Goal: Transaction & Acquisition: Book appointment/travel/reservation

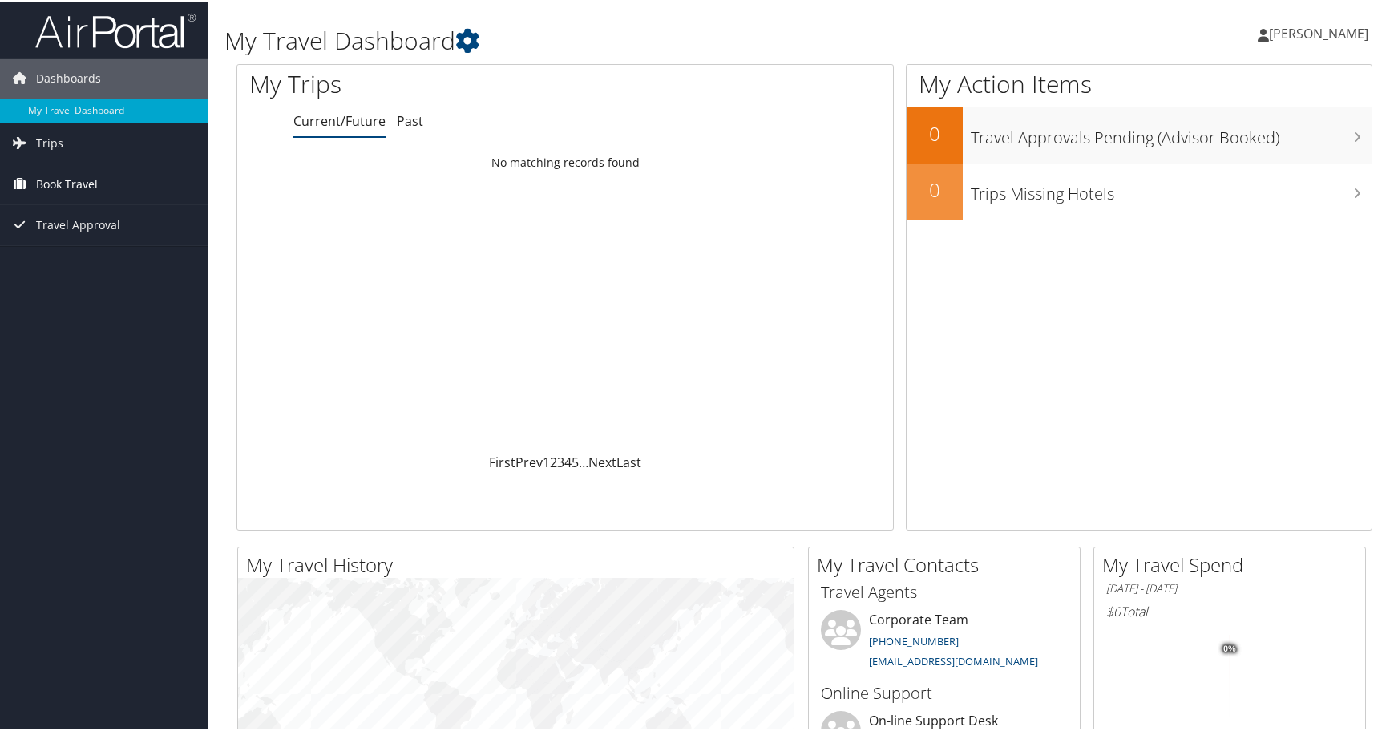
click at [60, 174] on span "Book Travel" at bounding box center [67, 183] width 62 height 40
click at [88, 241] on link "Approval Request (Beta)" at bounding box center [104, 239] width 208 height 24
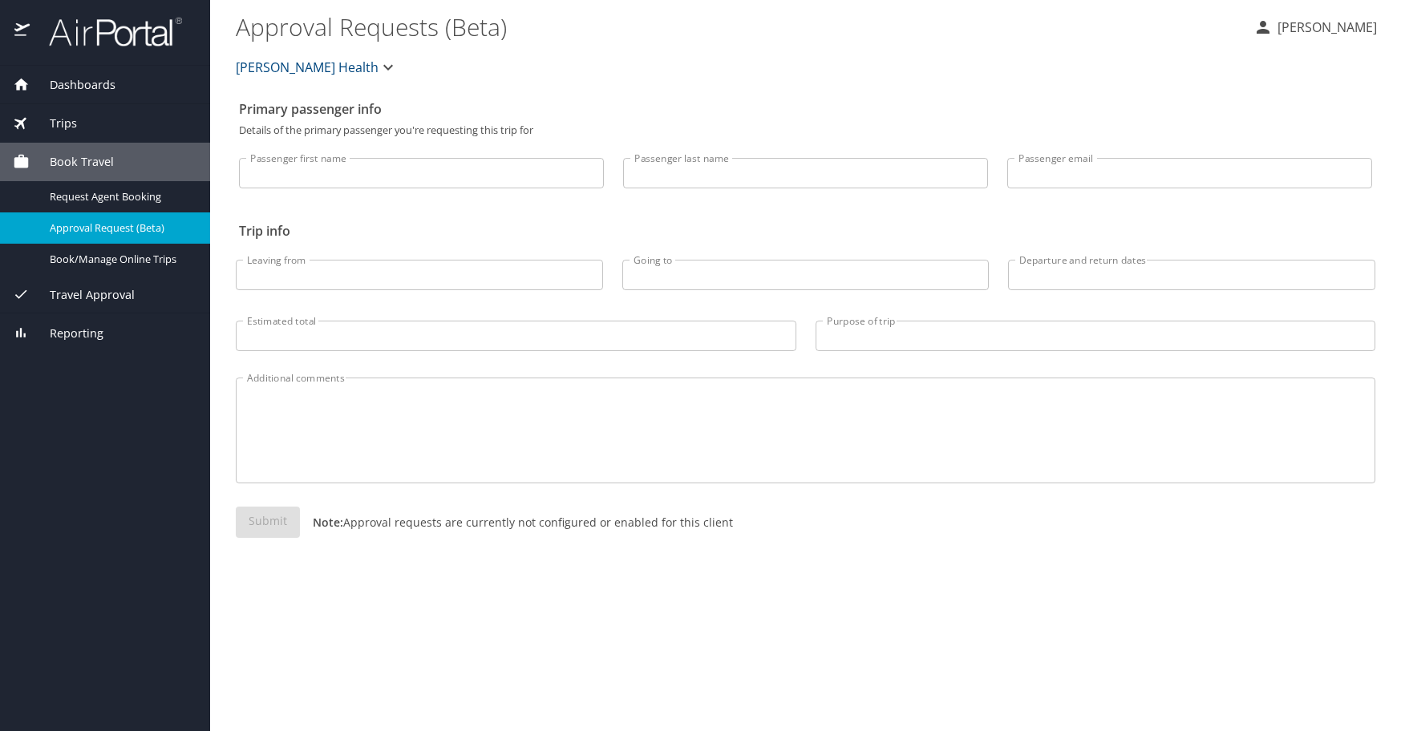
select select "US"
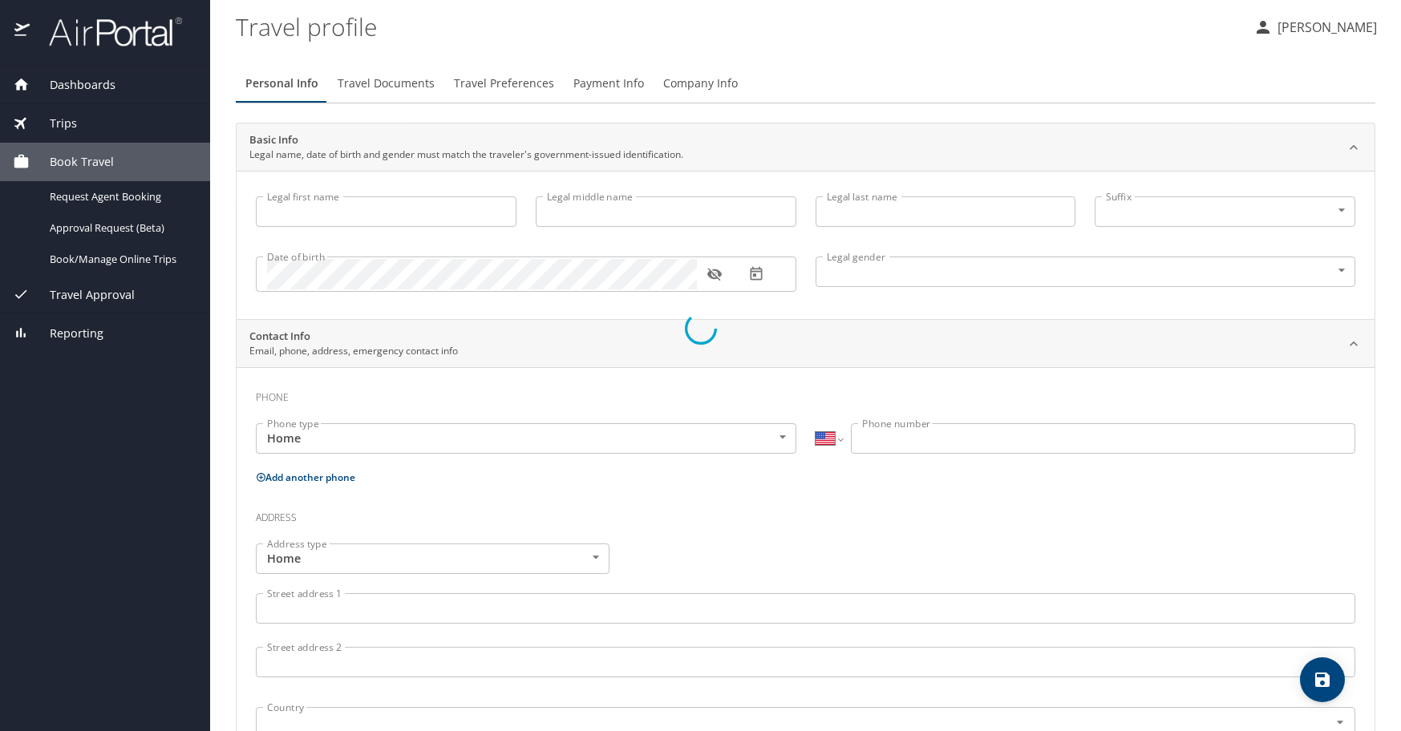
type input "Cristina"
type input "de Guzman"
type input "Strong"
type input "[DEMOGRAPHIC_DATA]"
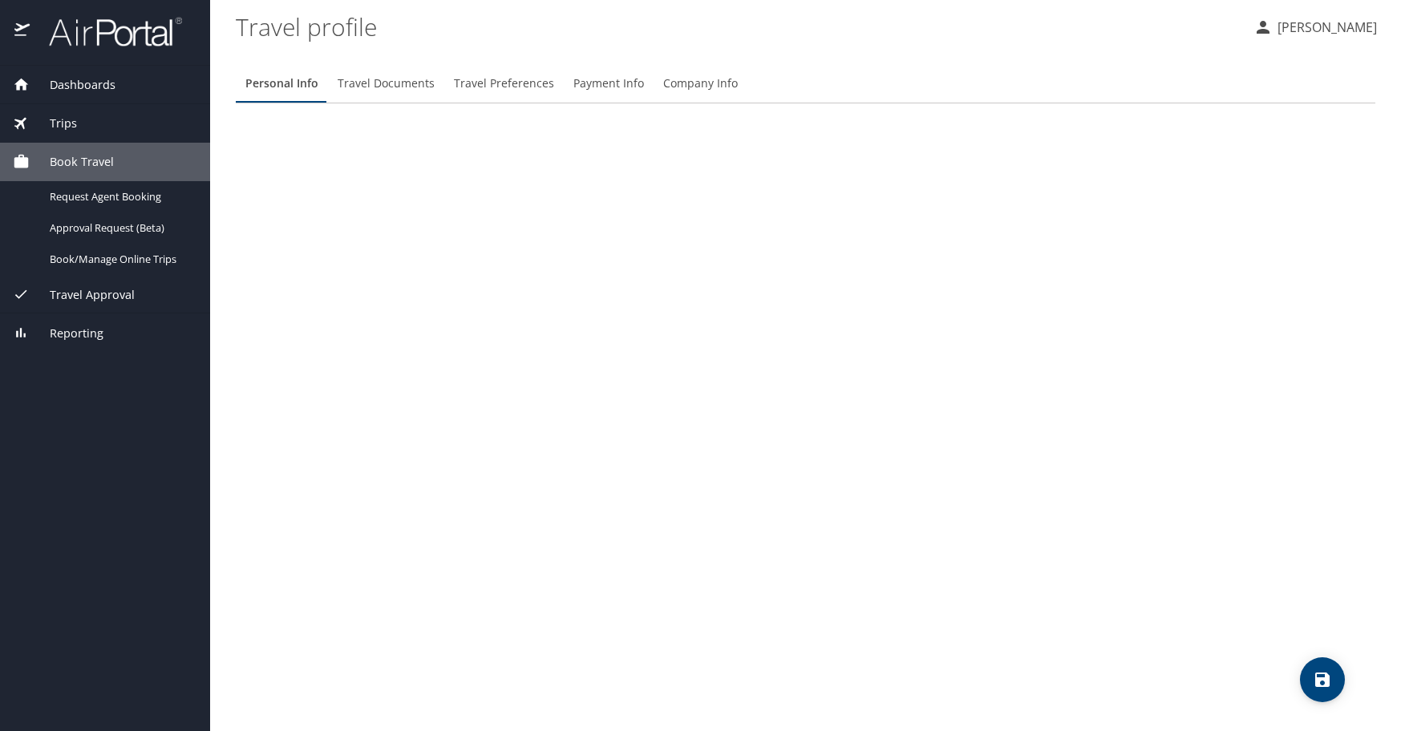
select select "US"
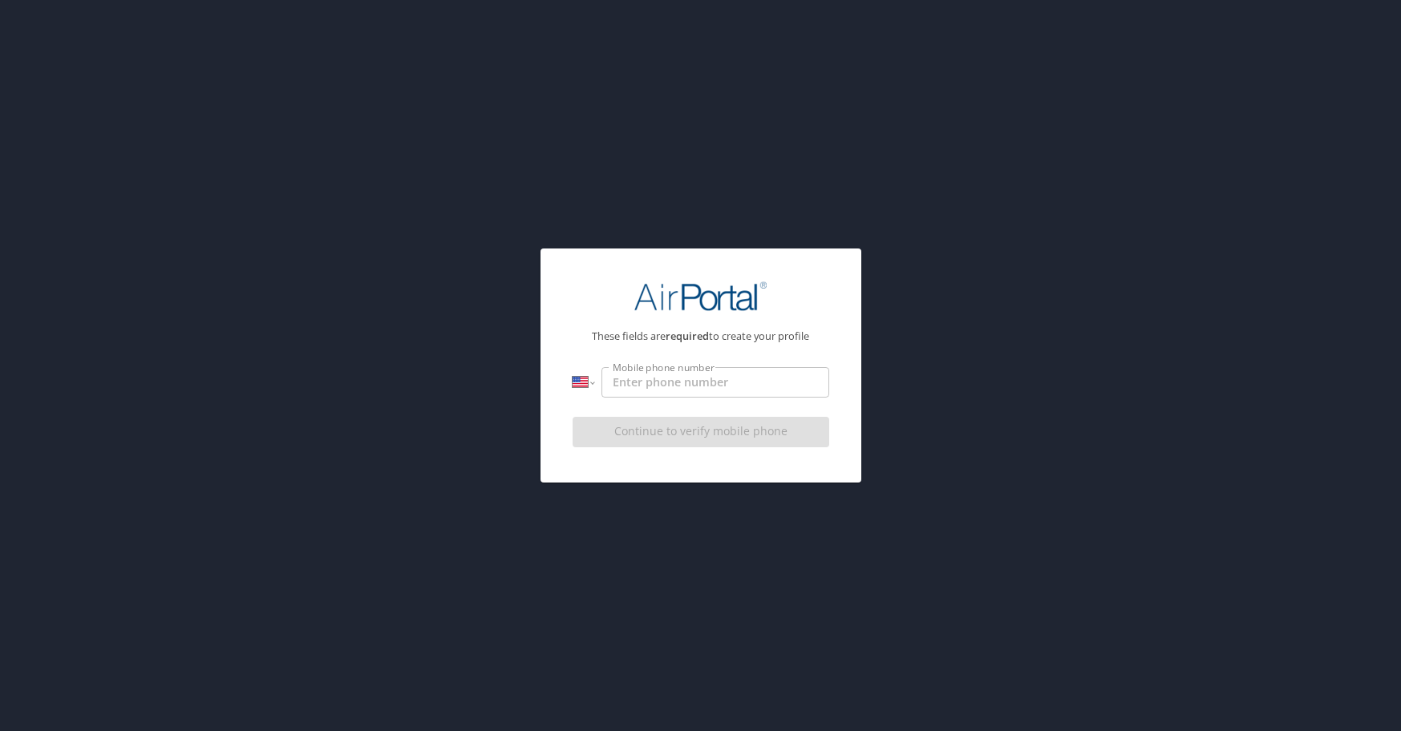
click at [632, 380] on input "Mobile phone number" at bounding box center [714, 382] width 227 height 30
type input "1 (314) 603-2710"
click at [722, 429] on div "Continue to verify mobile phone" at bounding box center [700, 437] width 257 height 54
click at [697, 420] on button "Continue to verify mobile phone" at bounding box center [700, 432] width 257 height 31
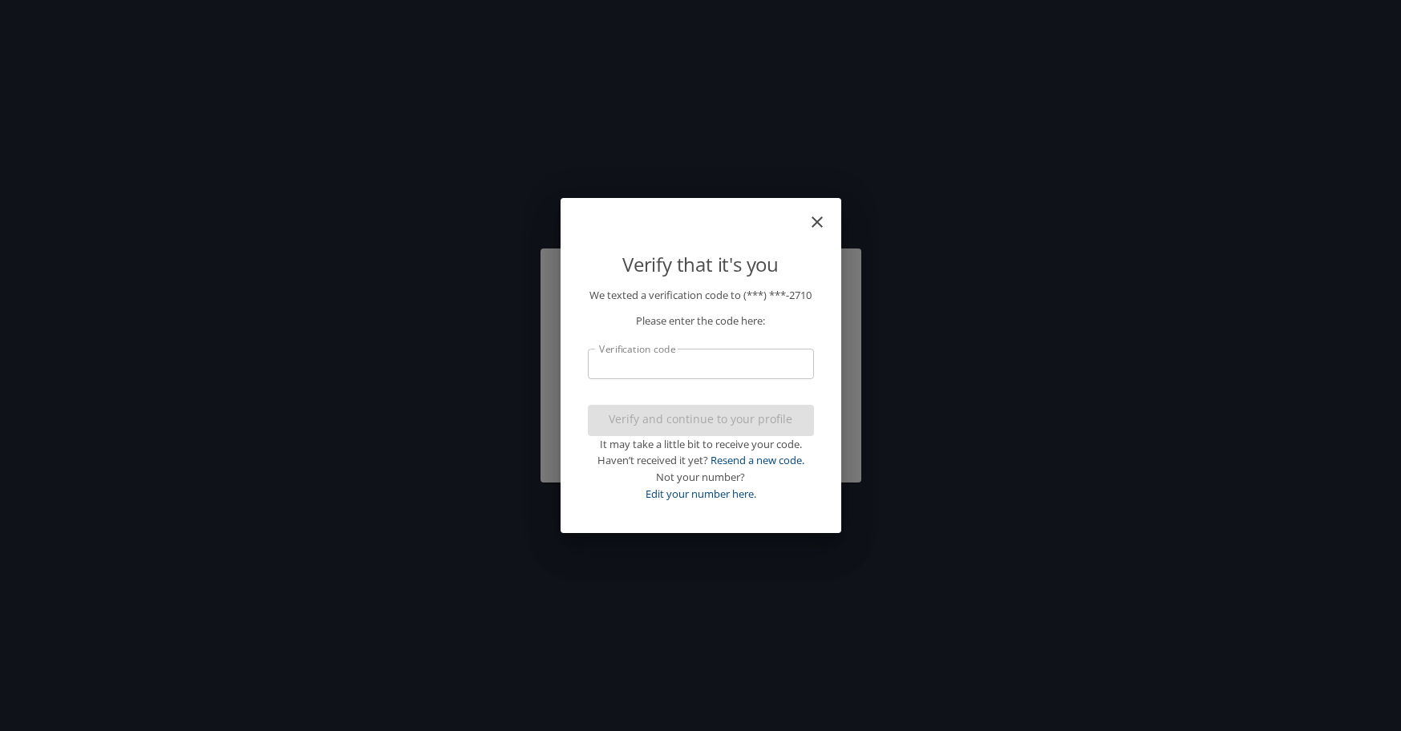
click at [701, 377] on input "Verification code" at bounding box center [701, 364] width 226 height 30
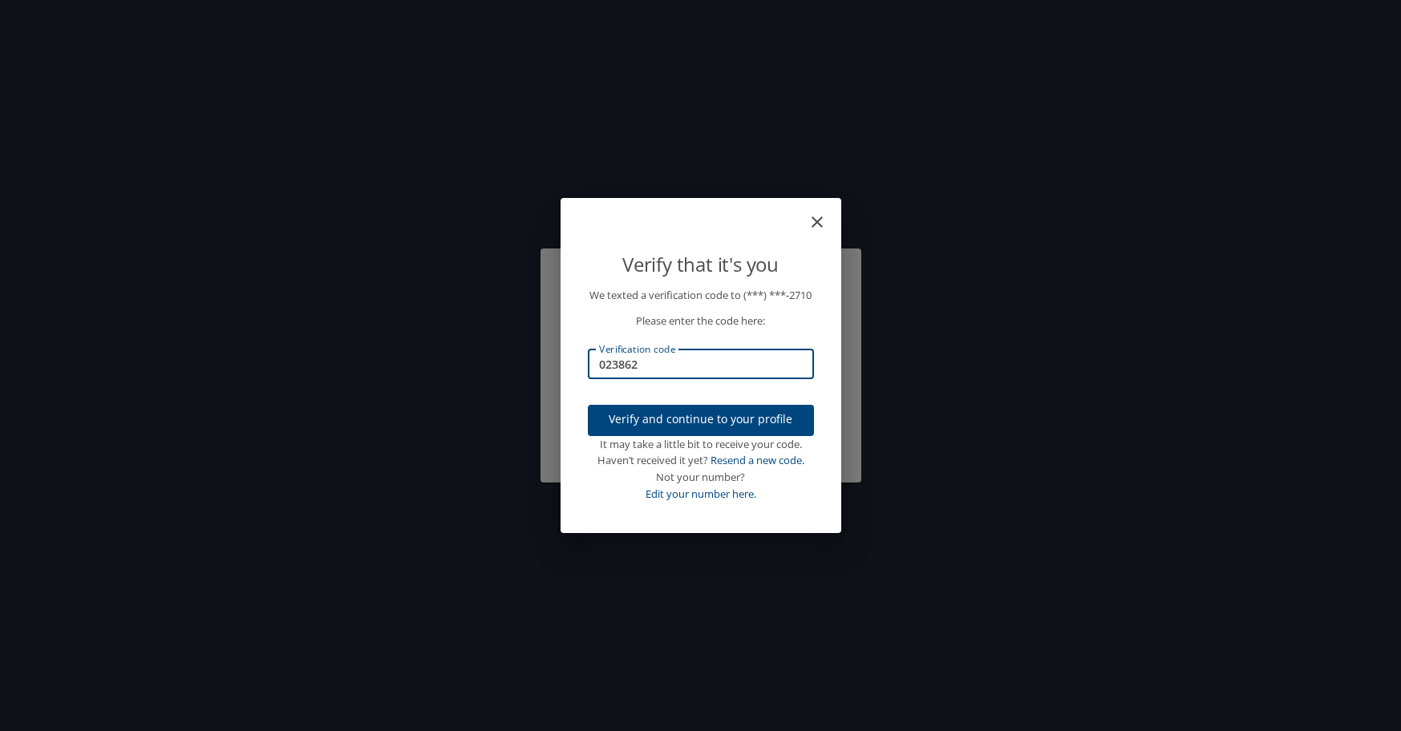
type input "023862"
click at [701, 429] on span "Verify and continue to your profile" at bounding box center [700, 420] width 200 height 20
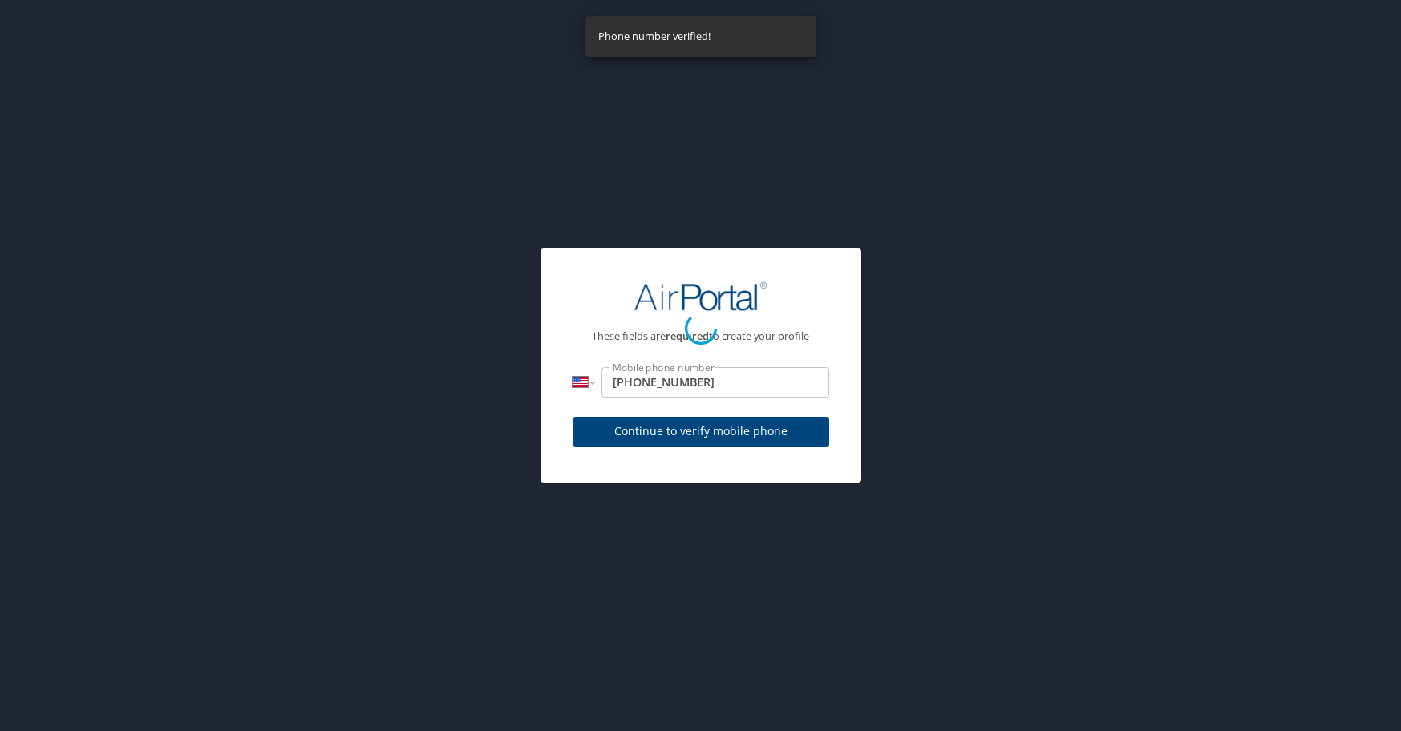
select select "US"
select select "NL"
select select "US"
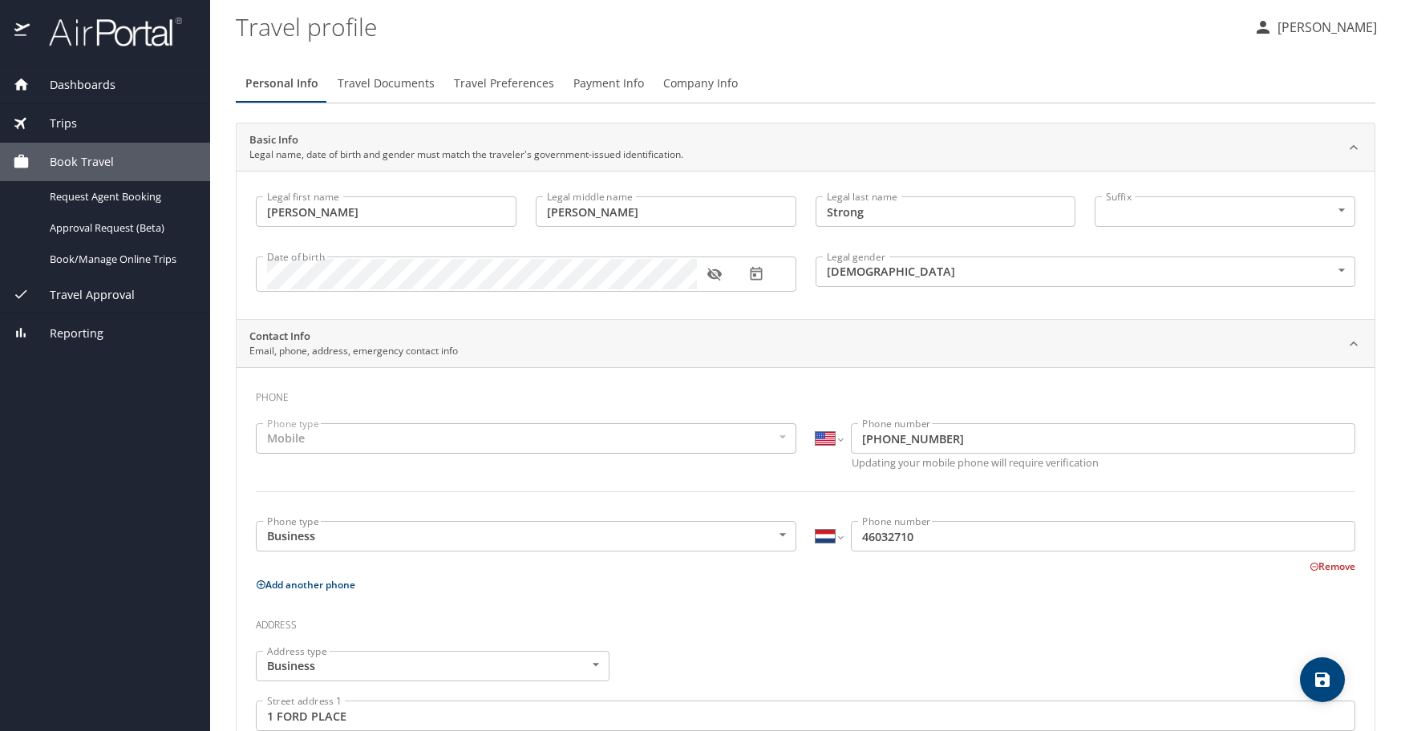
scroll to position [160, 0]
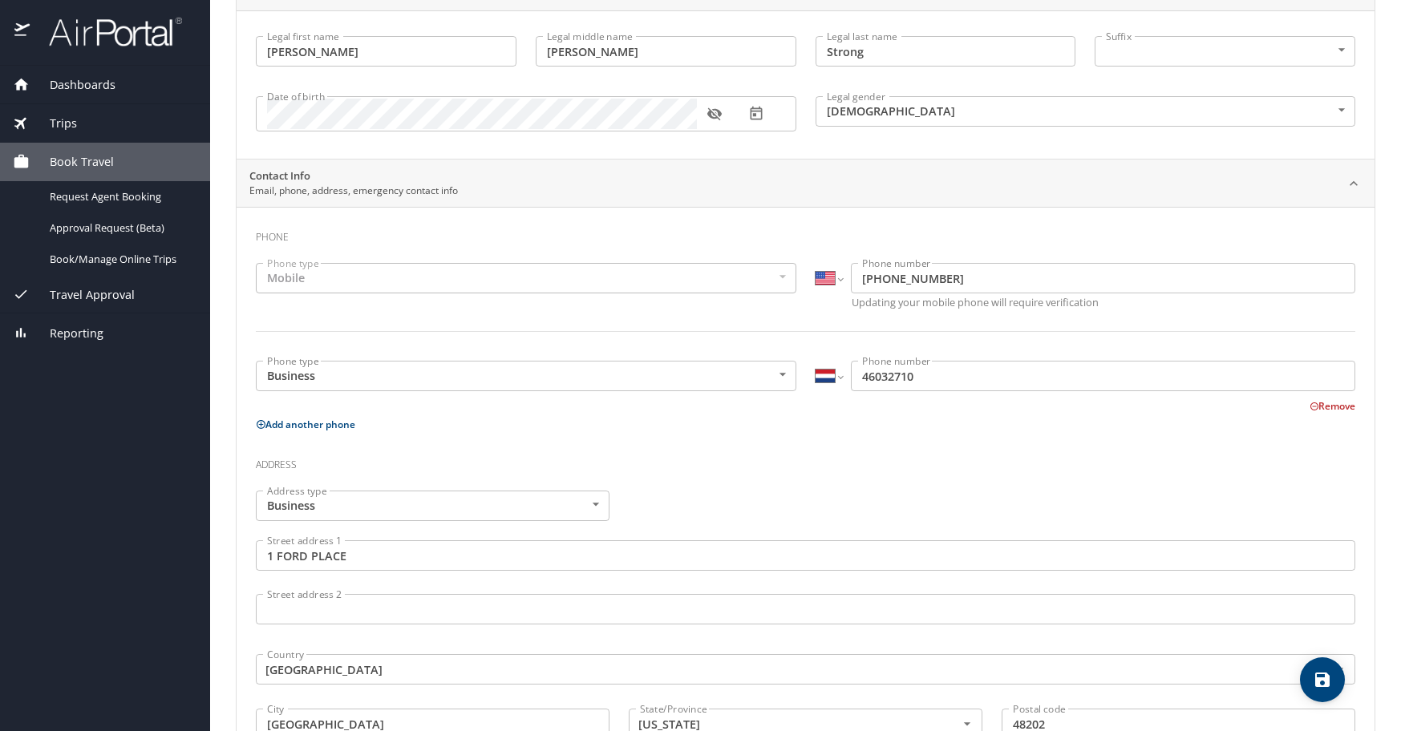
click at [1309, 406] on button "Remove" at bounding box center [1332, 406] width 46 height 14
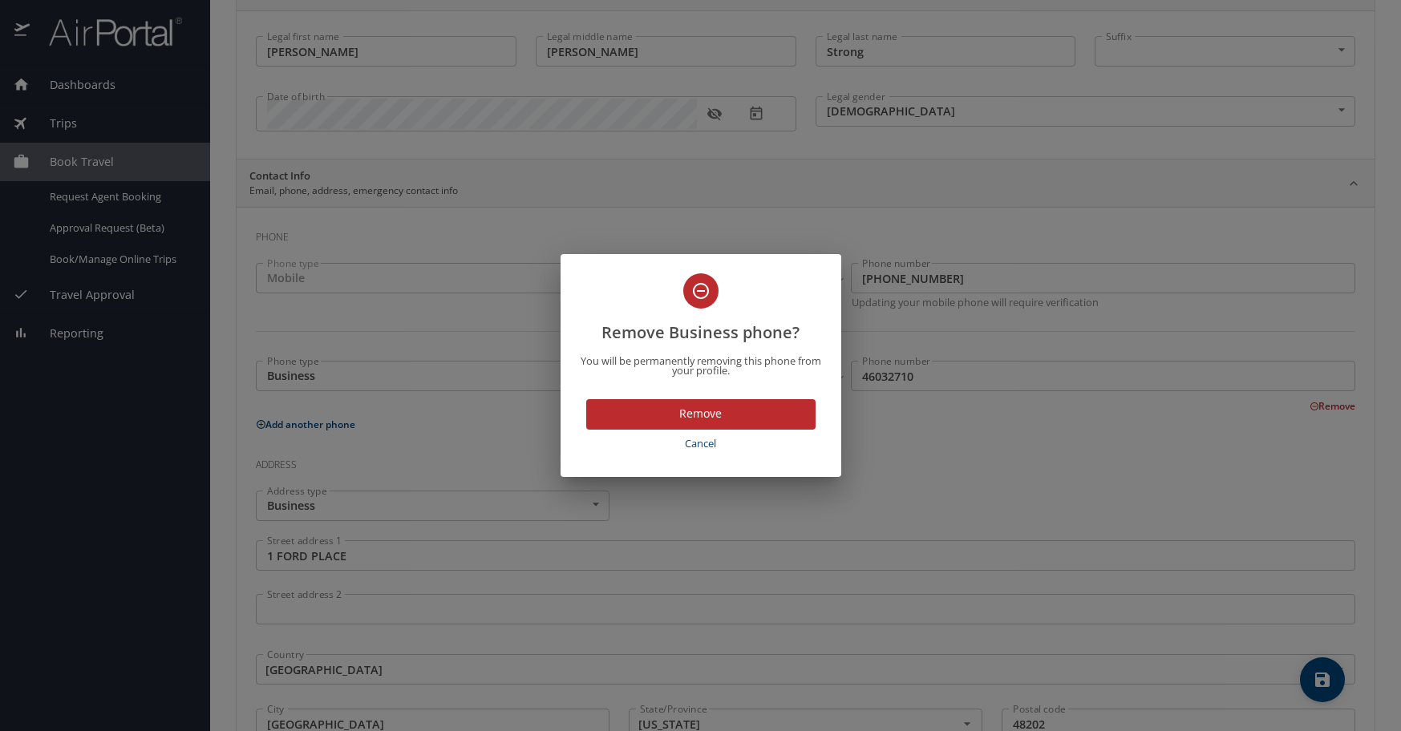
click at [700, 440] on span "Cancel" at bounding box center [700, 444] width 216 height 18
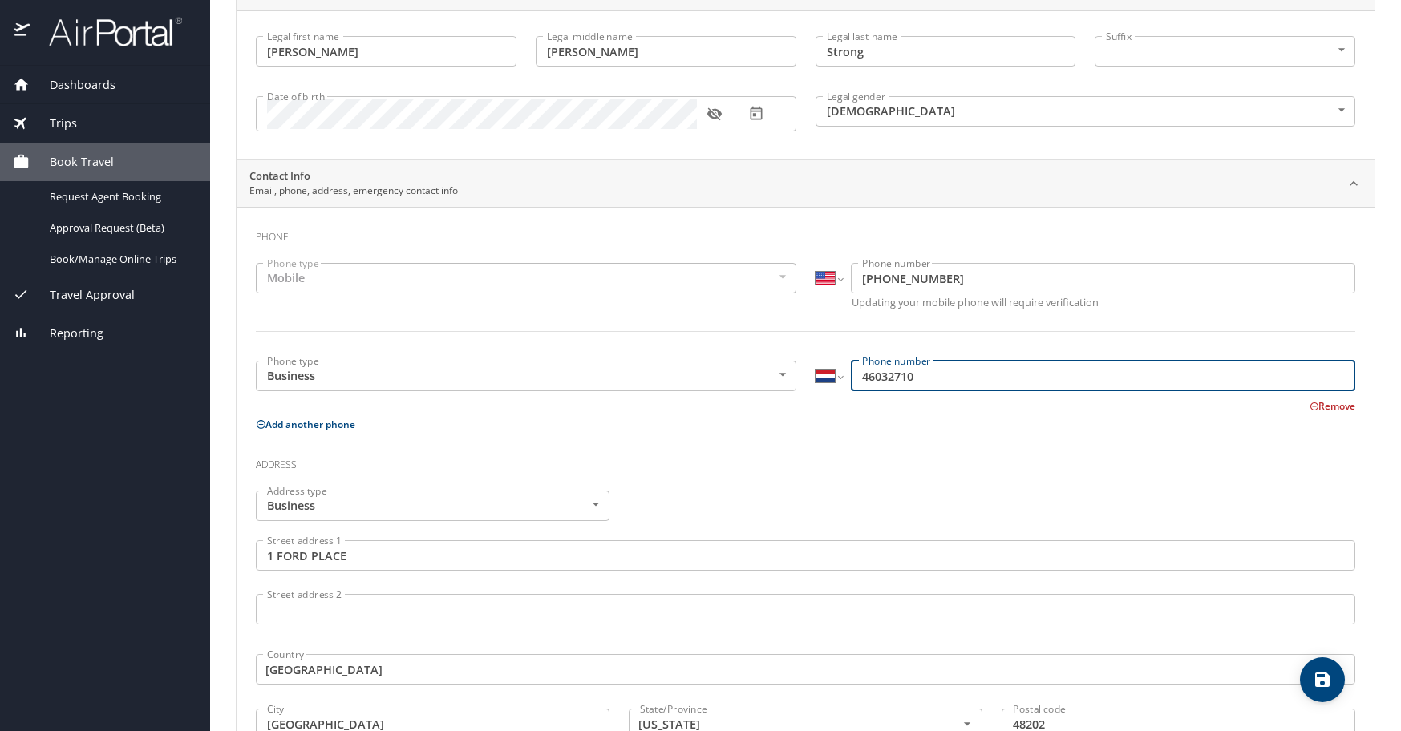
click at [856, 372] on input "46032710" at bounding box center [1103, 376] width 504 height 30
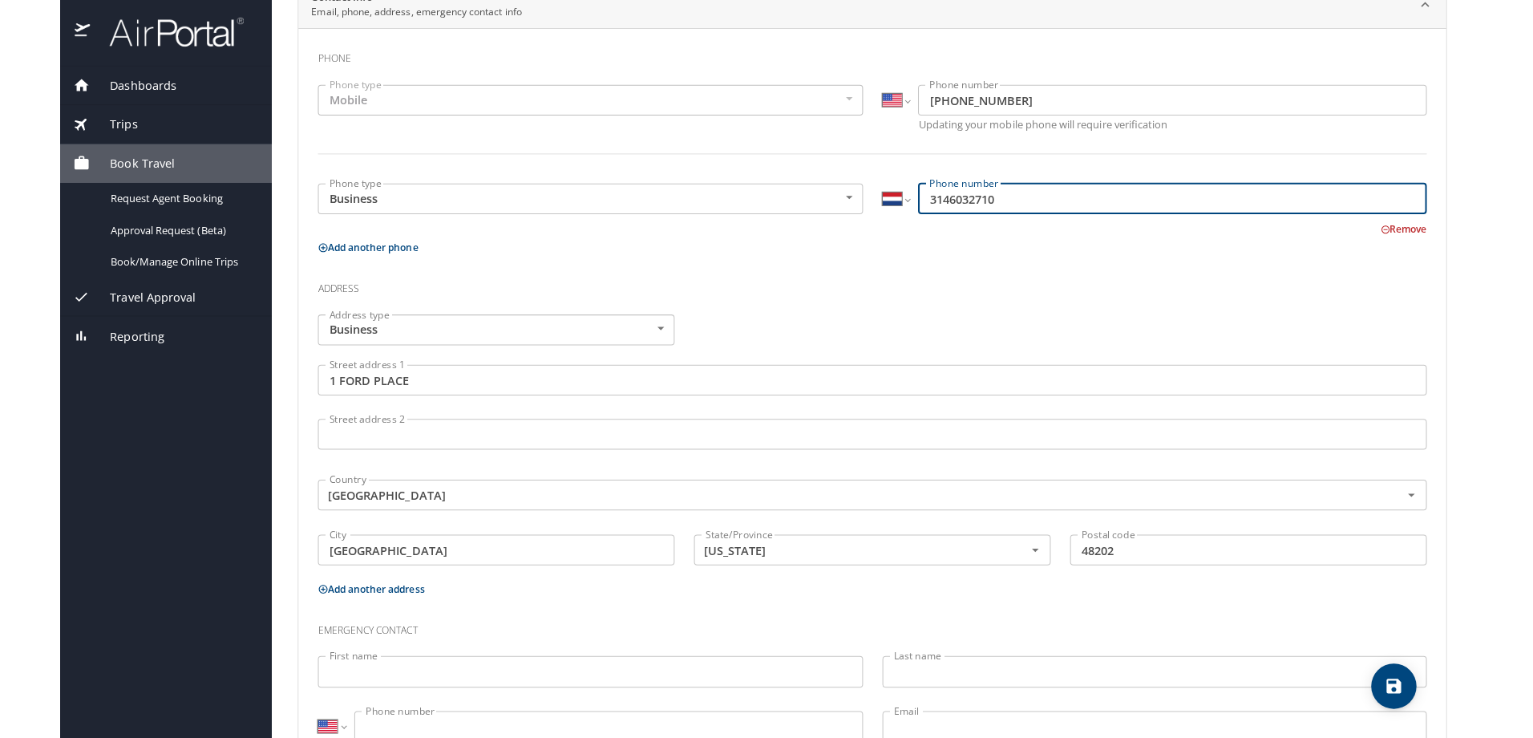
scroll to position [396, 0]
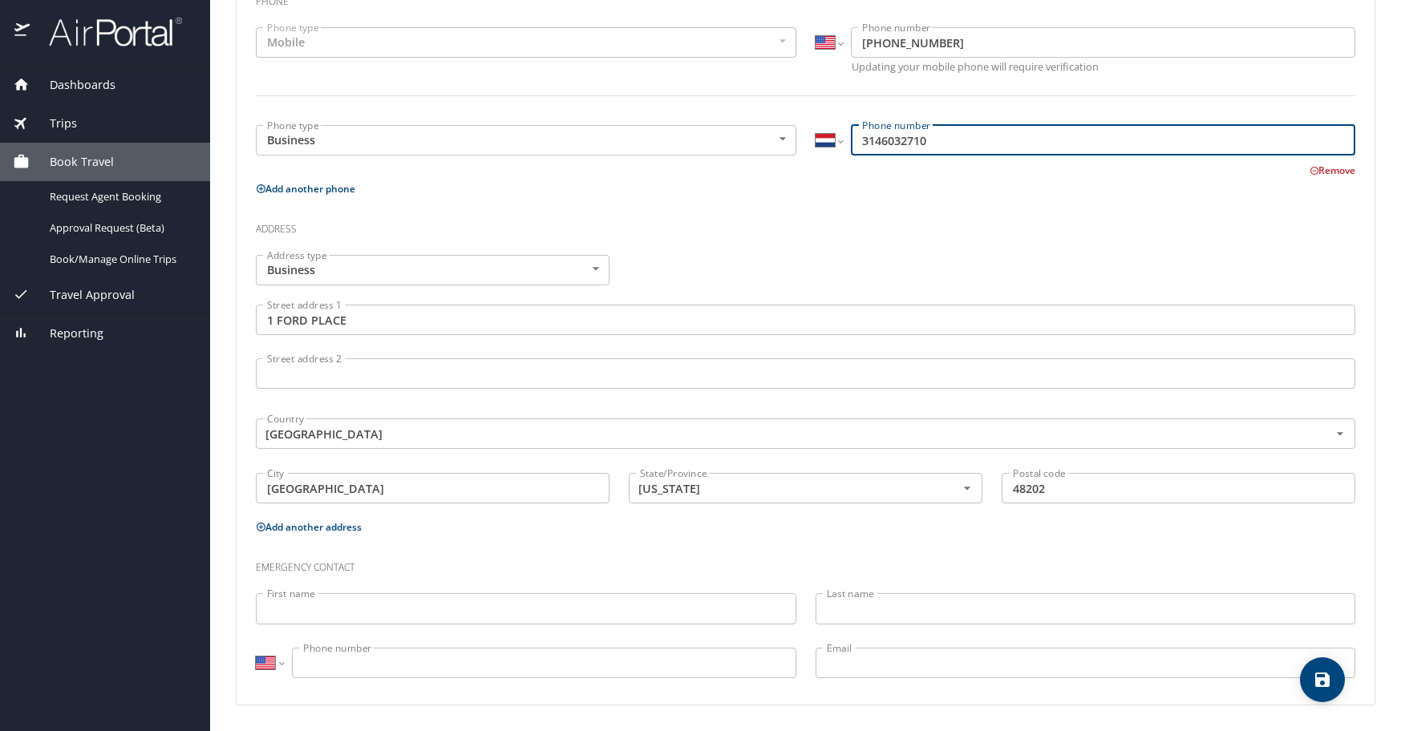
type input "3146032710"
click at [532, 601] on input "First name" at bounding box center [526, 608] width 540 height 30
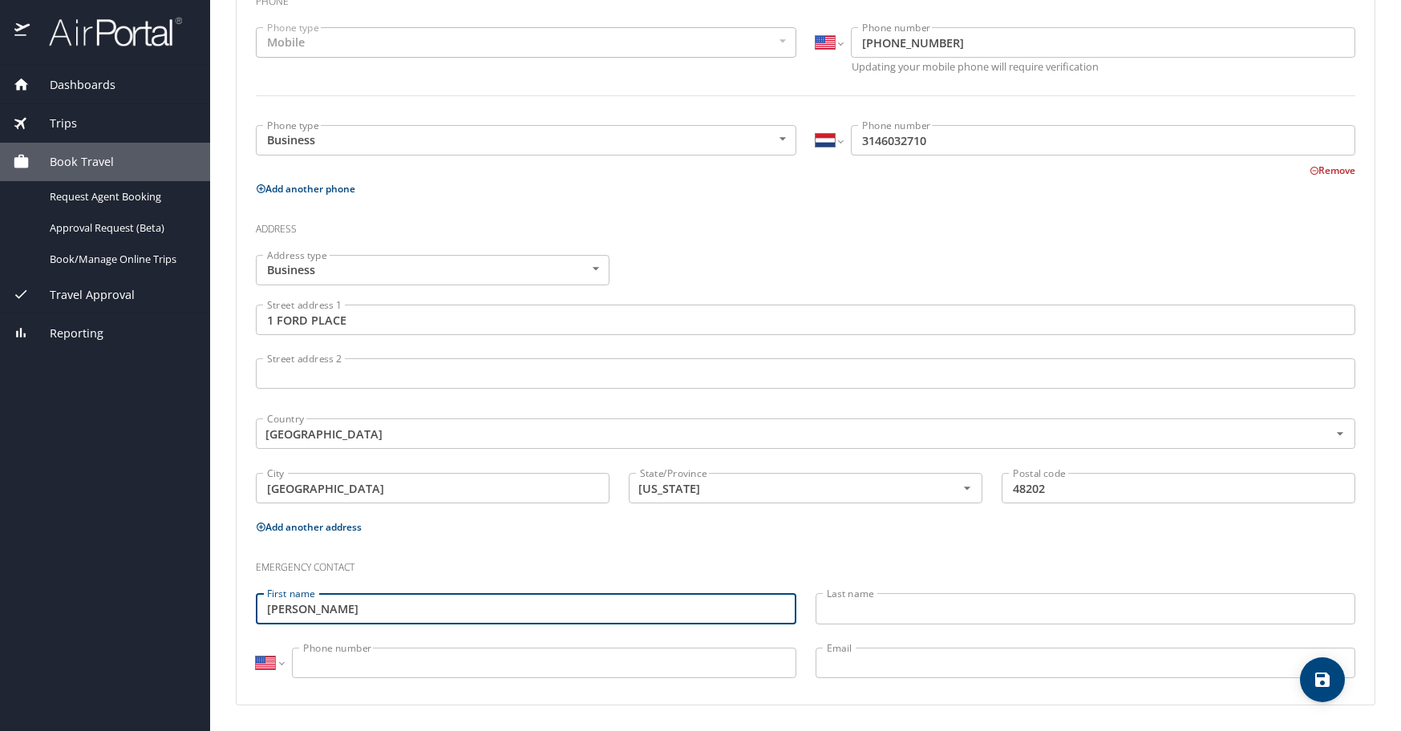
type input "David"
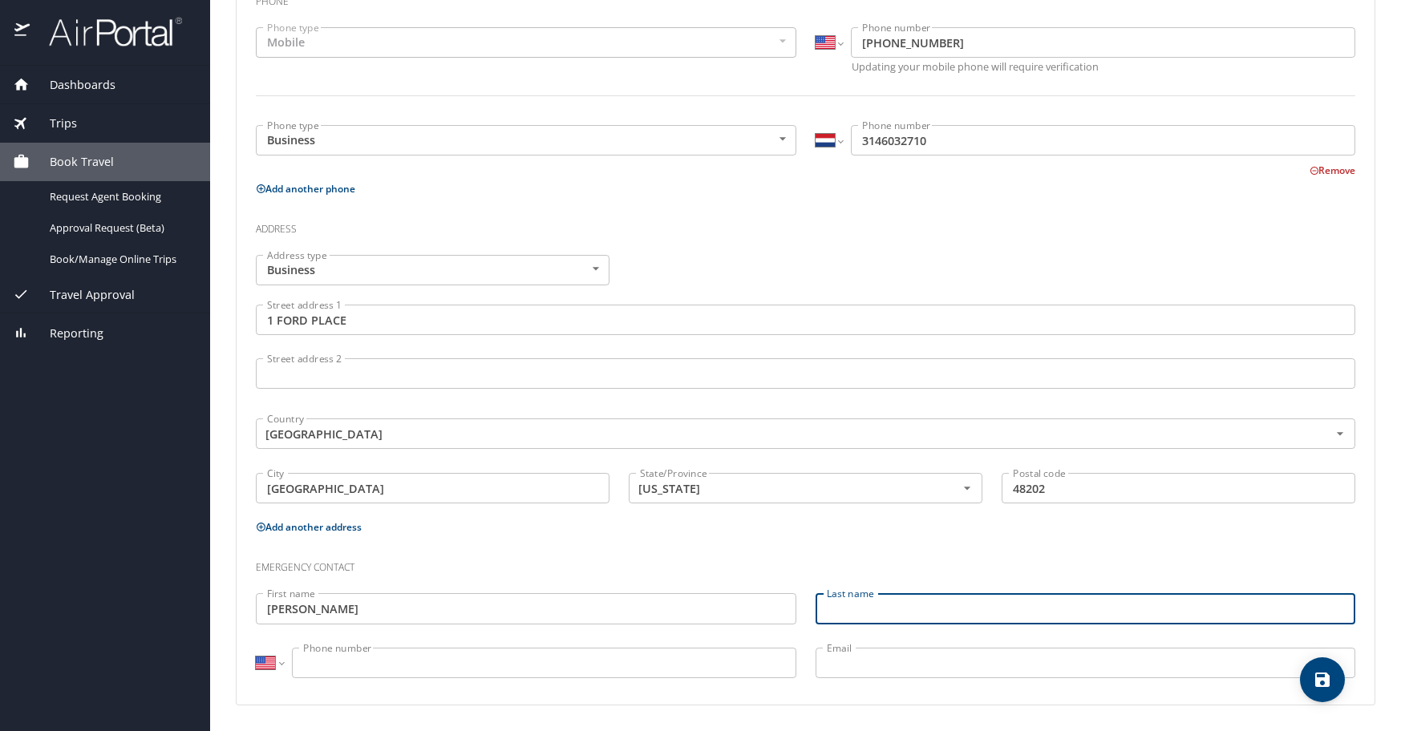
click at [875, 595] on input "Last name" at bounding box center [1085, 608] width 540 height 30
type input "Strong"
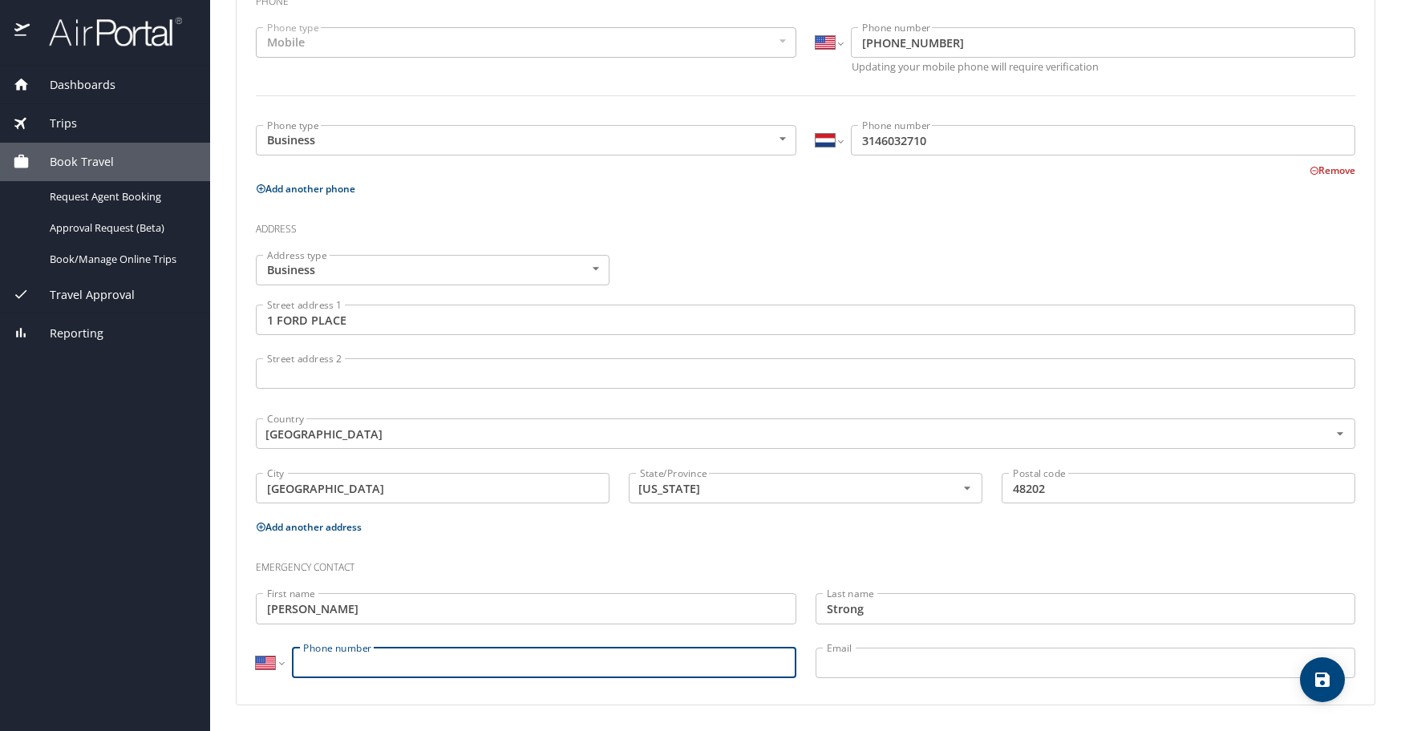
click at [510, 667] on input "Phone number" at bounding box center [544, 663] width 504 height 30
click at [354, 663] on input "(248) 701-0113" at bounding box center [544, 663] width 504 height 30
type input "(248) 703-0113"
click at [853, 665] on input "Email" at bounding box center [1085, 663] width 540 height 30
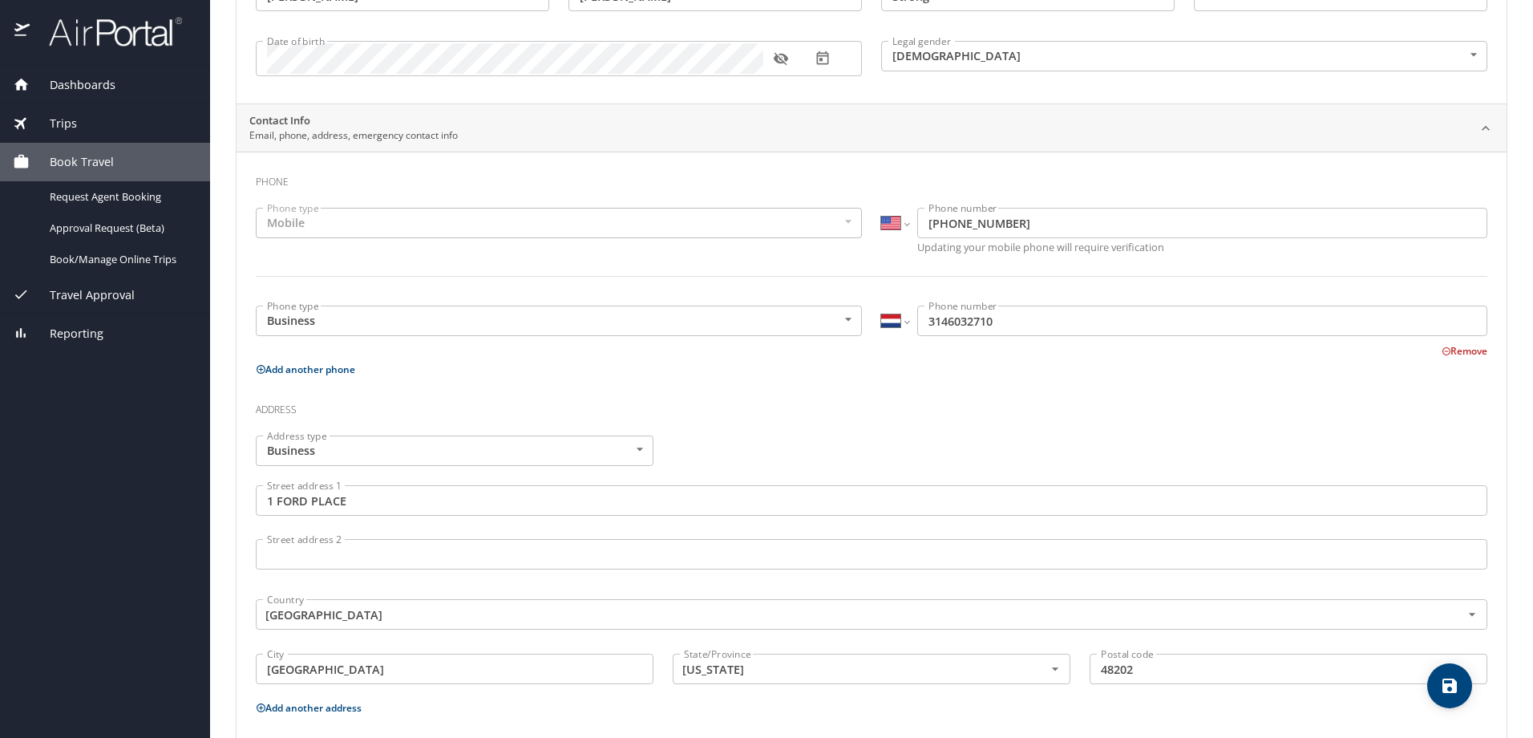
scroll to position [0, 0]
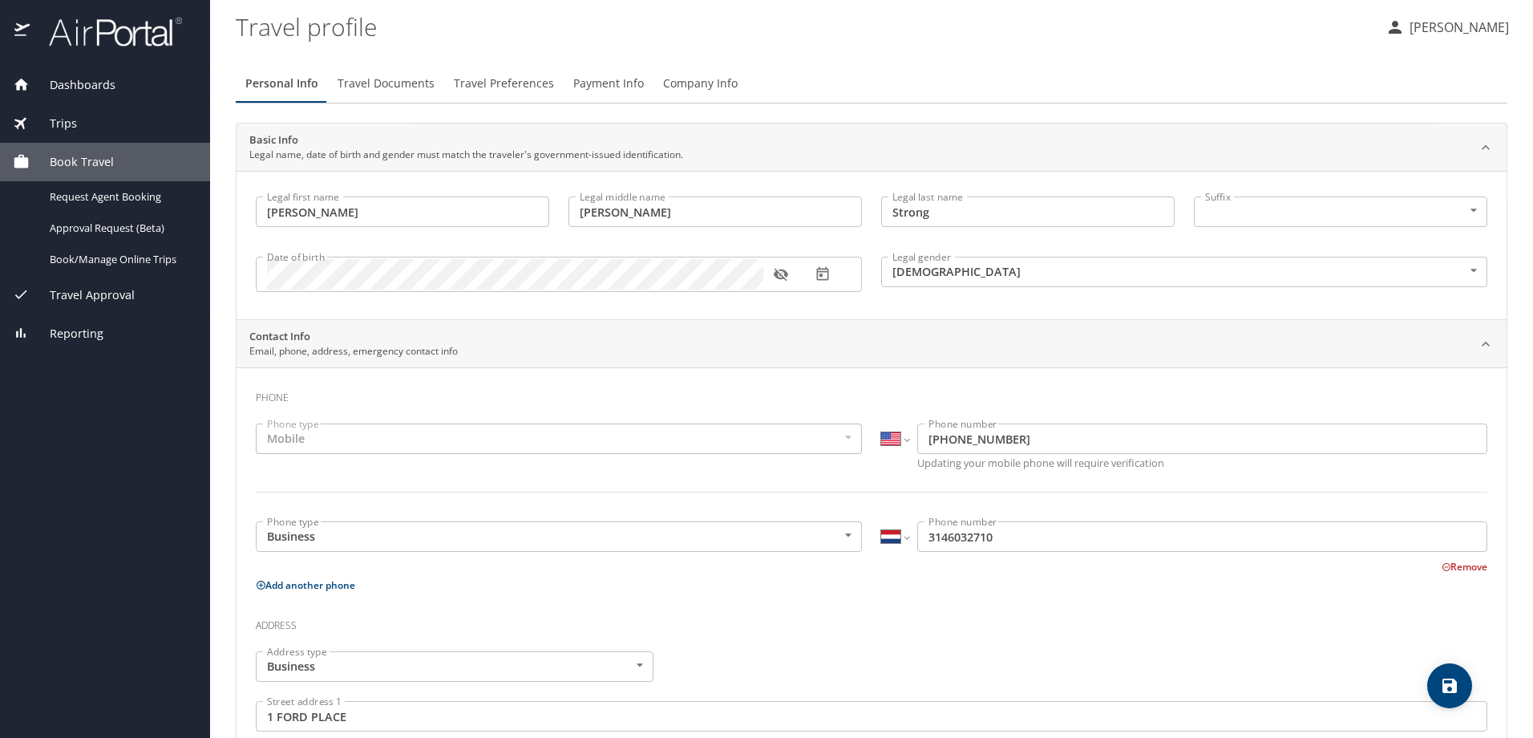
type input "davidstrong870@gmail.com"
click at [358, 81] on span "Travel Documents" at bounding box center [386, 84] width 97 height 20
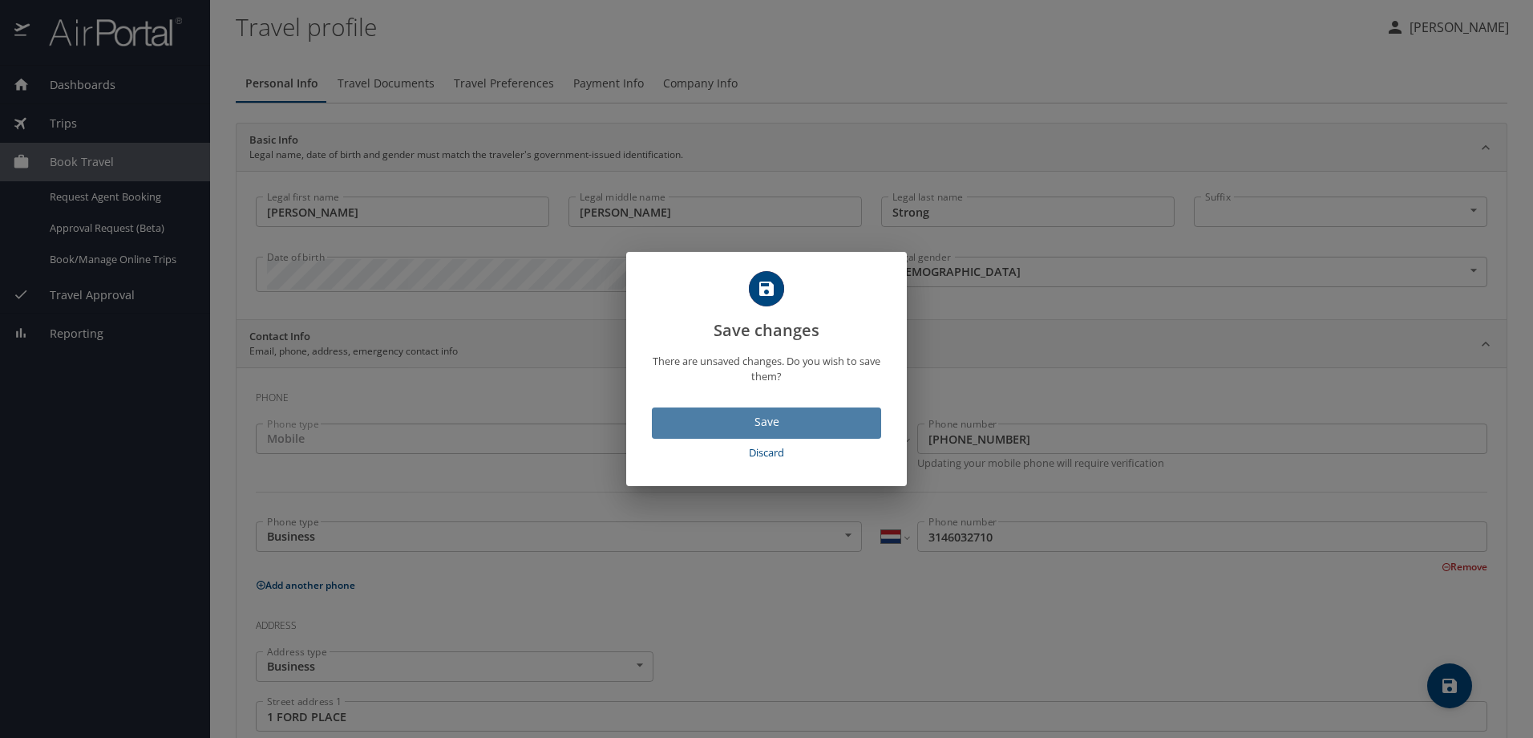
click at [774, 424] on span "Save" at bounding box center [767, 422] width 204 height 20
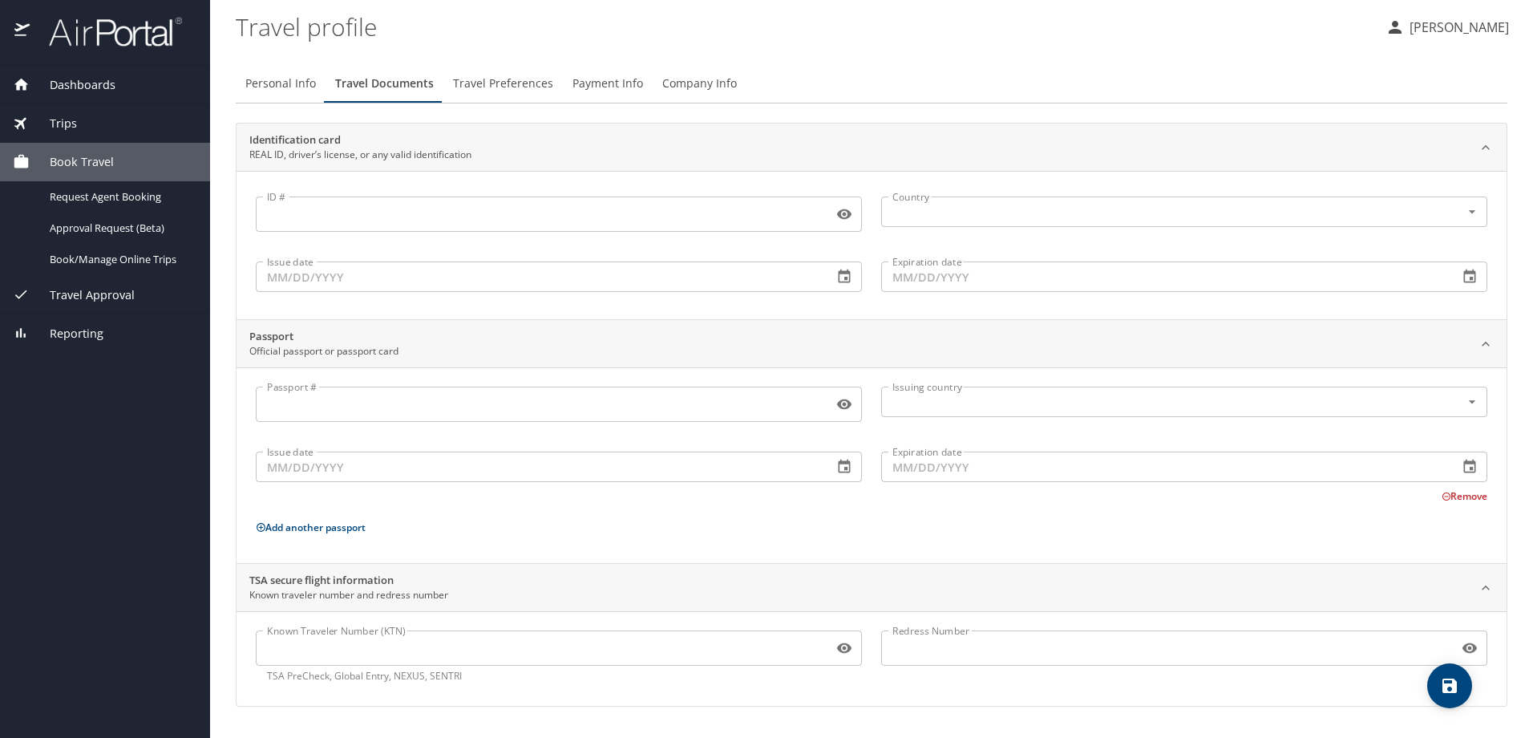
click at [834, 77] on div "Personal Info Travel Documents Travel Preferences Payment Info Company Info" at bounding box center [871, 83] width 1271 height 38
click at [421, 414] on input "Passport #" at bounding box center [541, 404] width 571 height 30
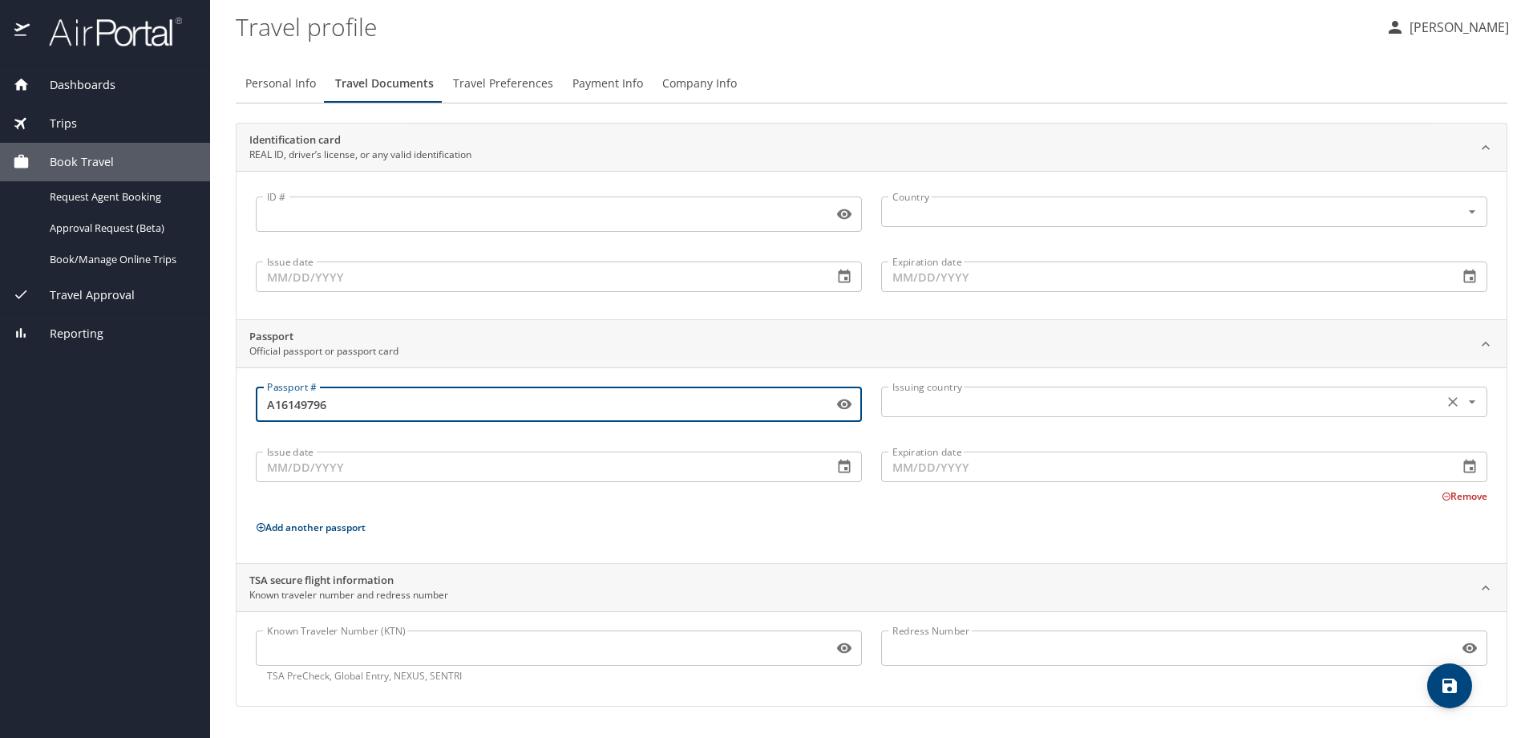
type input "A16149796"
click at [948, 400] on input "text" at bounding box center [1160, 401] width 549 height 21
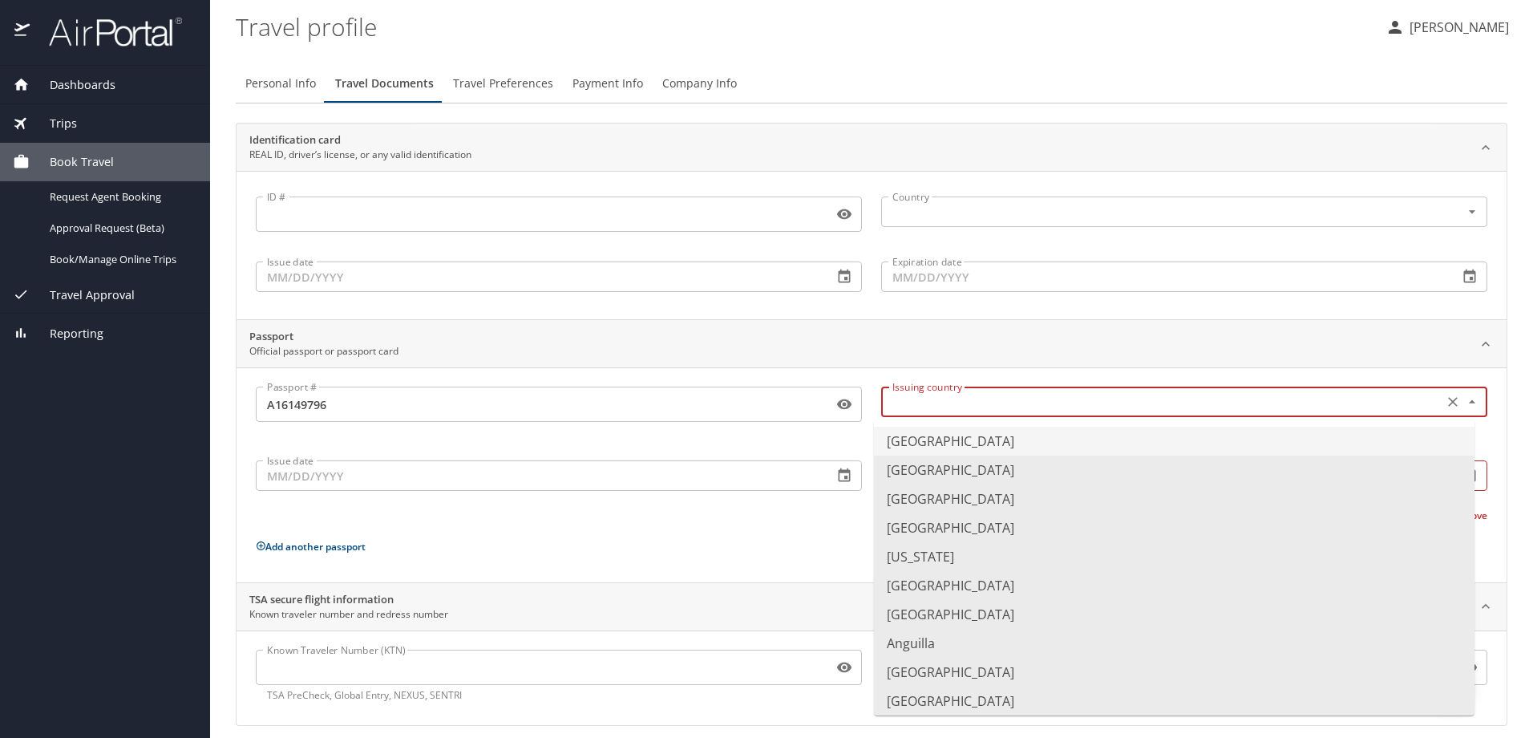
click at [940, 443] on li "United States of America" at bounding box center [1174, 440] width 600 height 29
type input "United States of America"
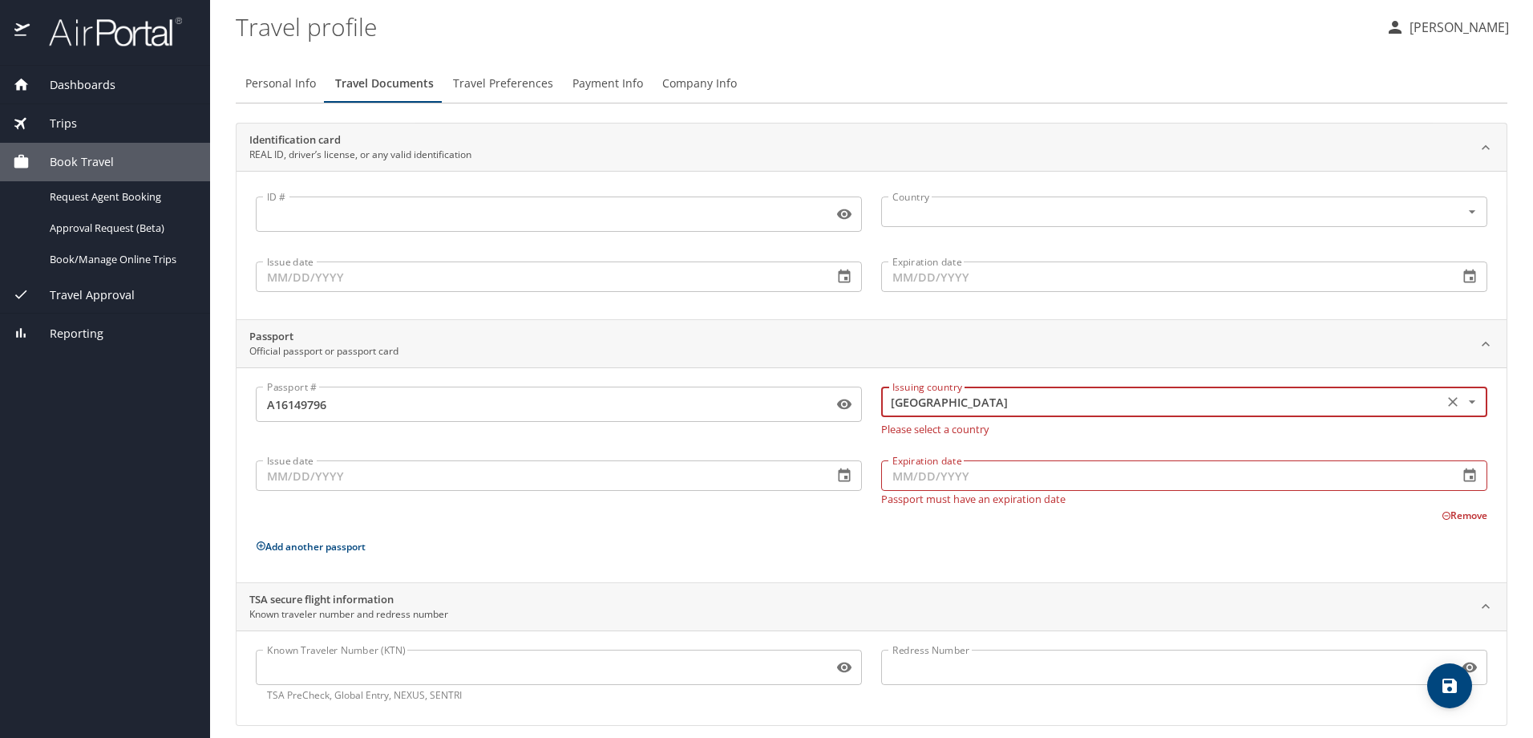
click at [555, 479] on input "Issue date" at bounding box center [538, 475] width 564 height 30
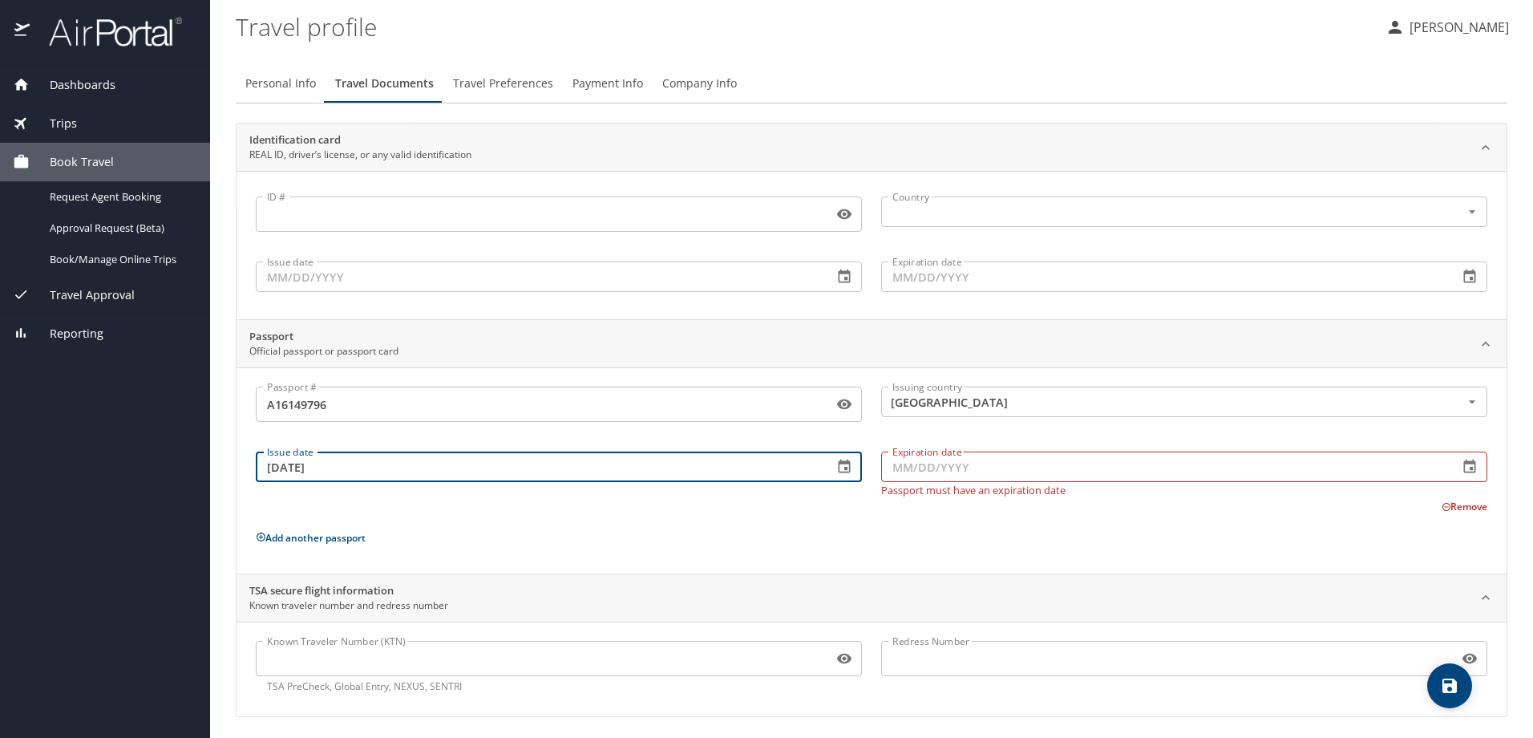
type input "03/20/2023"
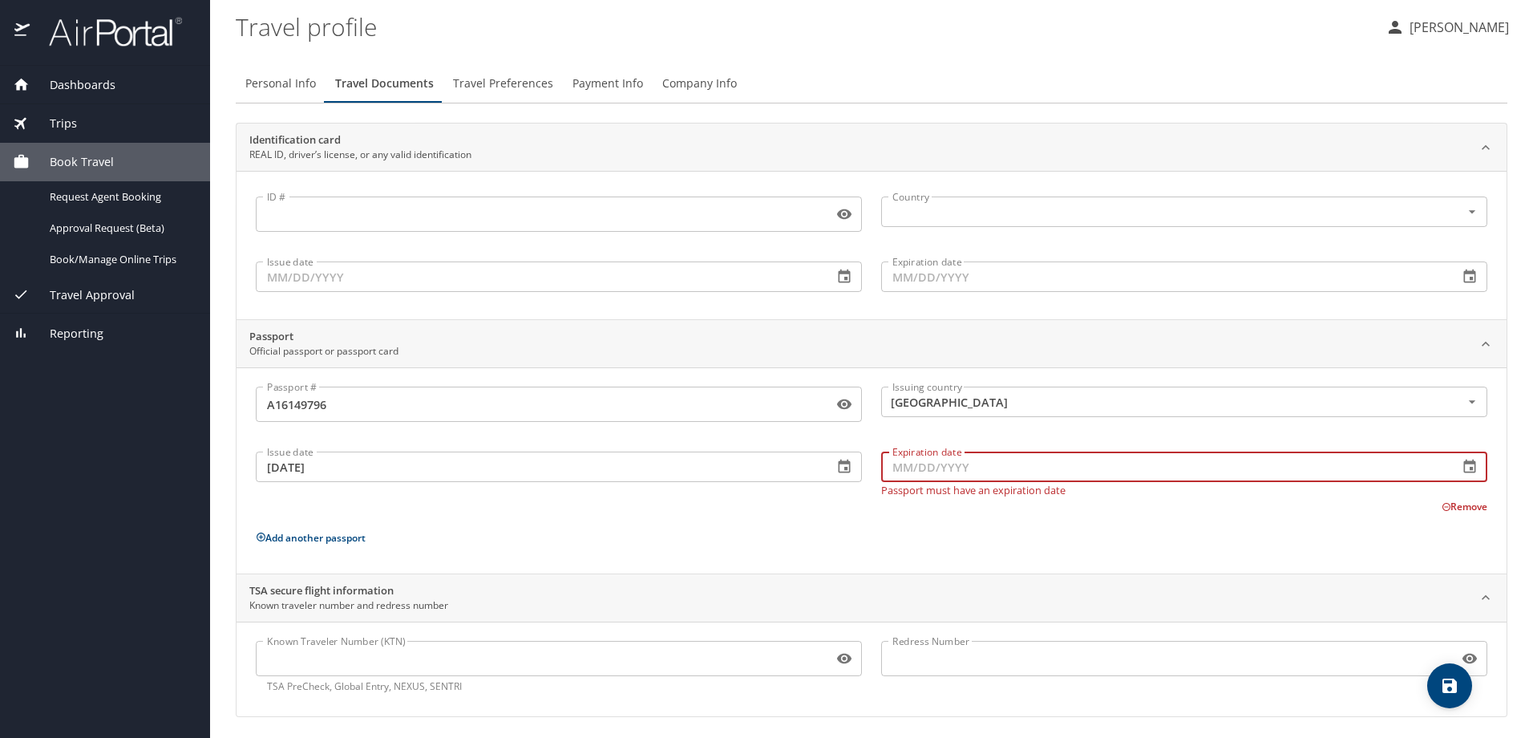
click at [922, 469] on input "Expiration date" at bounding box center [1163, 466] width 564 height 30
type input "03/19/2033"
click at [862, 543] on div "Passport # A16149796 Passport # Issuing country United States of America Issuin…" at bounding box center [871, 473] width 1231 height 174
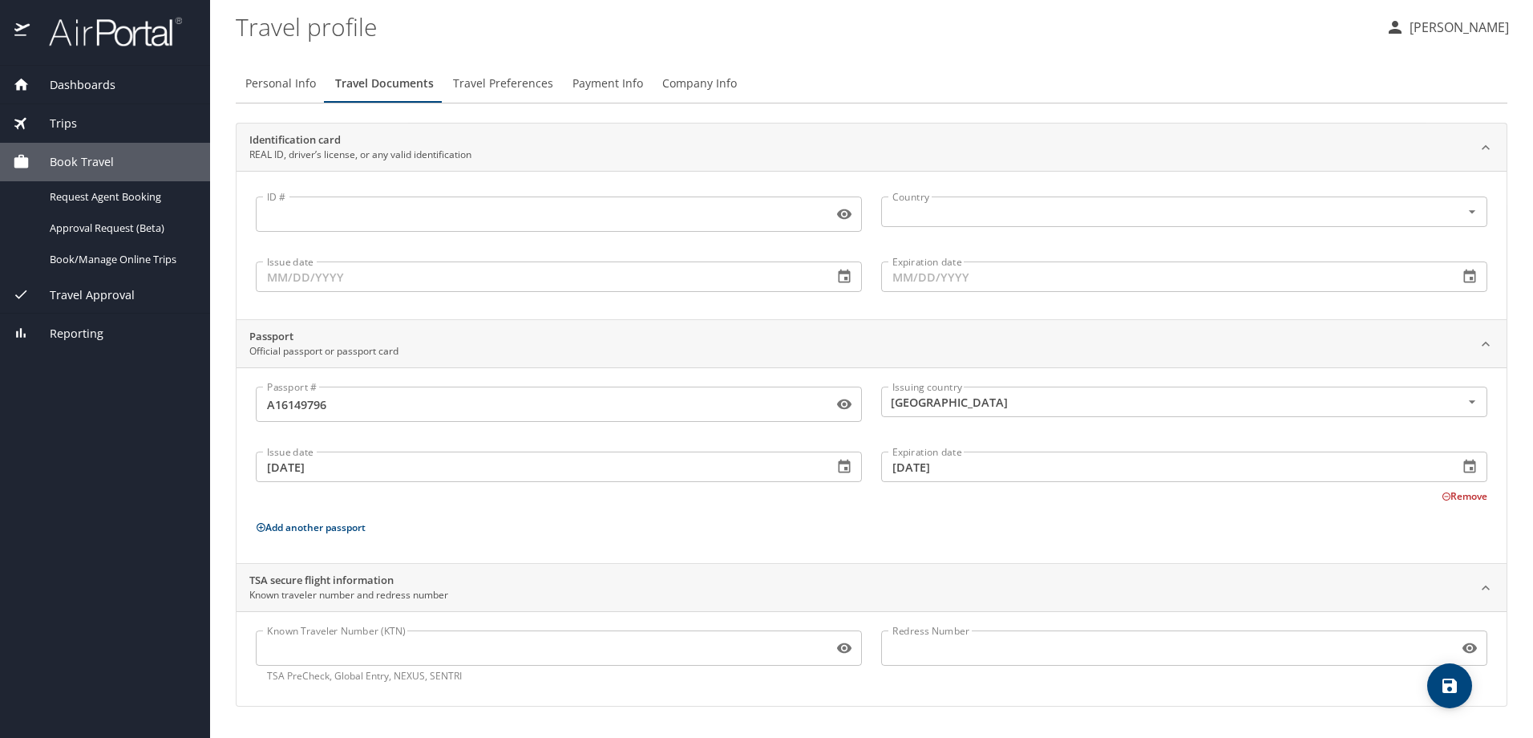
click at [479, 653] on input "Known Traveler Number (KTN)" at bounding box center [541, 648] width 571 height 30
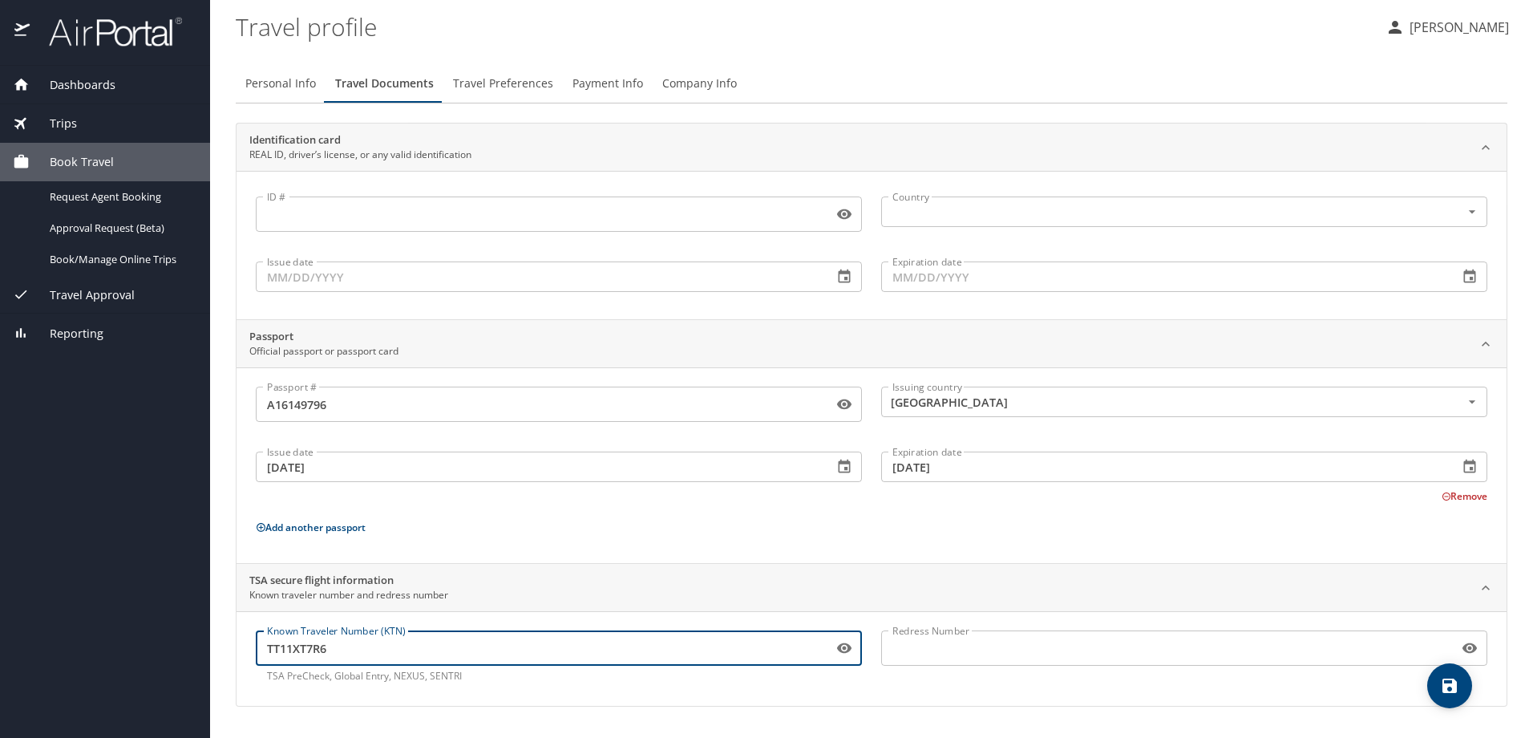
type input "TT11XT7R6"
click at [290, 212] on input "ID #" at bounding box center [541, 214] width 571 height 30
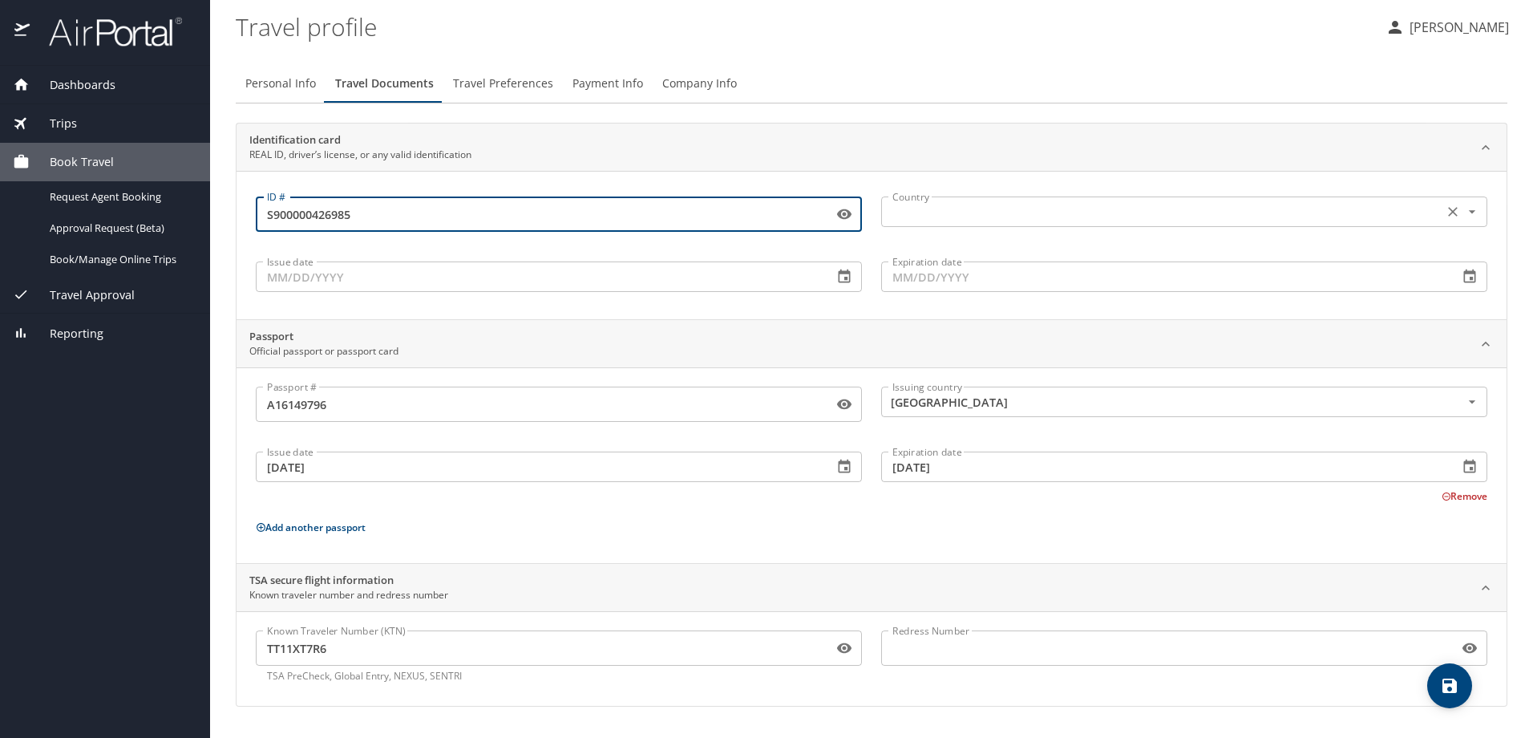
type input "S900000426985"
click at [910, 211] on input "text" at bounding box center [1160, 211] width 549 height 21
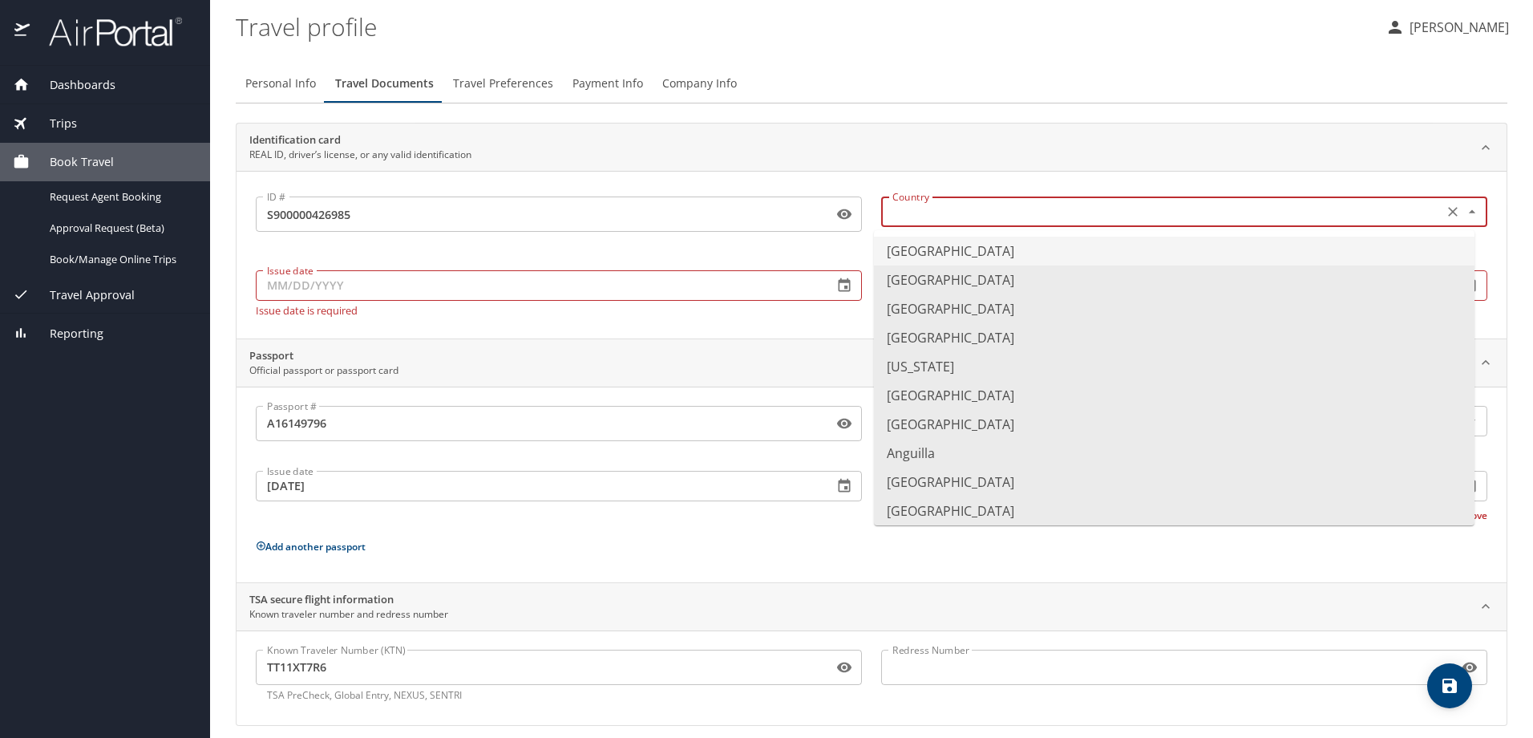
click at [912, 244] on li "United States of America" at bounding box center [1174, 250] width 600 height 29
type input "United States of America"
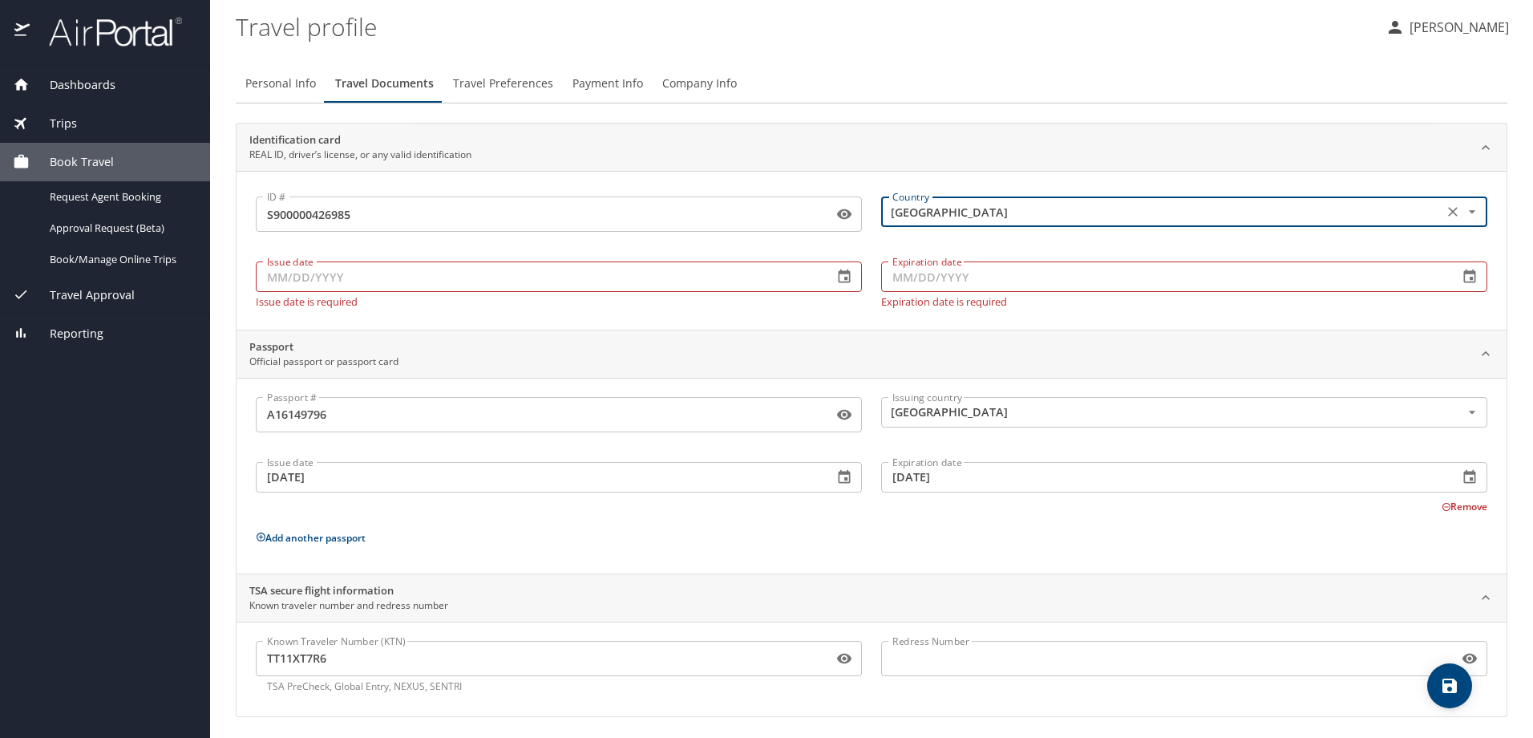
click at [456, 287] on input "Issue date" at bounding box center [538, 276] width 564 height 30
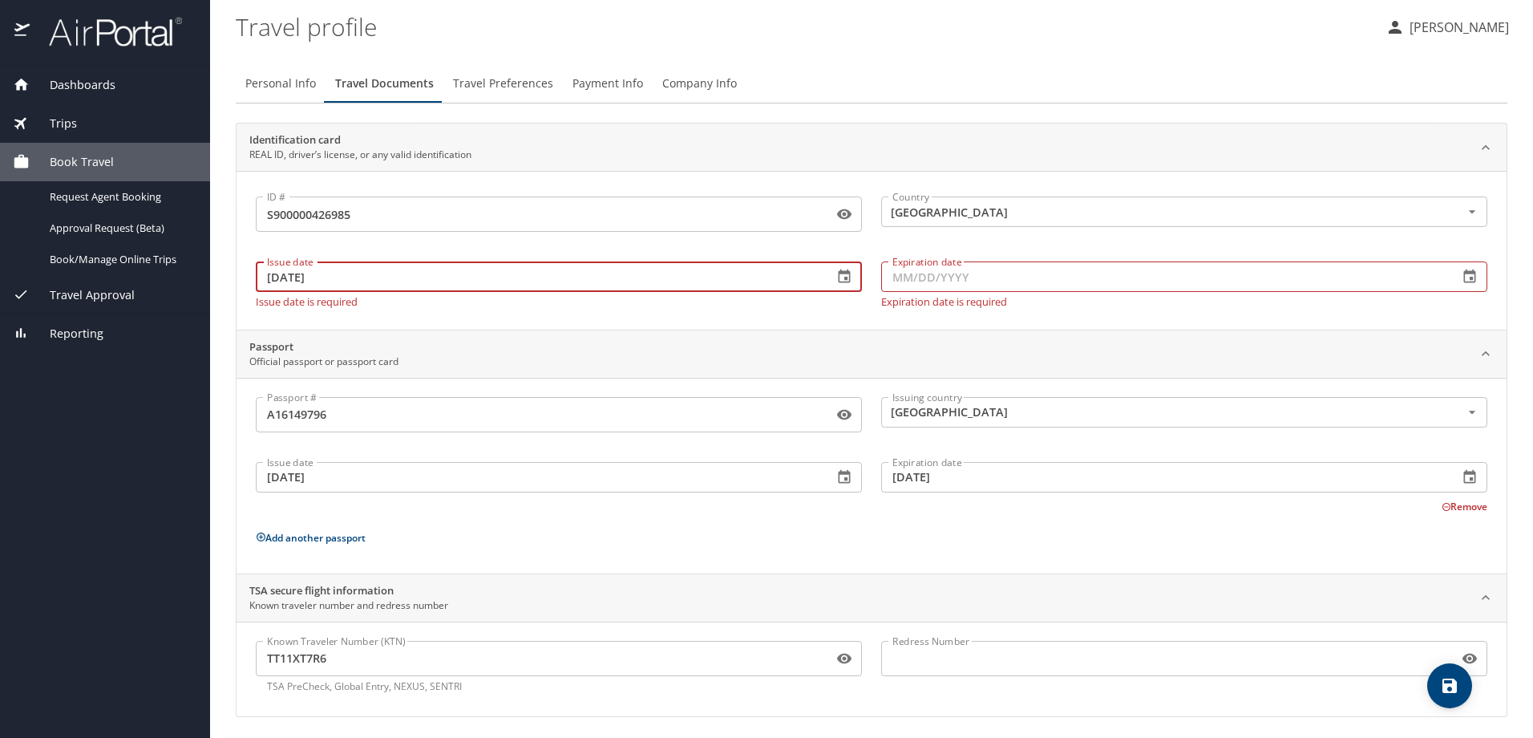
type input "08/09/2022"
click at [956, 277] on input "Expiration date" at bounding box center [1163, 276] width 564 height 30
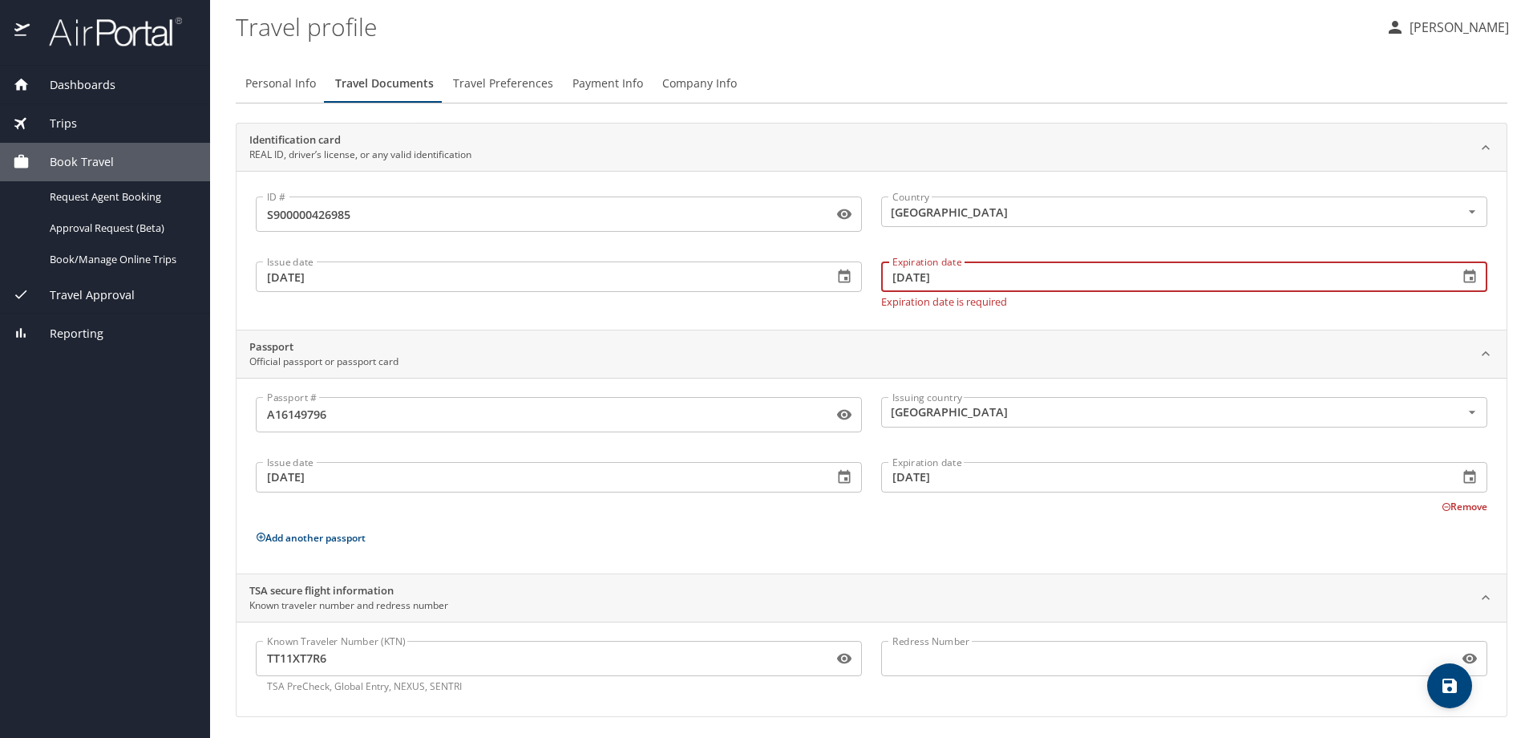
type input "03/21/2026"
click at [865, 314] on div "ID # S900000426985 ID # Country United States of America Country Issue date 08/…" at bounding box center [871, 250] width 1270 height 159
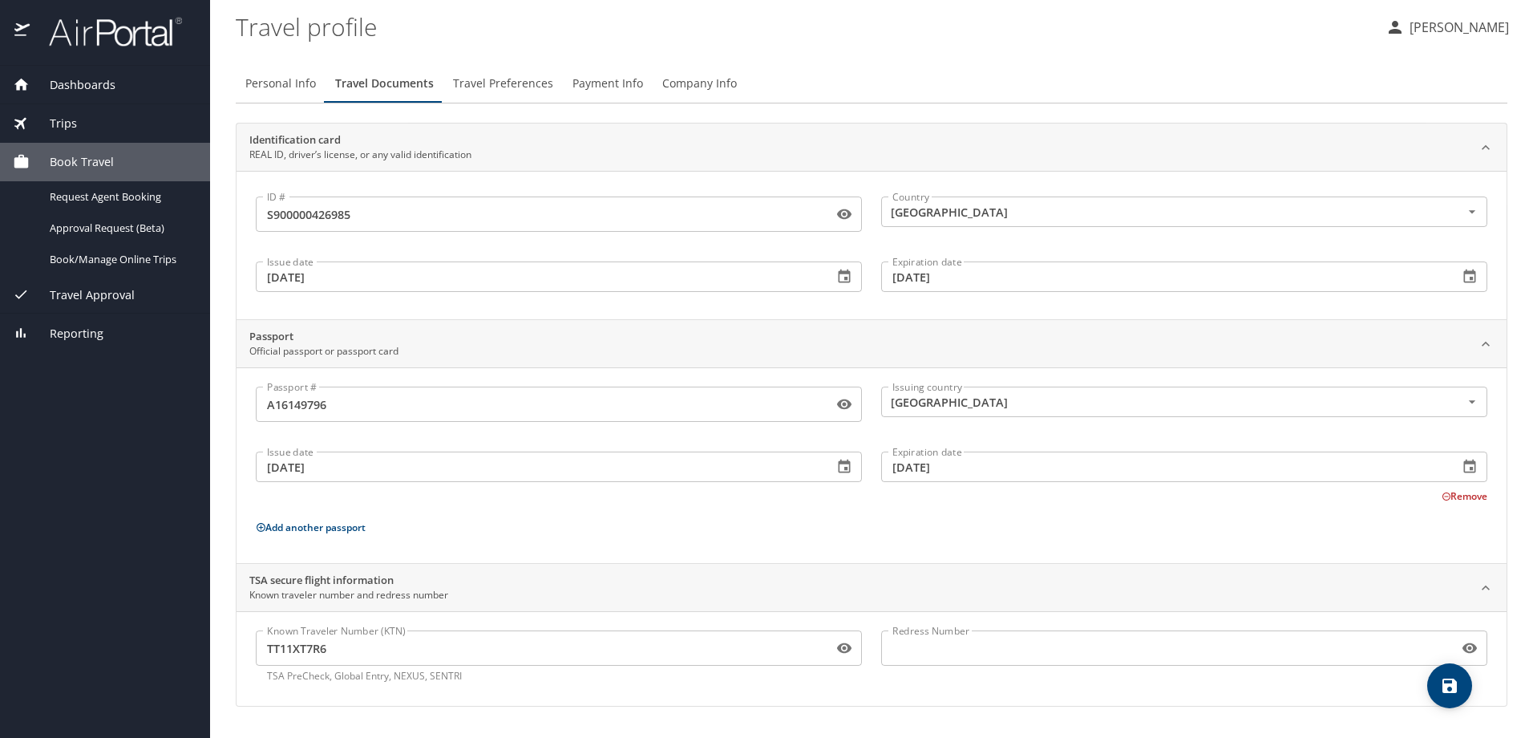
click at [486, 86] on span "Travel Preferences" at bounding box center [503, 84] width 100 height 20
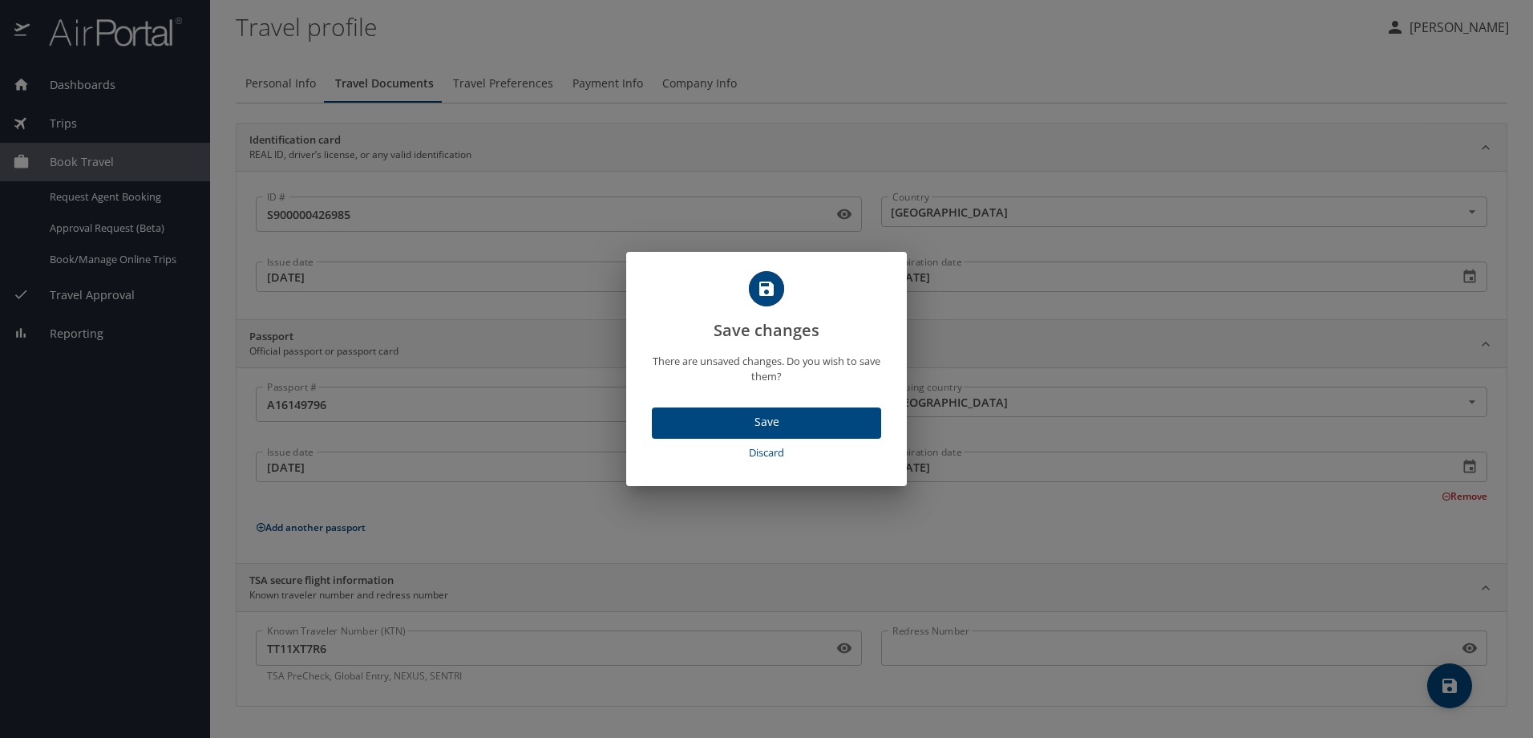
click at [734, 431] on span "Save" at bounding box center [767, 422] width 204 height 20
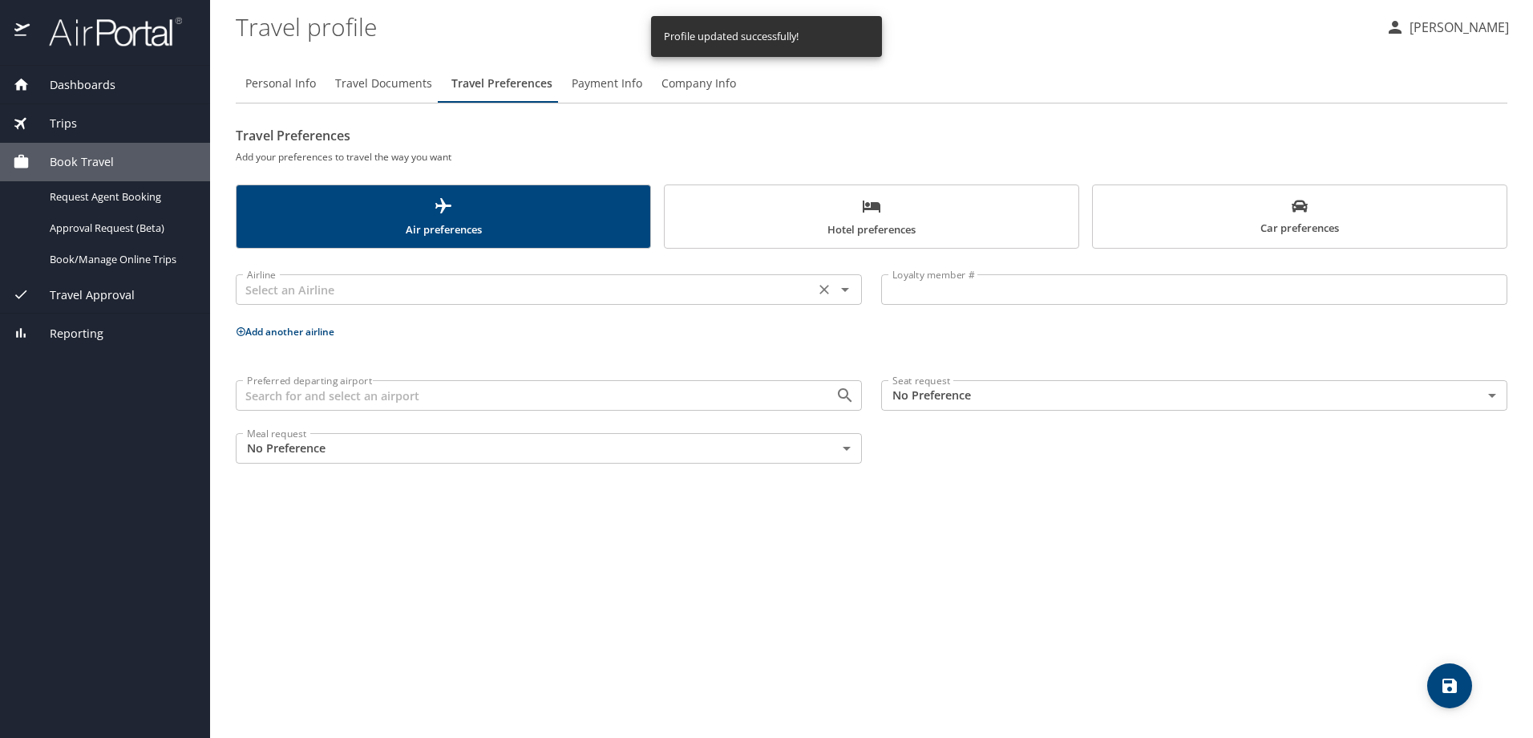
click at [544, 300] on input "text" at bounding box center [525, 289] width 569 height 21
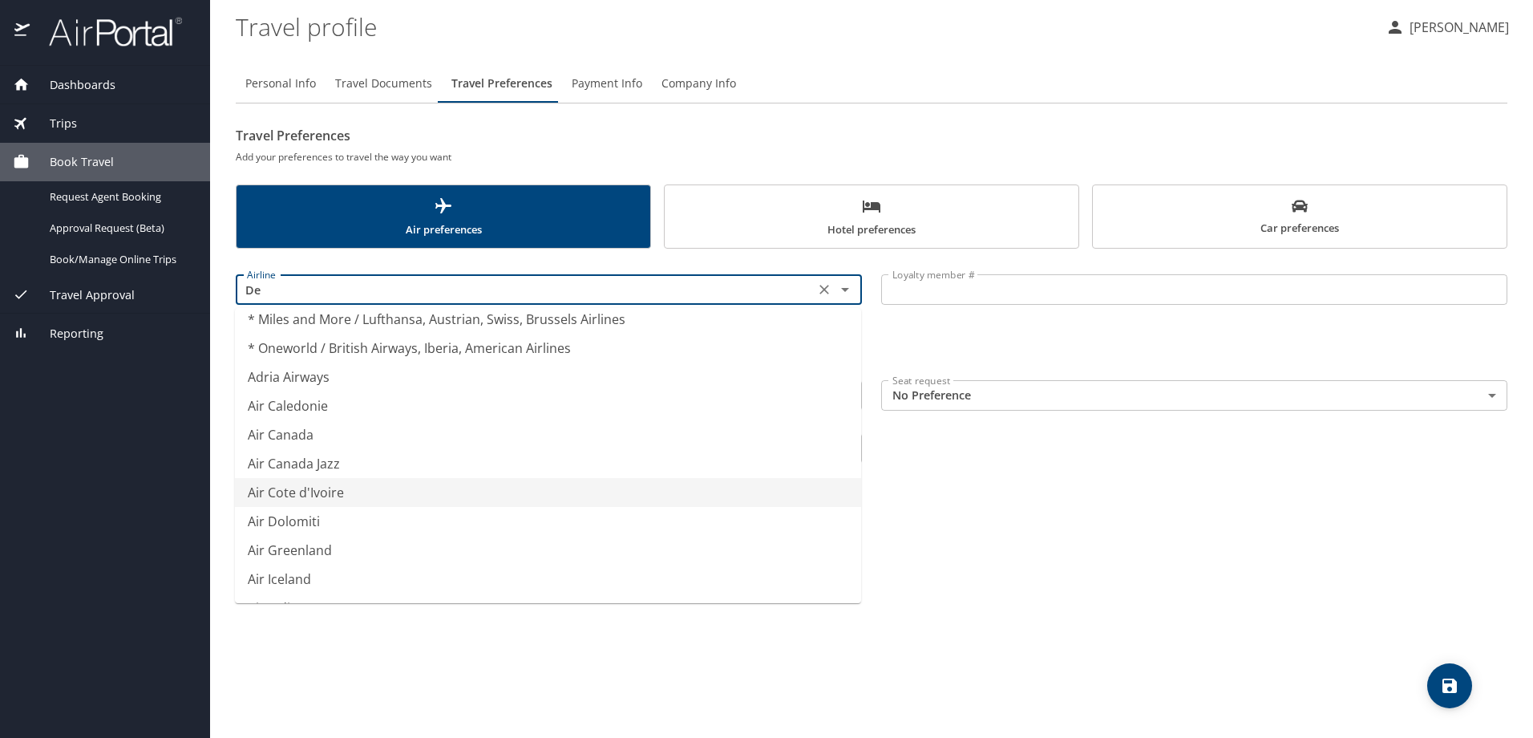
scroll to position [6, 0]
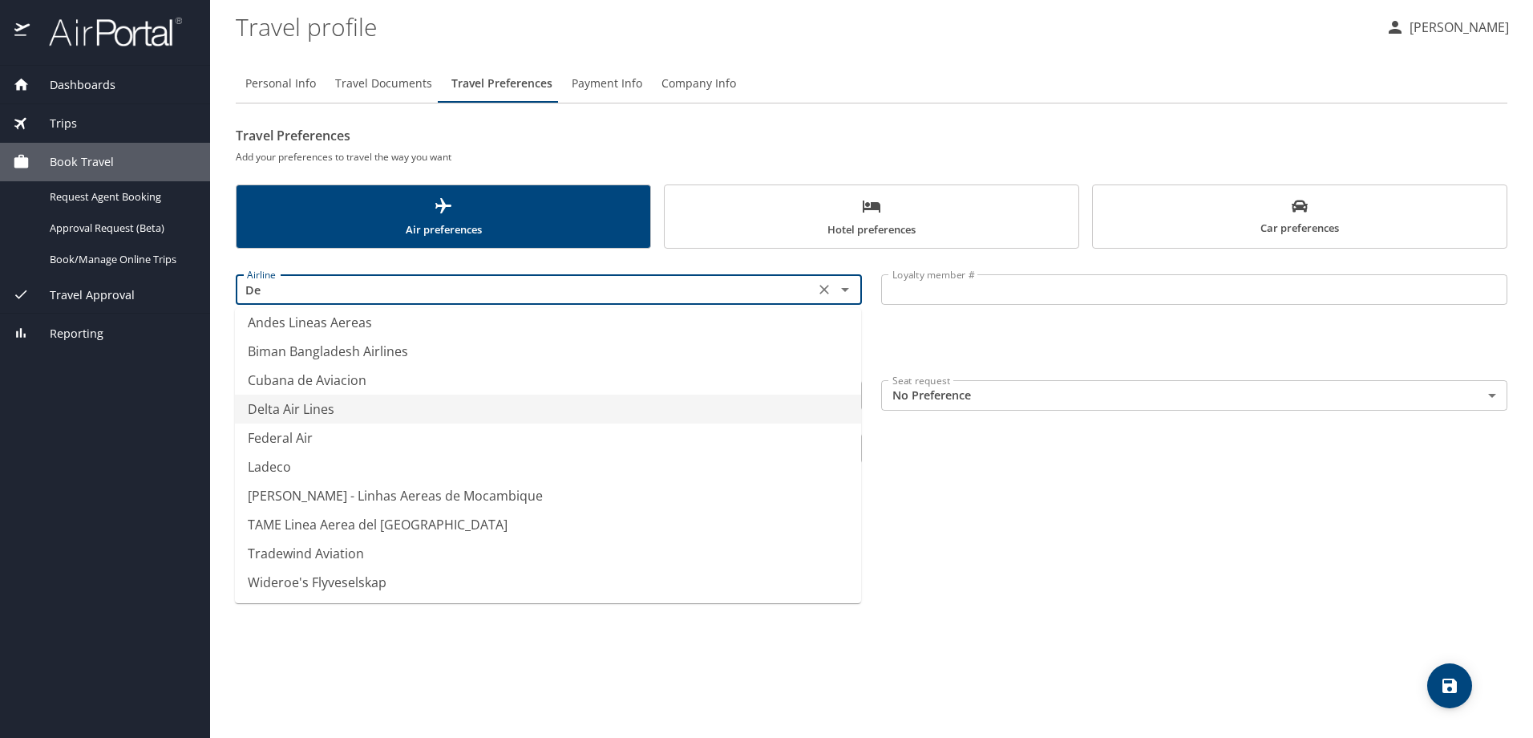
click at [317, 402] on li "Delta Air Lines" at bounding box center [548, 408] width 626 height 29
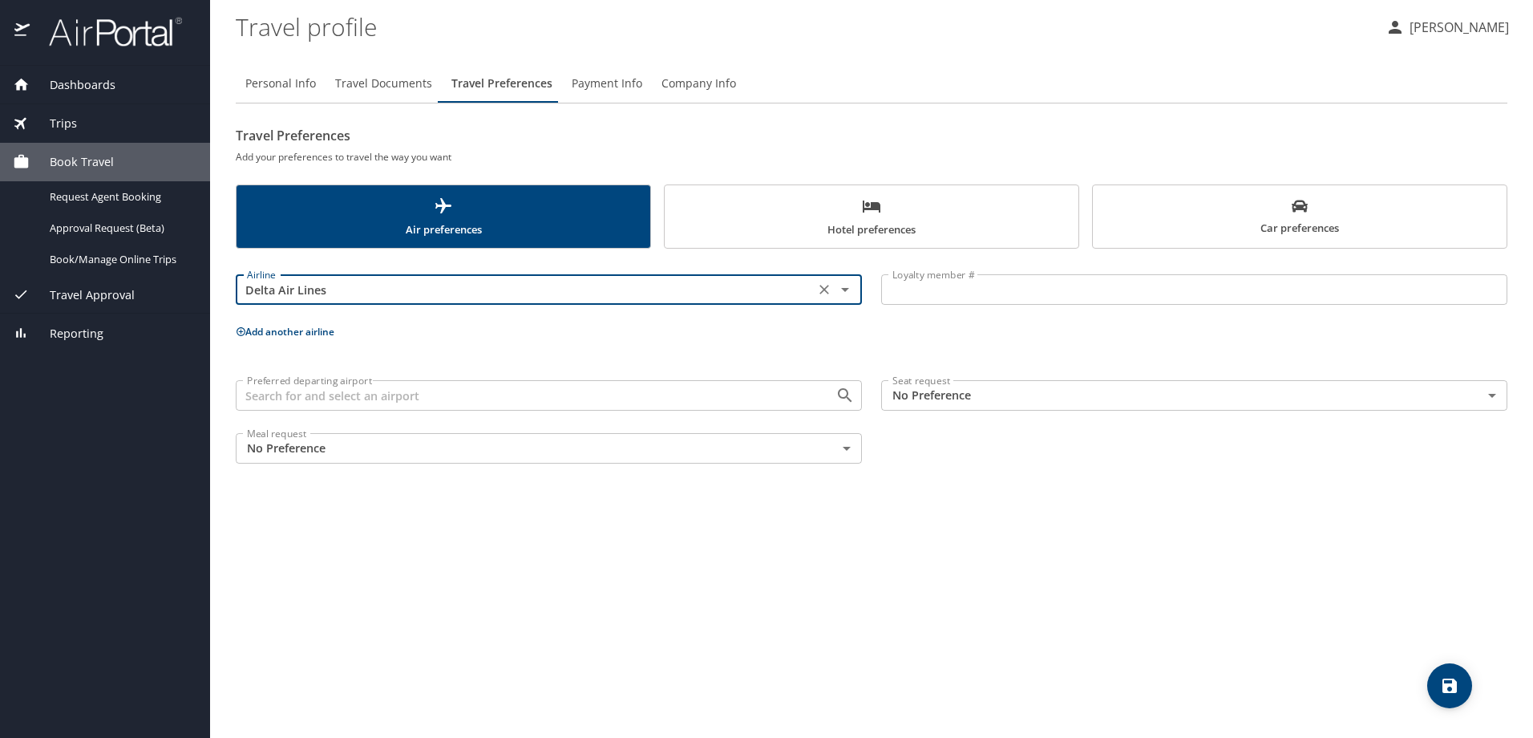
type input "Delta Air Lines"
click at [943, 299] on input "Loyalty member #" at bounding box center [1194, 289] width 626 height 30
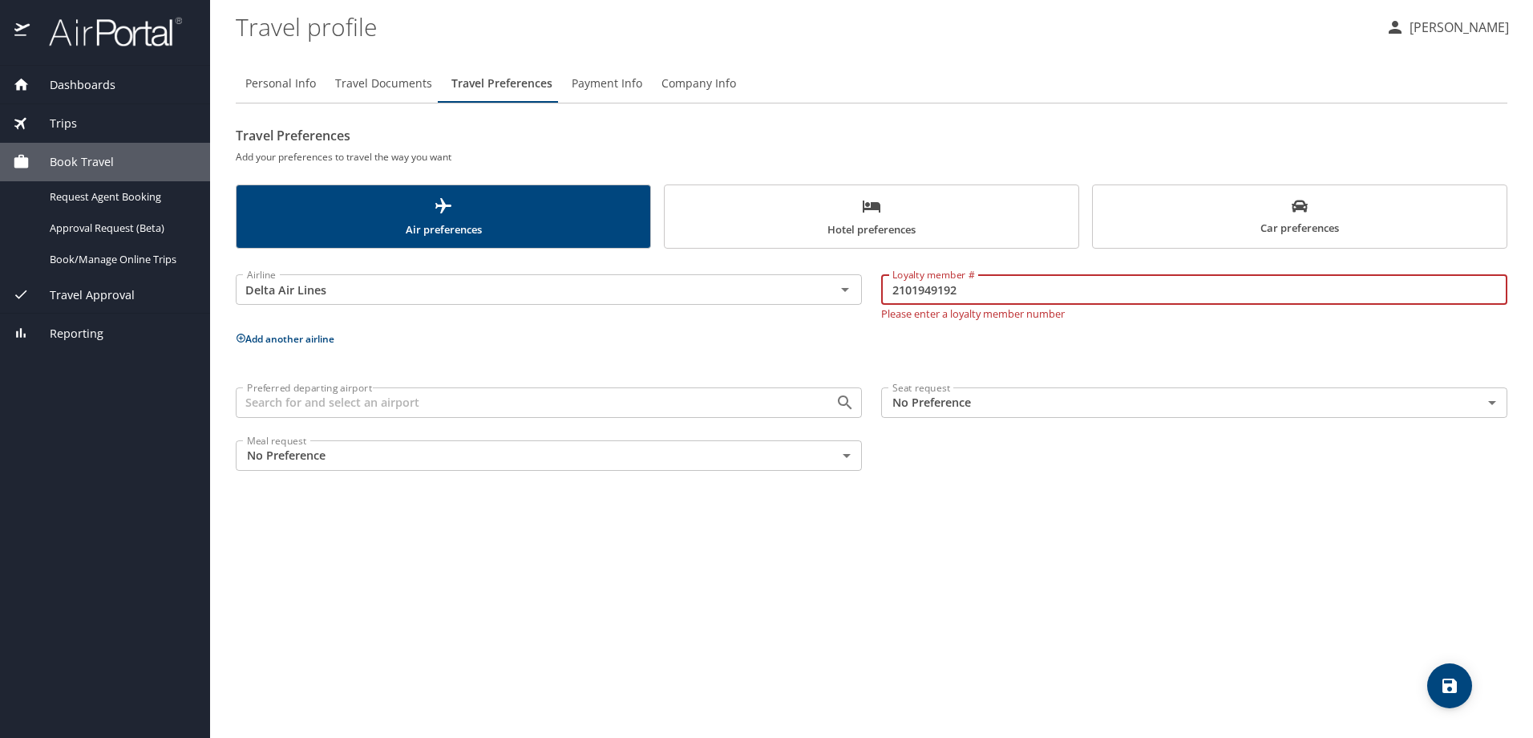
type input "2101949192"
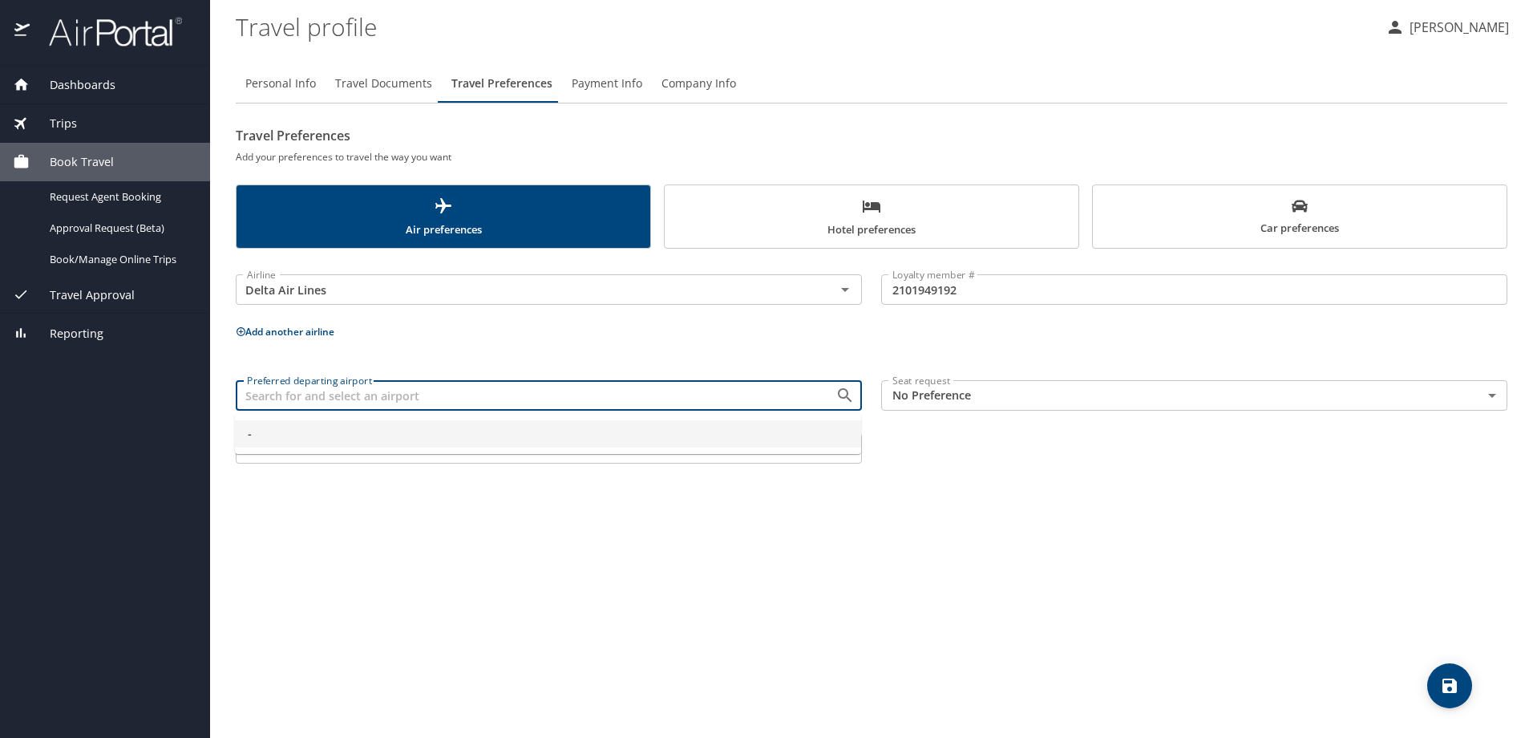
click at [469, 401] on input "Preferred departing airport" at bounding box center [525, 395] width 569 height 21
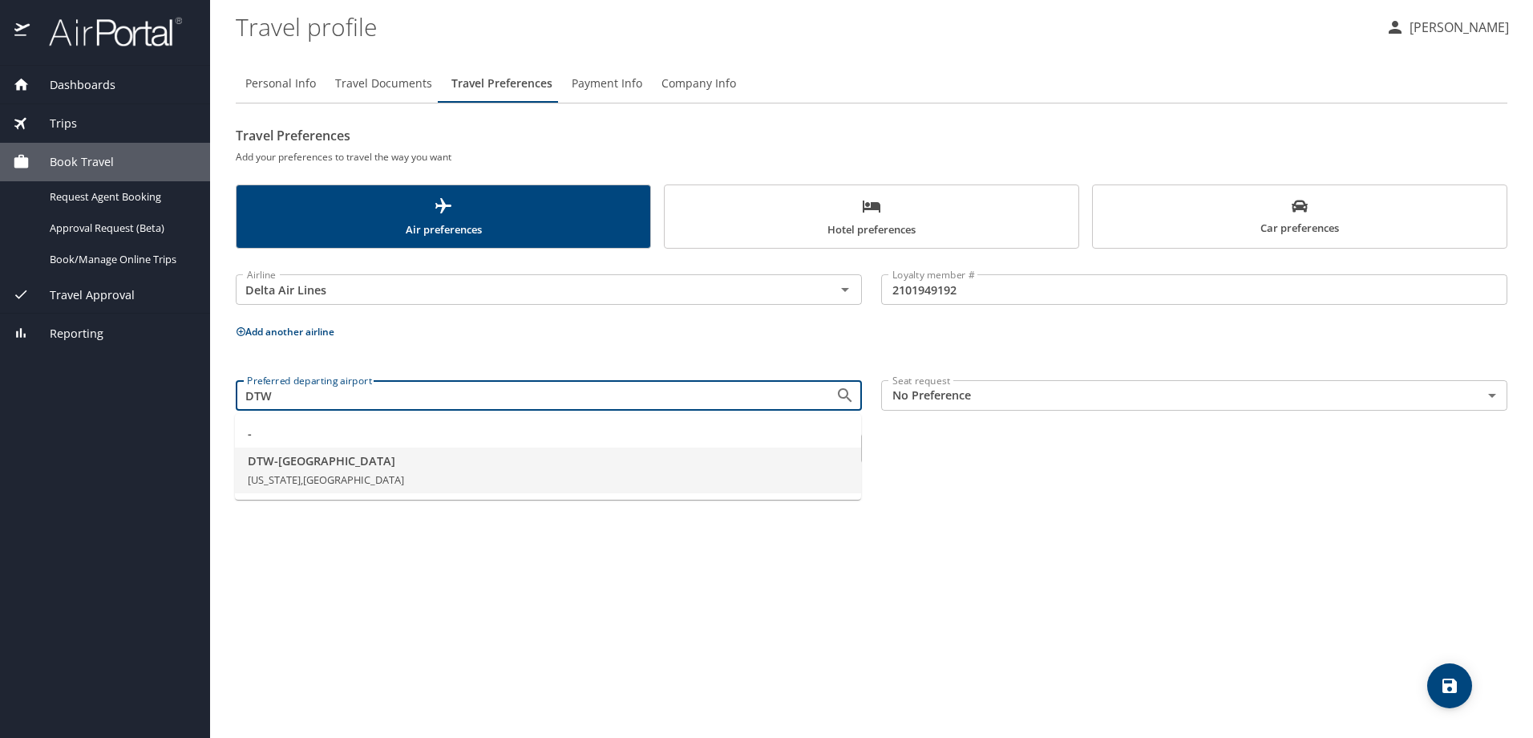
click at [383, 472] on span "Michigan, United States of America" at bounding box center [326, 479] width 156 height 14
type input "DTW - Detroit"
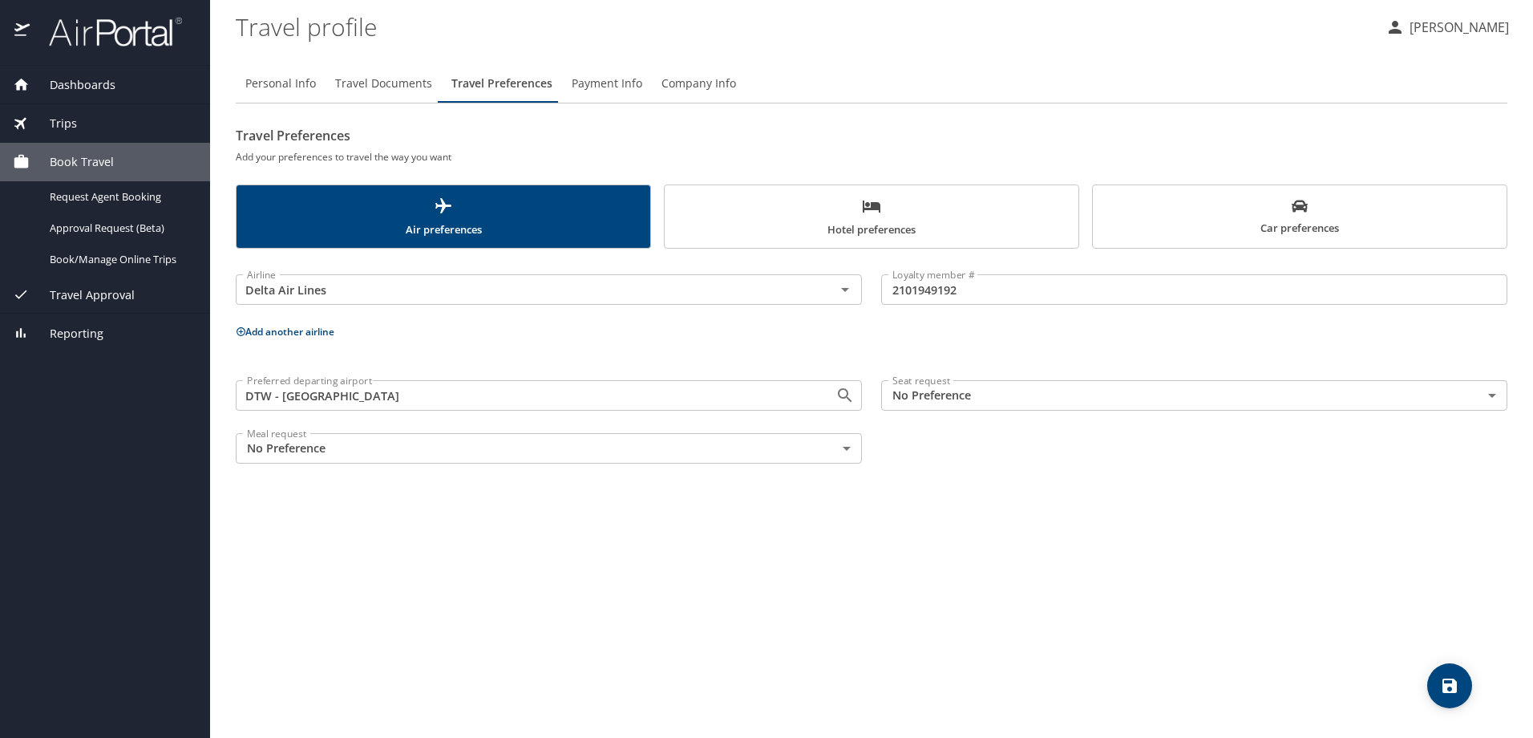
click at [1049, 403] on body "Dashboards My Travel Dashboard Trips Current / Future Trips Past Trips Trips Mi…" at bounding box center [766, 369] width 1533 height 738
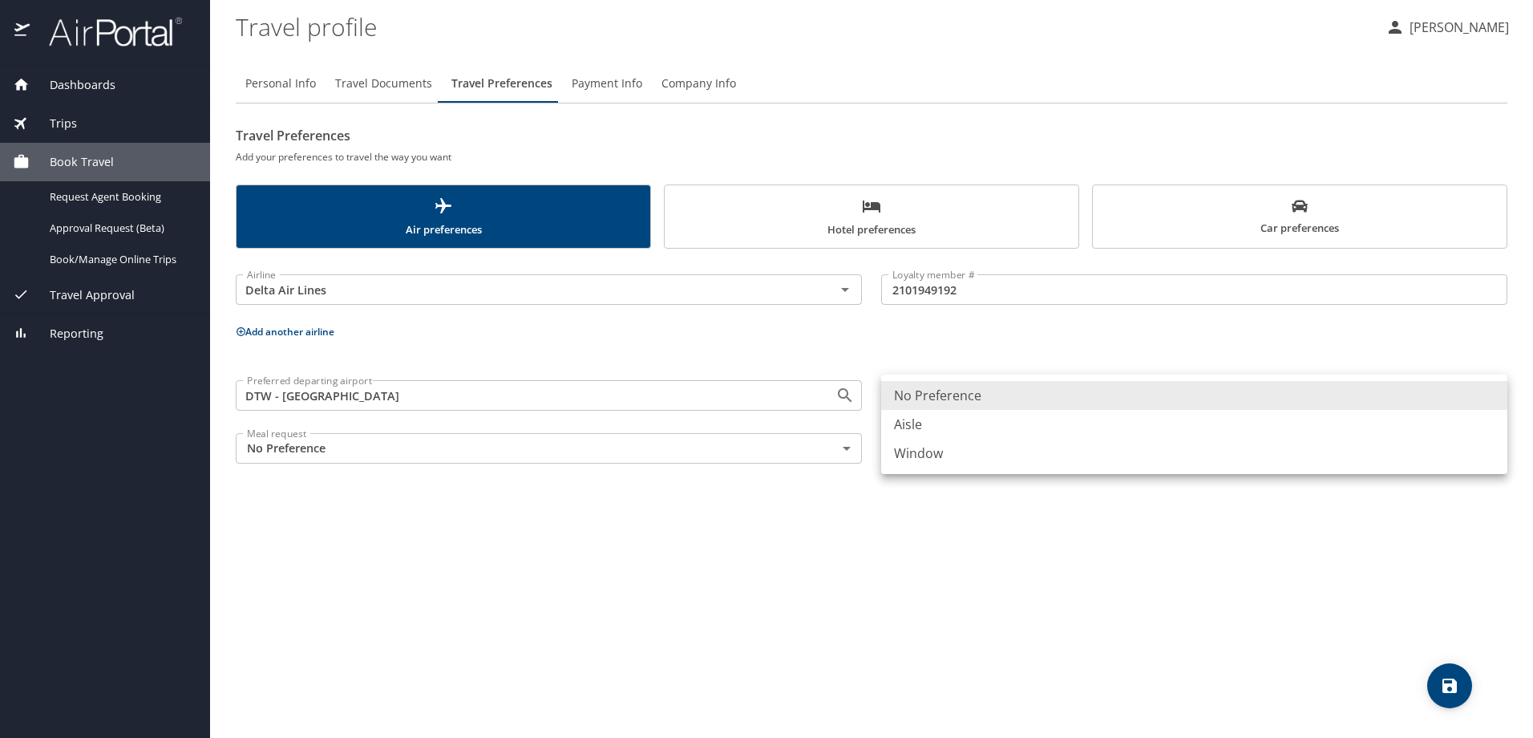
click at [999, 458] on li "Window" at bounding box center [1194, 453] width 626 height 29
type input "Window"
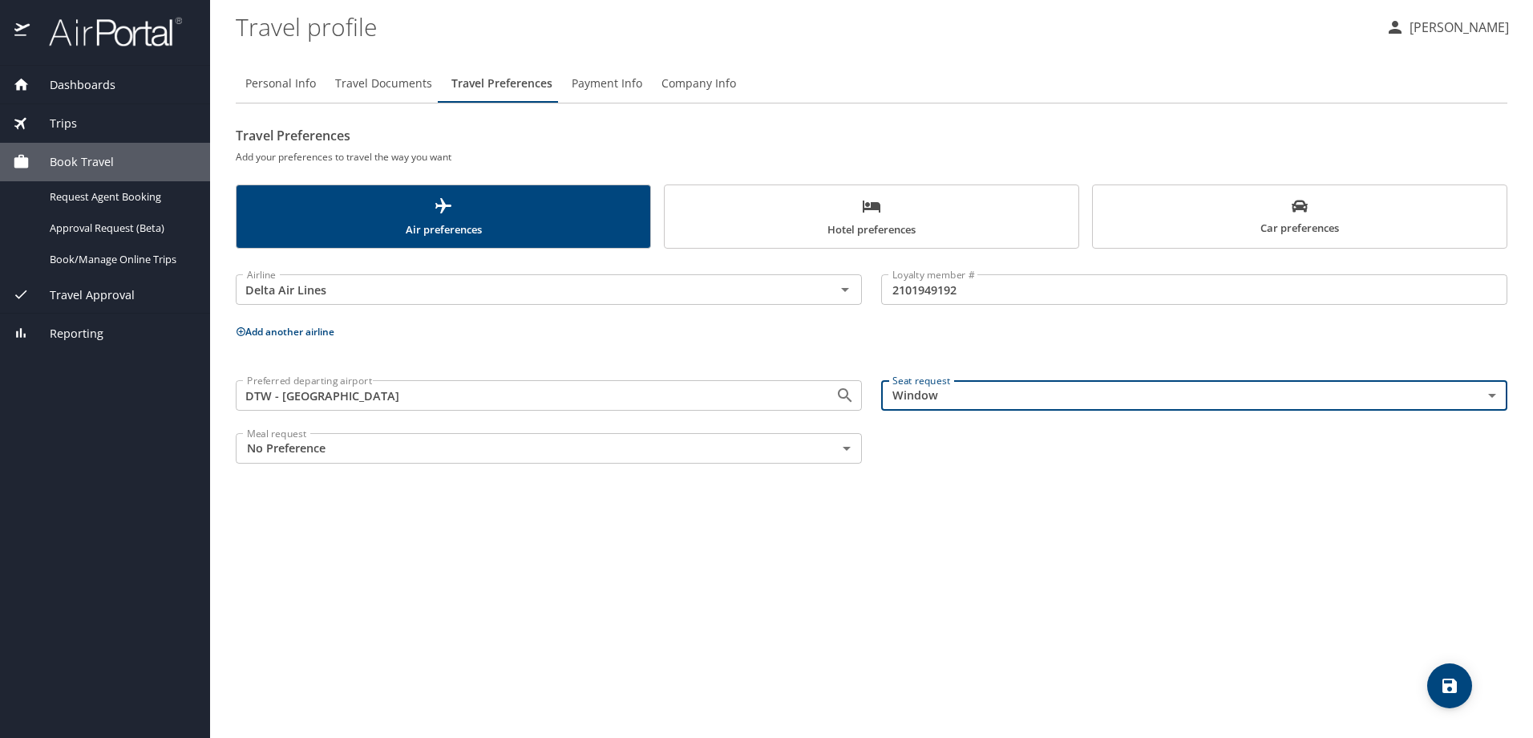
click at [747, 210] on span "Hotel preferences" at bounding box center [871, 217] width 394 height 42
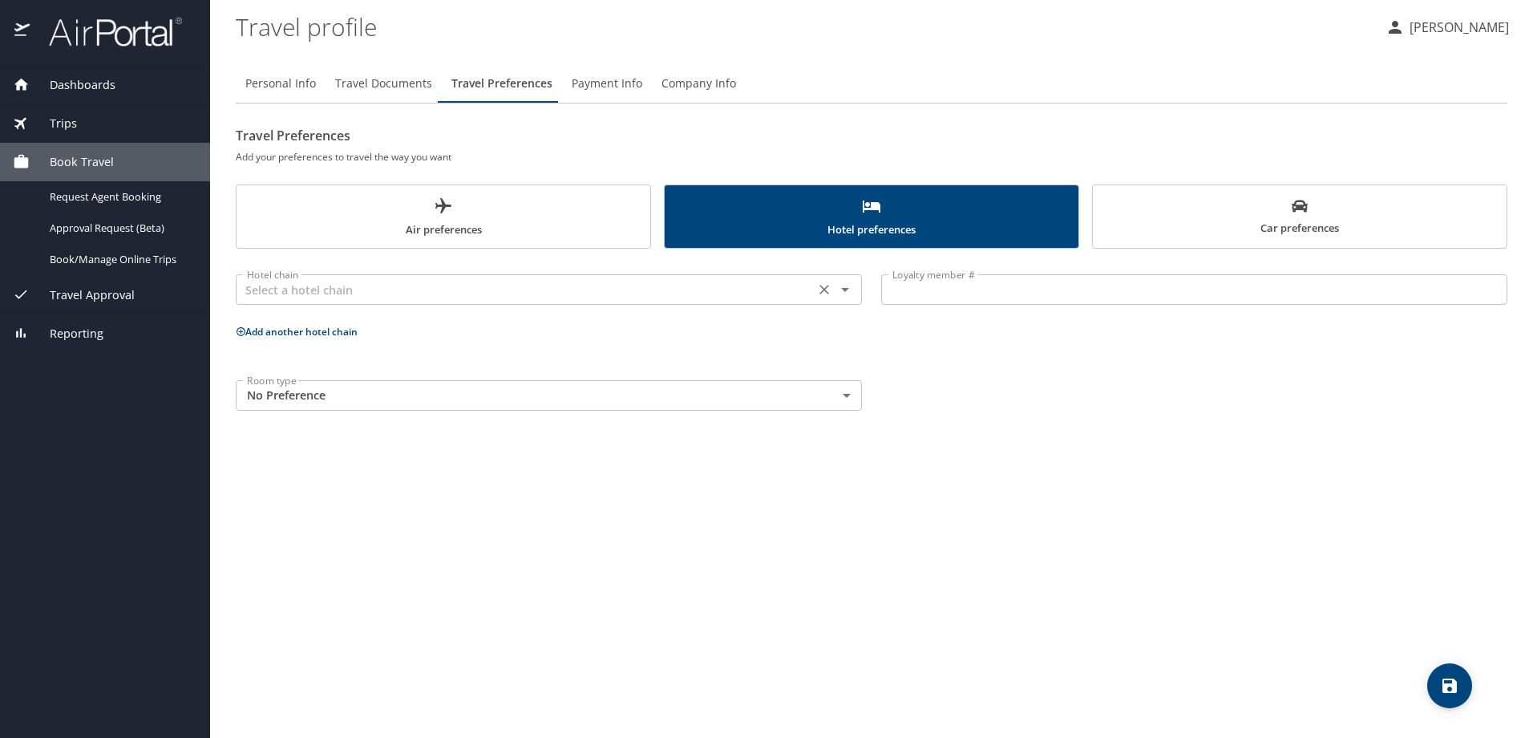
click at [548, 281] on input "text" at bounding box center [525, 289] width 569 height 21
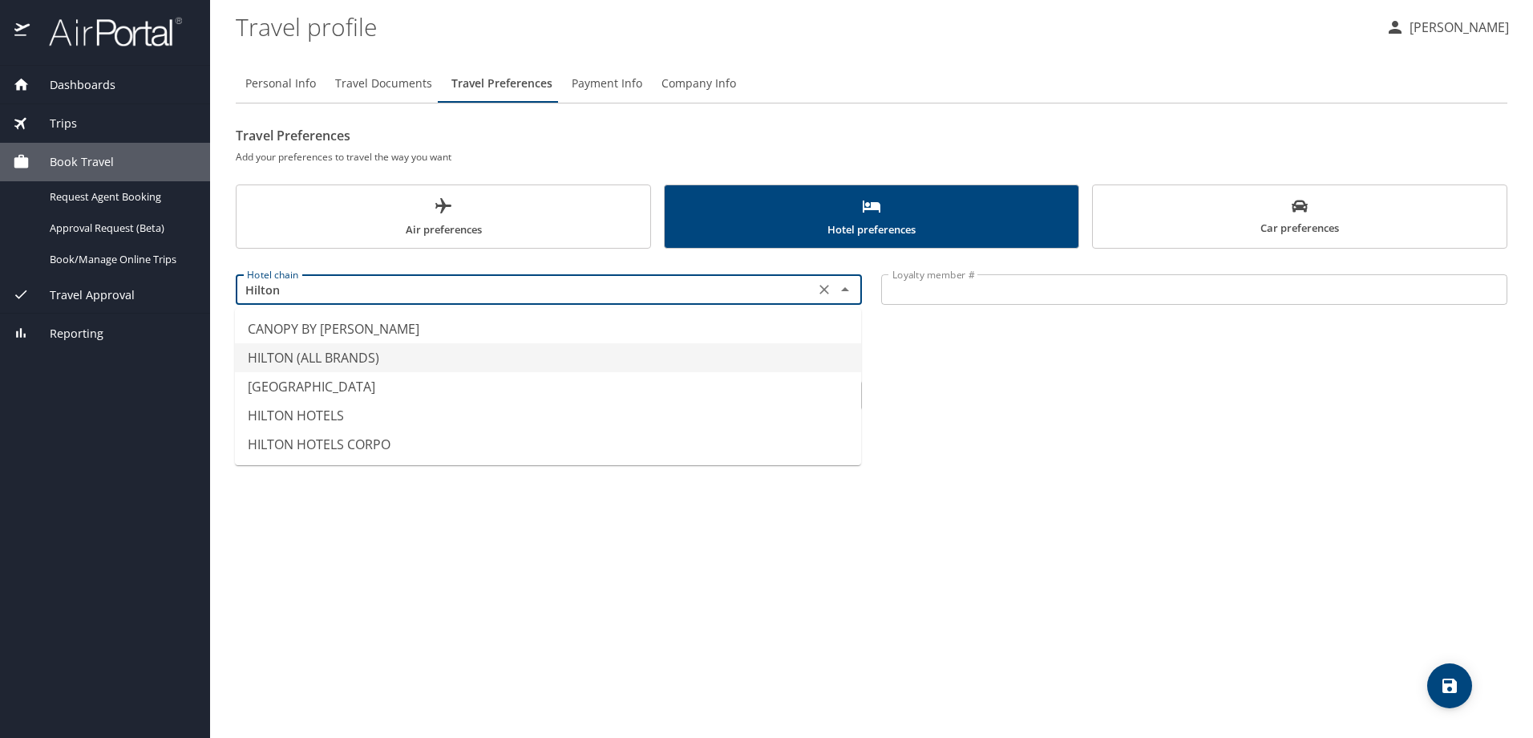
click at [372, 361] on li "HILTON (ALL BRANDS)" at bounding box center [548, 357] width 626 height 29
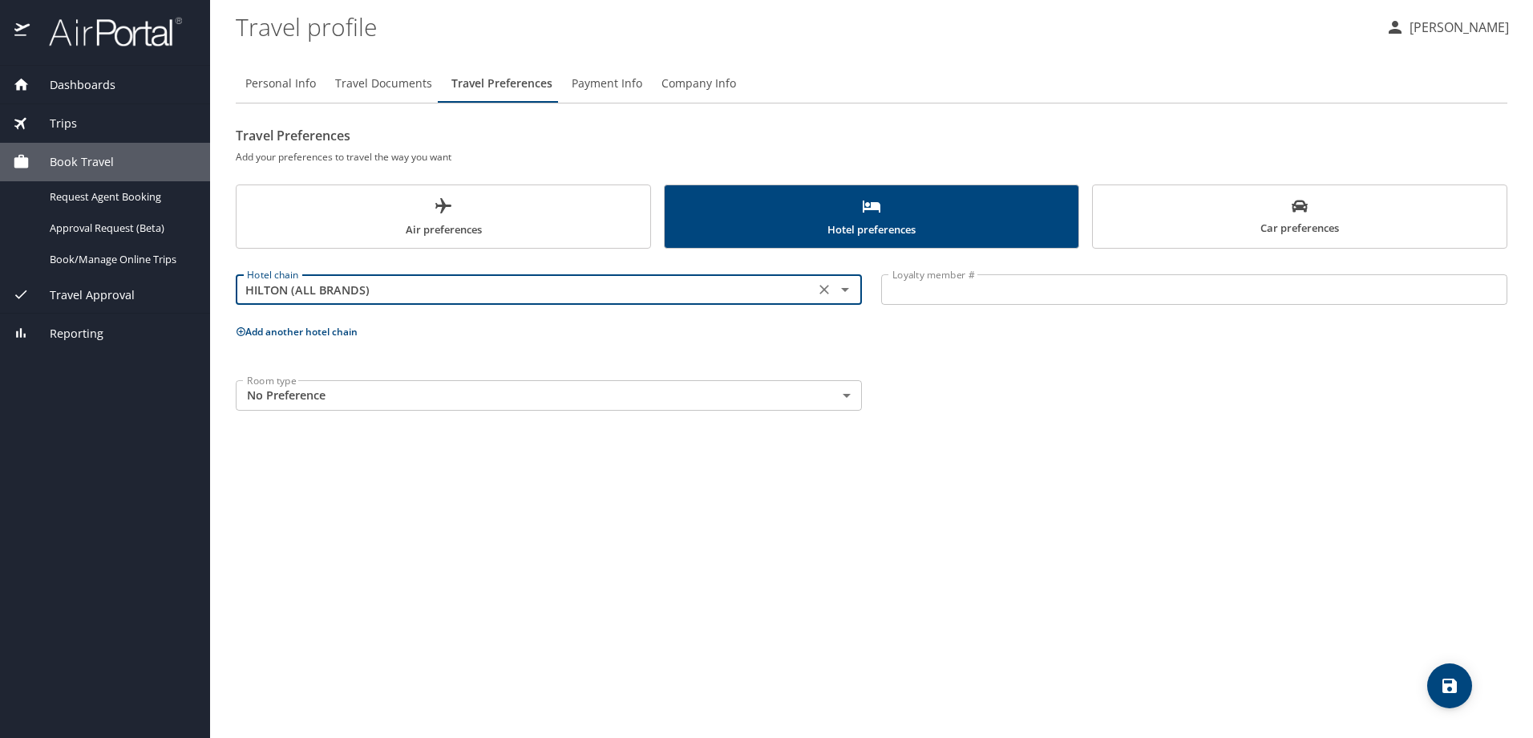
type input "HILTON (ALL BRANDS)"
click at [1298, 281] on input "Loyalty member #" at bounding box center [1194, 289] width 626 height 30
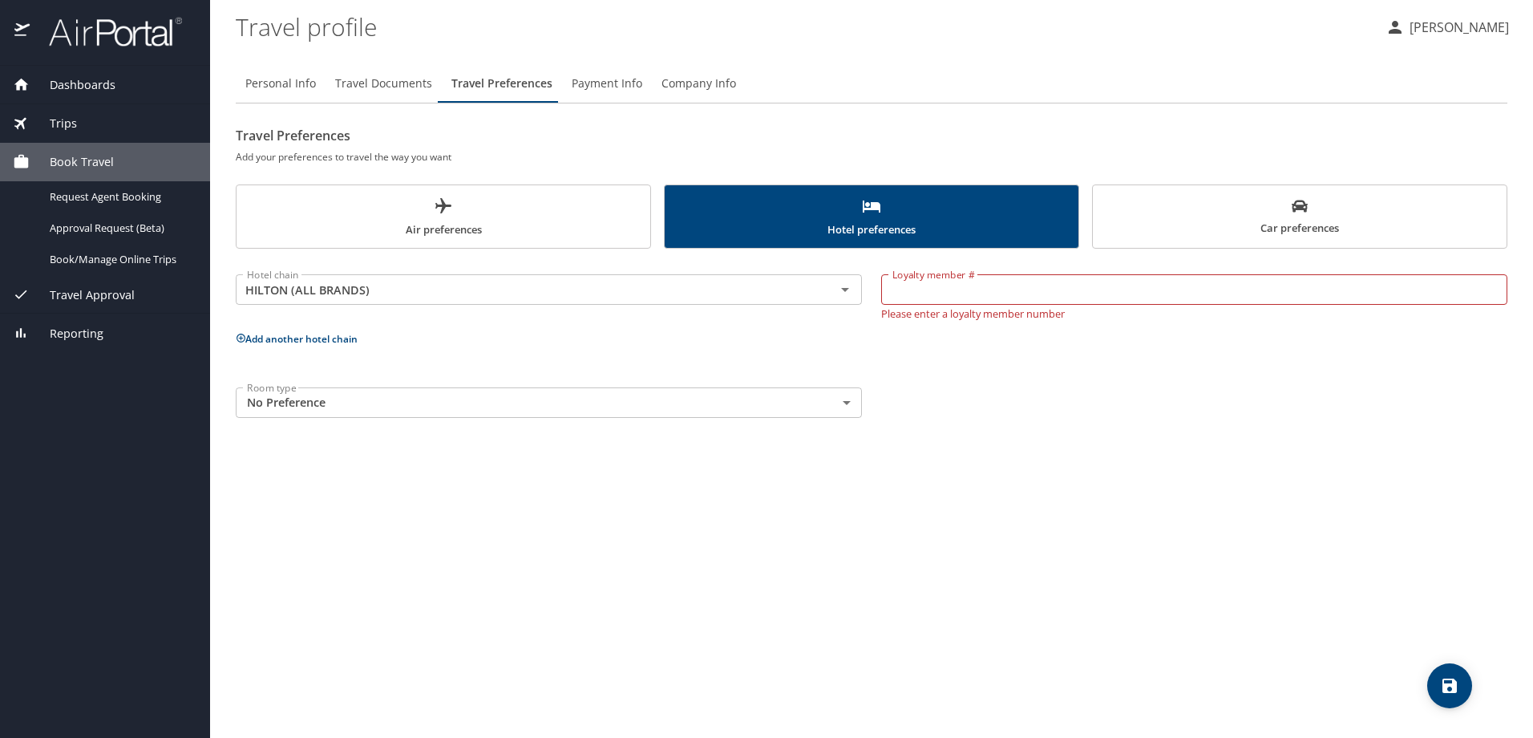
click at [1150, 418] on div "Room type No Preference NotApplicable Room type" at bounding box center [871, 403] width 1291 height 50
click at [1021, 301] on input "Loyalty member #" at bounding box center [1194, 289] width 626 height 30
type input "247625516"
click at [961, 483] on div "Personal Info Travel Documents Travel Preferences Payment Info Company Info Tra…" at bounding box center [871, 394] width 1271 height 686
click at [685, 402] on body "Dashboards My Travel Dashboard Trips Current / Future Trips Past Trips Trips Mi…" at bounding box center [766, 369] width 1533 height 738
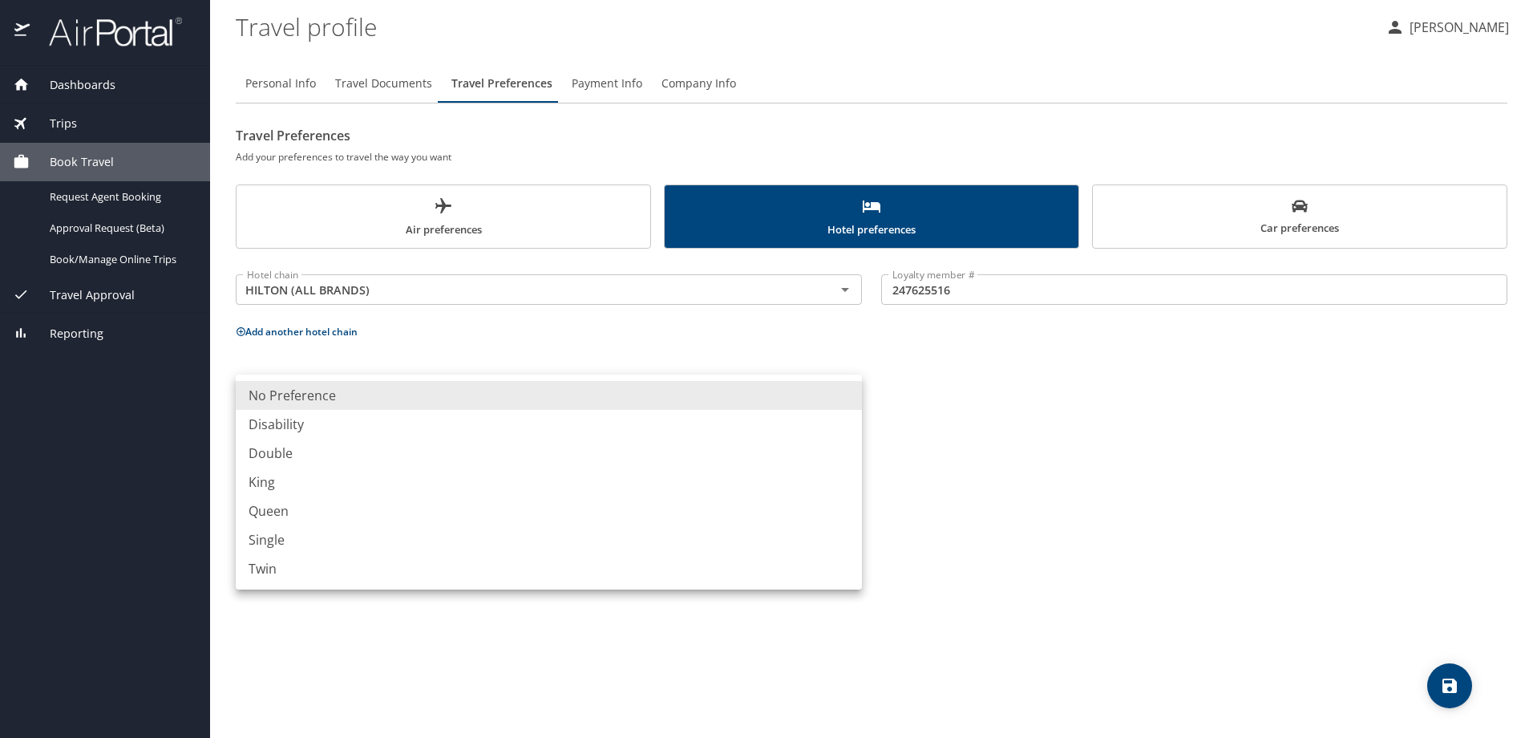
click at [382, 515] on li "Queen" at bounding box center [549, 510] width 626 height 29
type input "Queen"
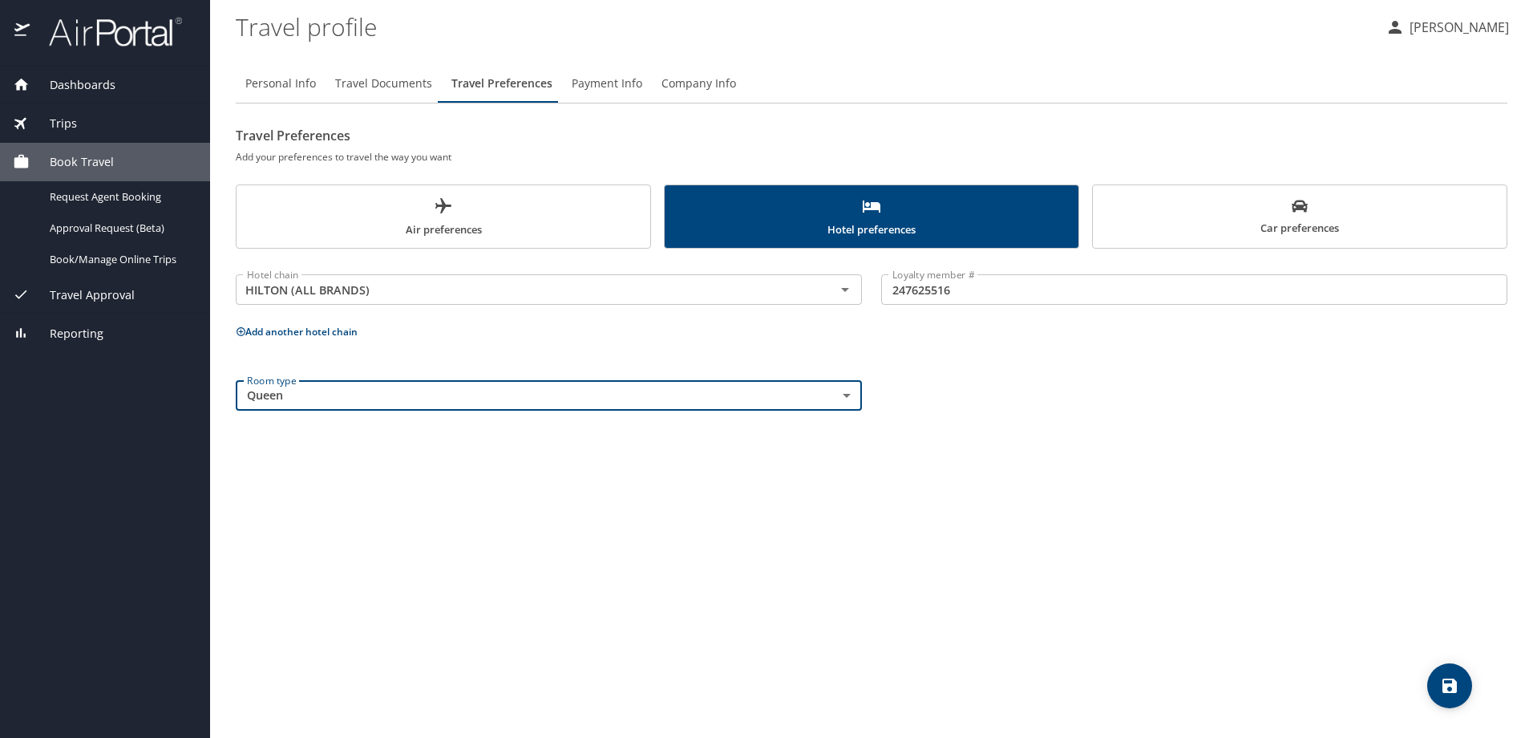
click at [1184, 641] on div "Personal Info Travel Documents Travel Preferences Payment Info Company Info Tra…" at bounding box center [871, 394] width 1271 height 686
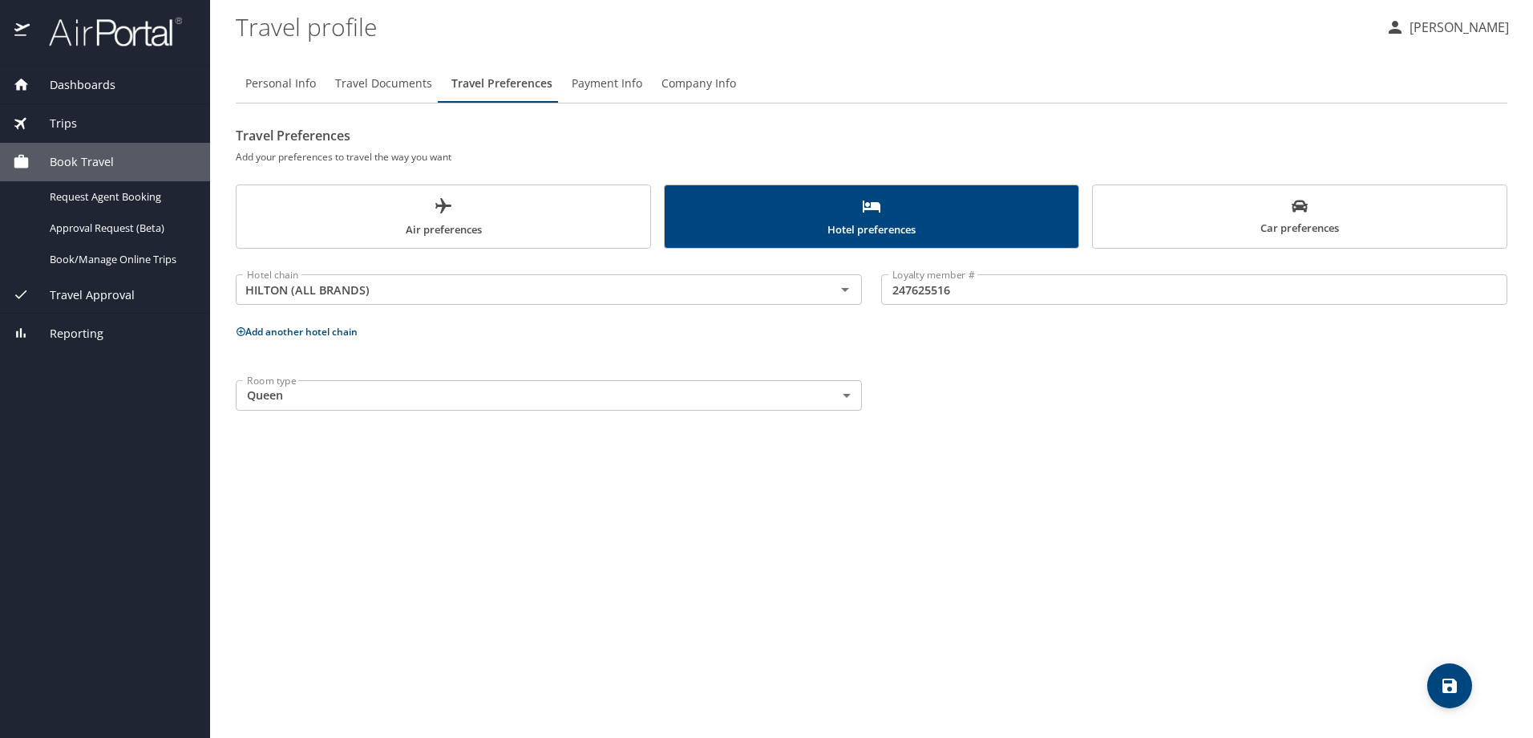
click at [1273, 217] on span "Car preferences" at bounding box center [1299, 217] width 394 height 39
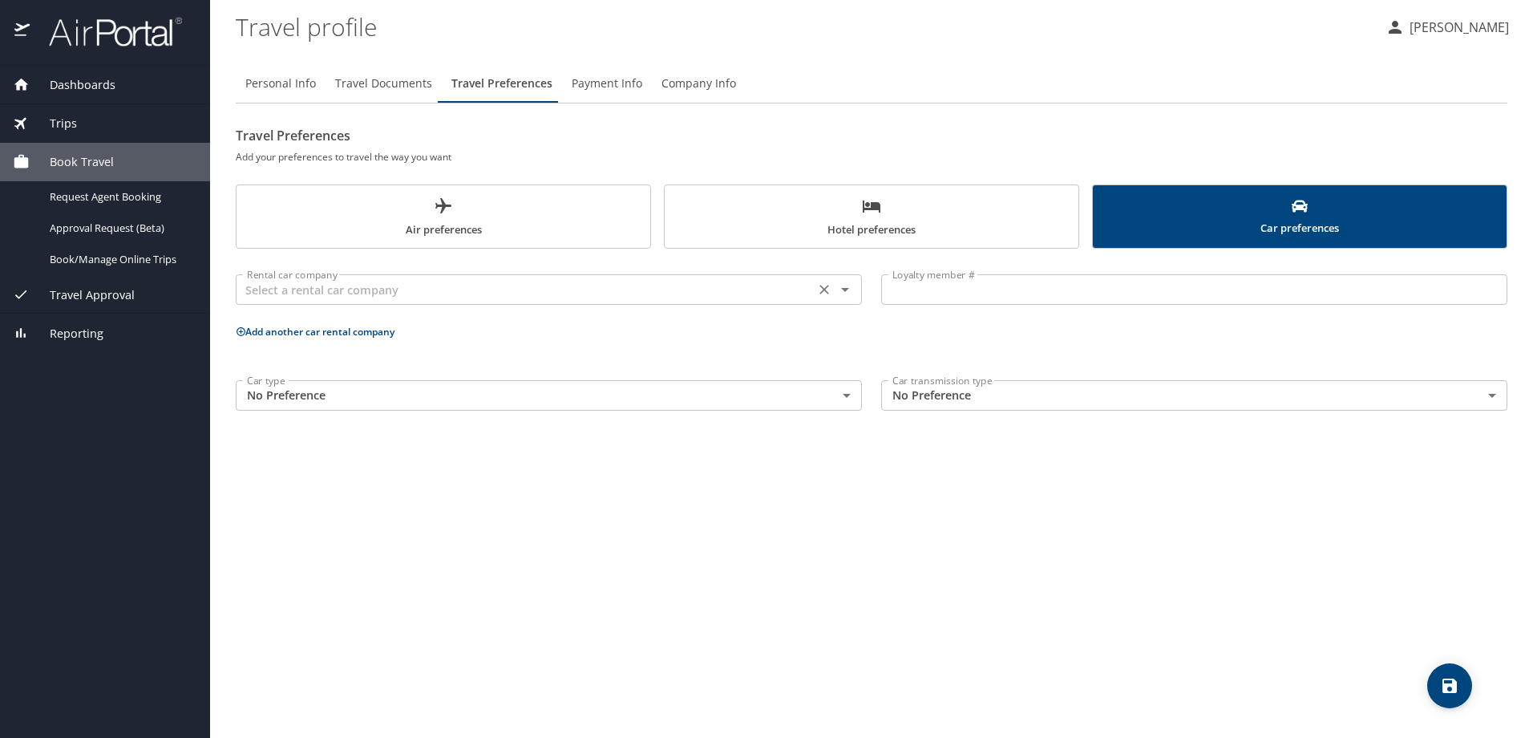
click at [495, 293] on input "text" at bounding box center [525, 289] width 569 height 21
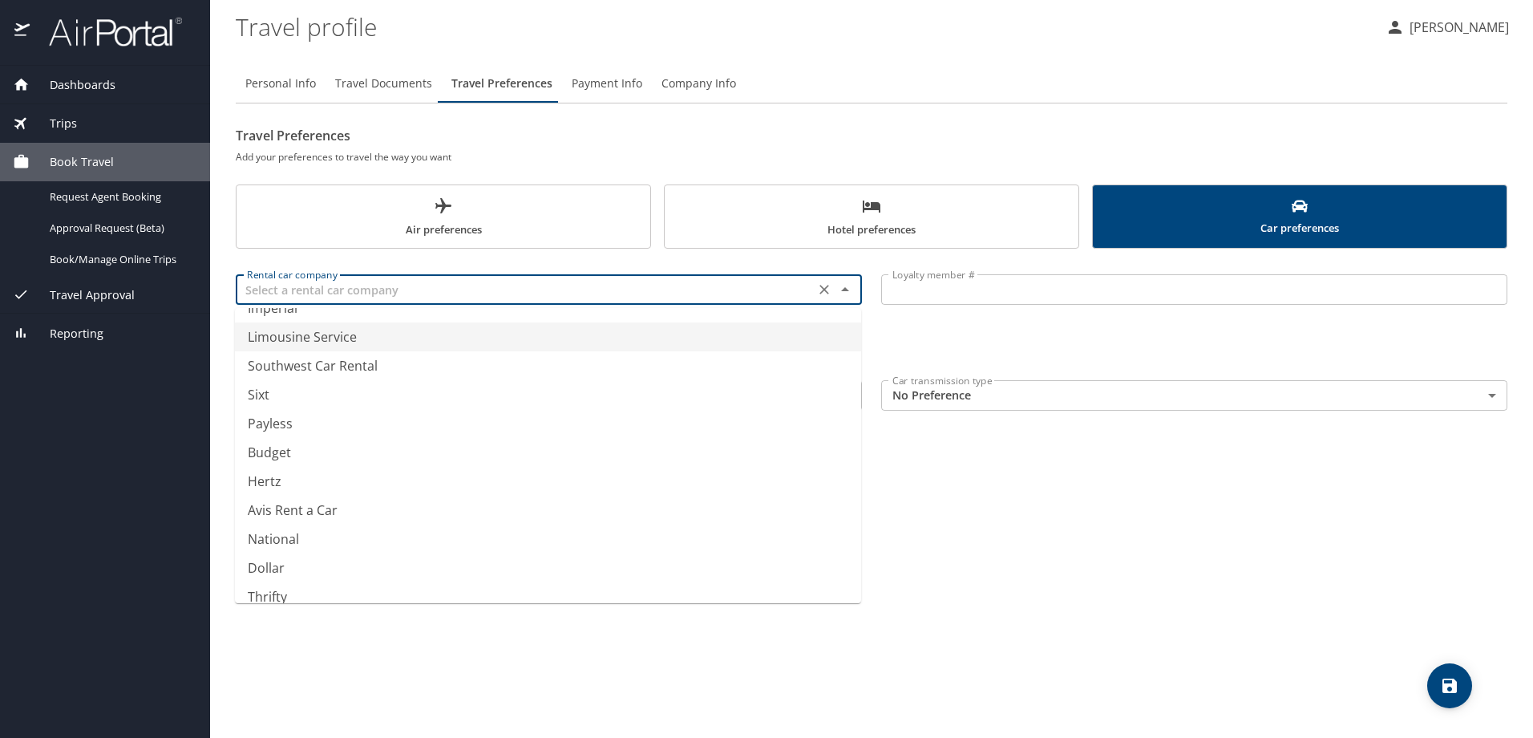
scroll to position [208, 0]
click at [321, 495] on li "Avis Rent a Car" at bounding box center [548, 495] width 626 height 29
type input "Avis Rent a Car"
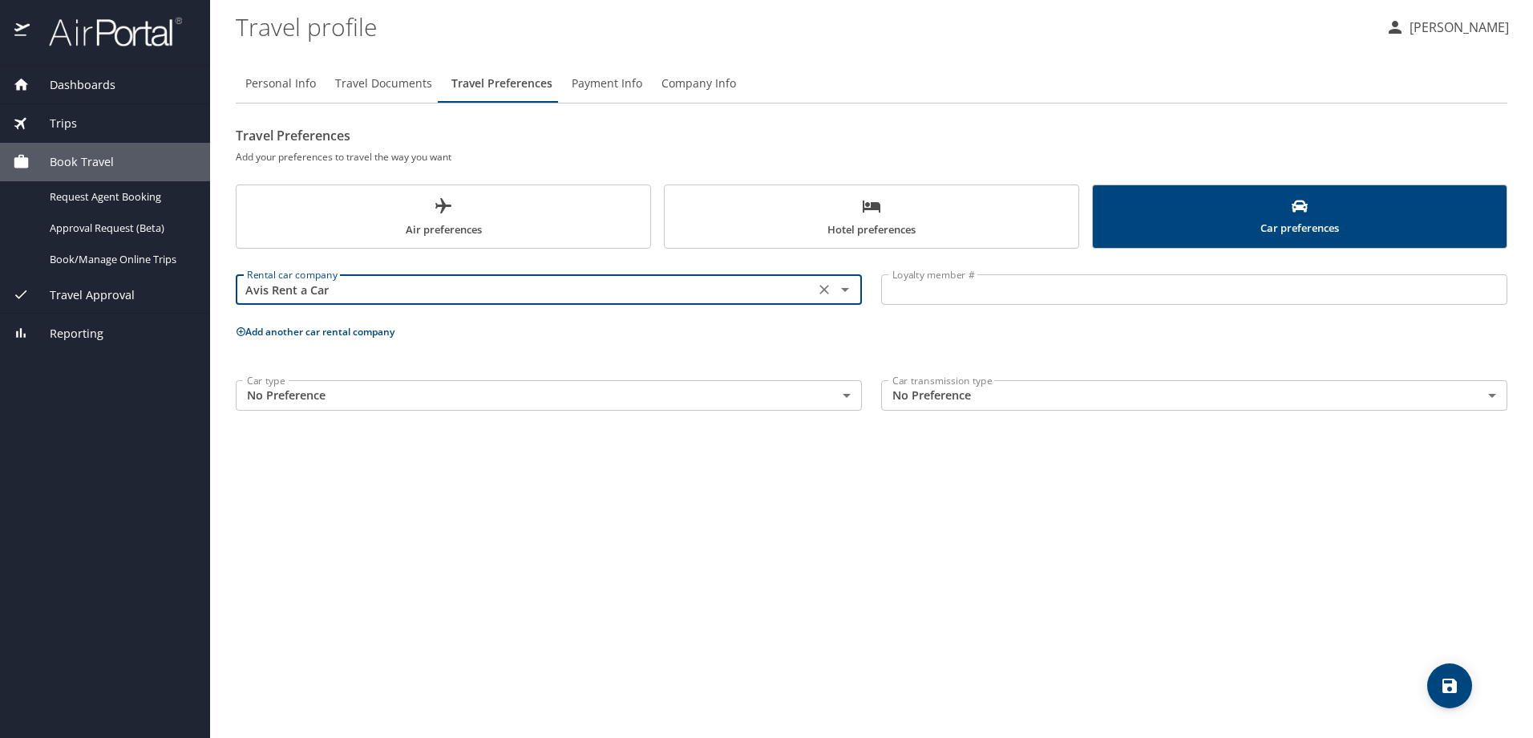
click at [1012, 285] on input "Loyalty member #" at bounding box center [1194, 289] width 626 height 30
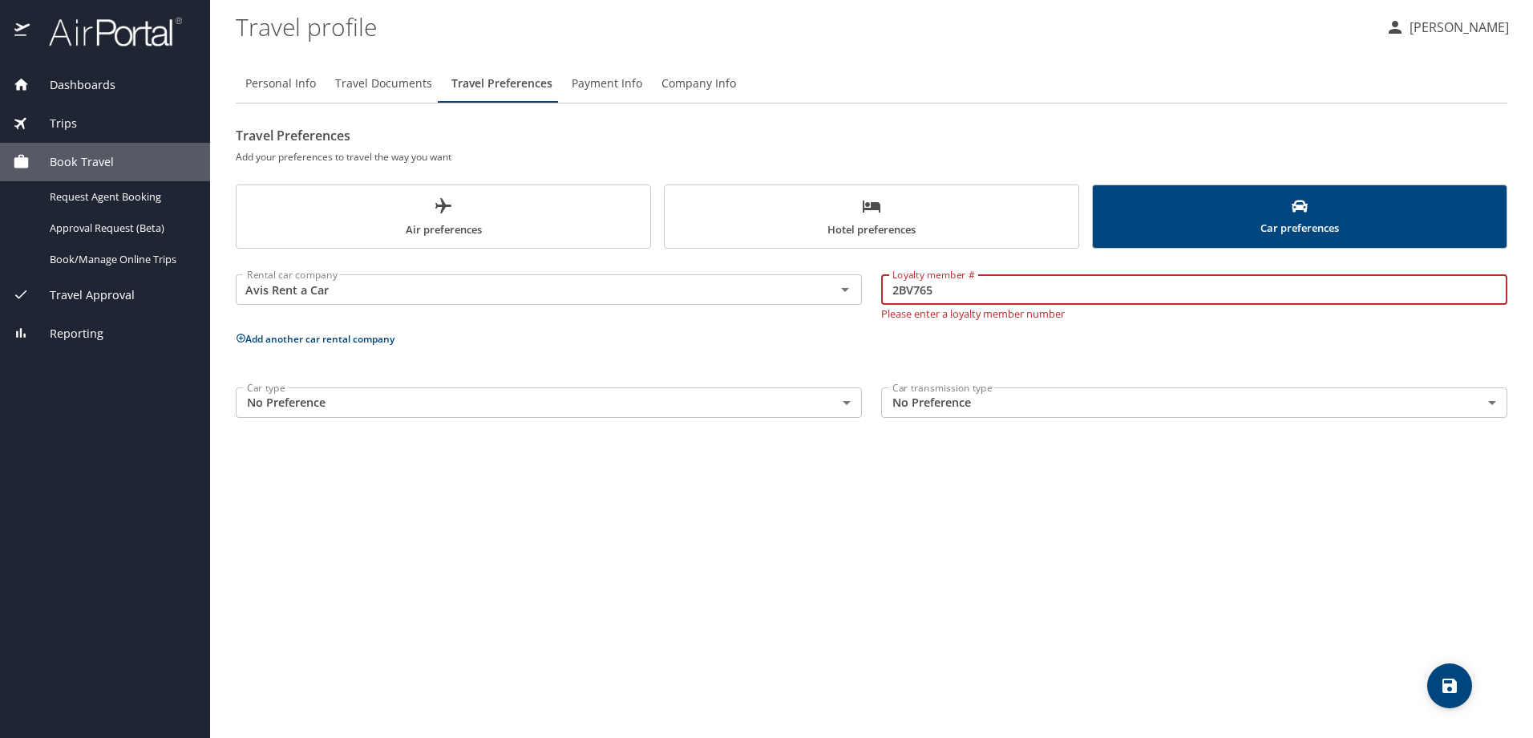
type input "2BV765"
click at [657, 394] on body "Dashboards My Travel Dashboard Trips Current / Future Trips Past Trips Trips Mi…" at bounding box center [766, 369] width 1533 height 738
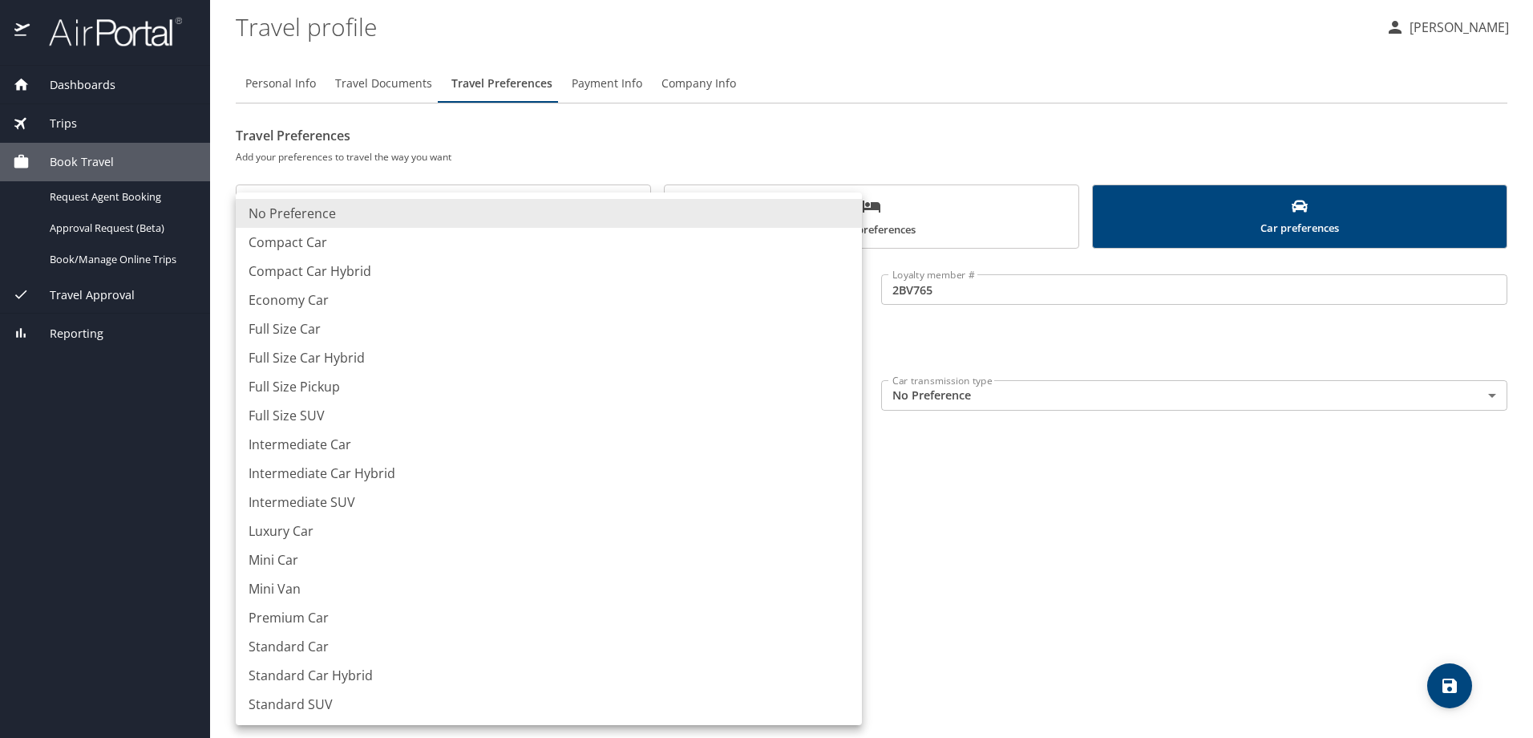
drag, startPoint x: 584, startPoint y: 313, endPoint x: 300, endPoint y: 320, distance: 284.7
click at [300, 320] on ul "No Preference Compact Car Compact Car Hybrid Economy Car Full Size Car Full Siz…" at bounding box center [549, 458] width 626 height 532
click at [297, 329] on li "Full Size Car" at bounding box center [549, 328] width 626 height 29
type input "FullSizeCar"
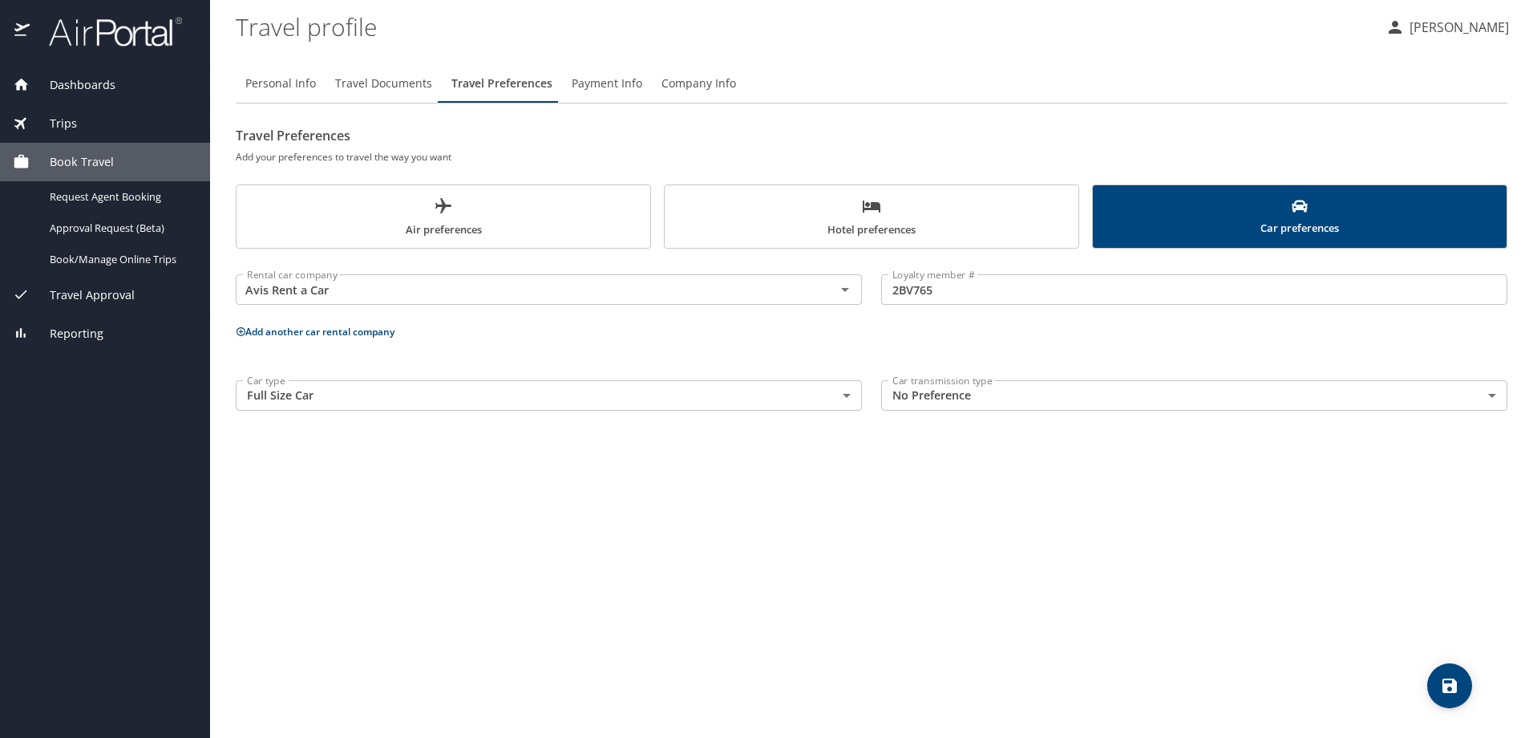
drag, startPoint x: 928, startPoint y: 515, endPoint x: 904, endPoint y: 419, distance: 99.0
click at [928, 515] on div "Personal Info Travel Documents Travel Preferences Payment Info Company Info Tra…" at bounding box center [871, 394] width 1271 height 686
click at [907, 393] on body "Dashboards My Travel Dashboard Trips Current / Future Trips Past Trips Trips Mi…" at bounding box center [766, 369] width 1533 height 738
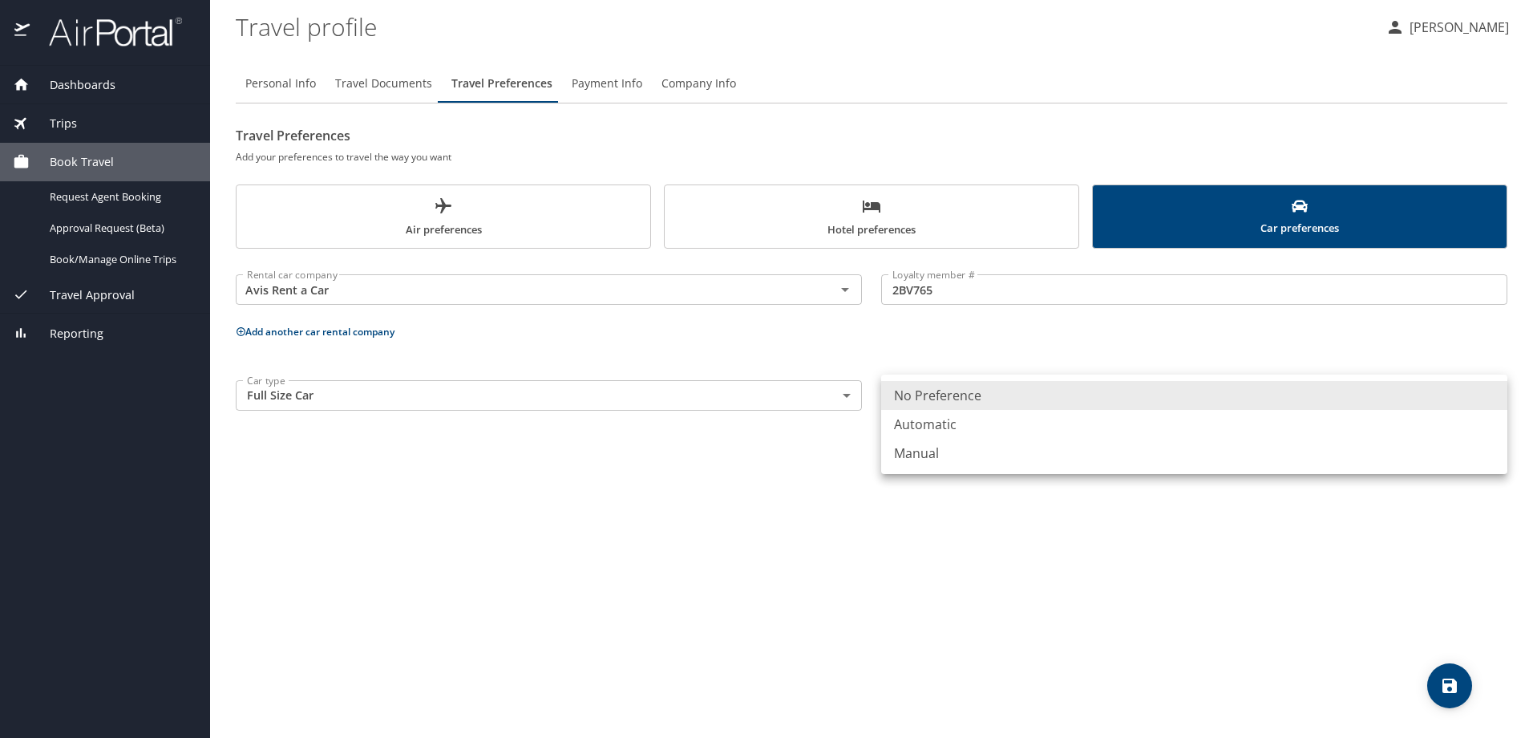
click at [900, 435] on li "Automatic" at bounding box center [1194, 424] width 626 height 29
type input "Automatic"
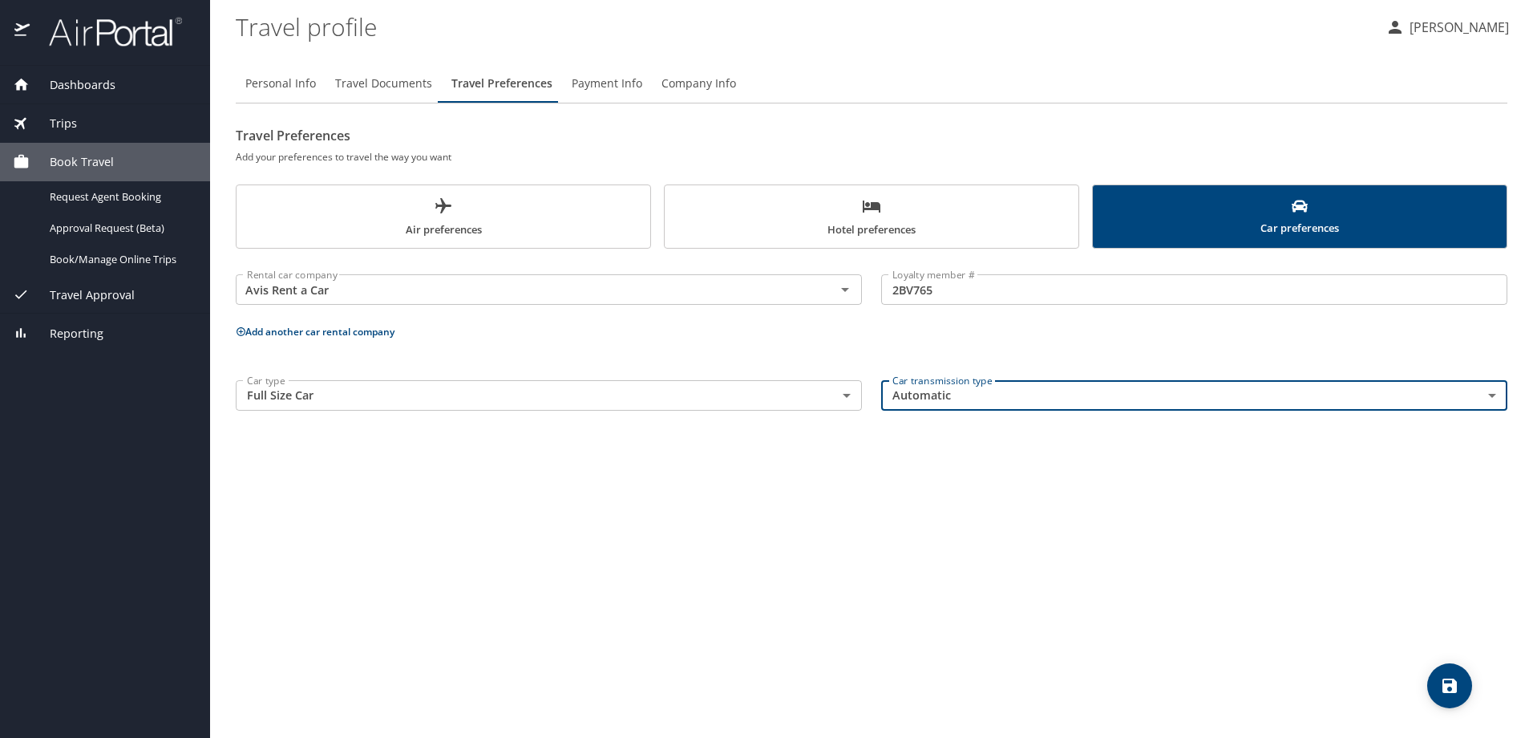
click at [812, 523] on div "Personal Info Travel Documents Travel Preferences Payment Info Company Info Tra…" at bounding box center [871, 394] width 1271 height 686
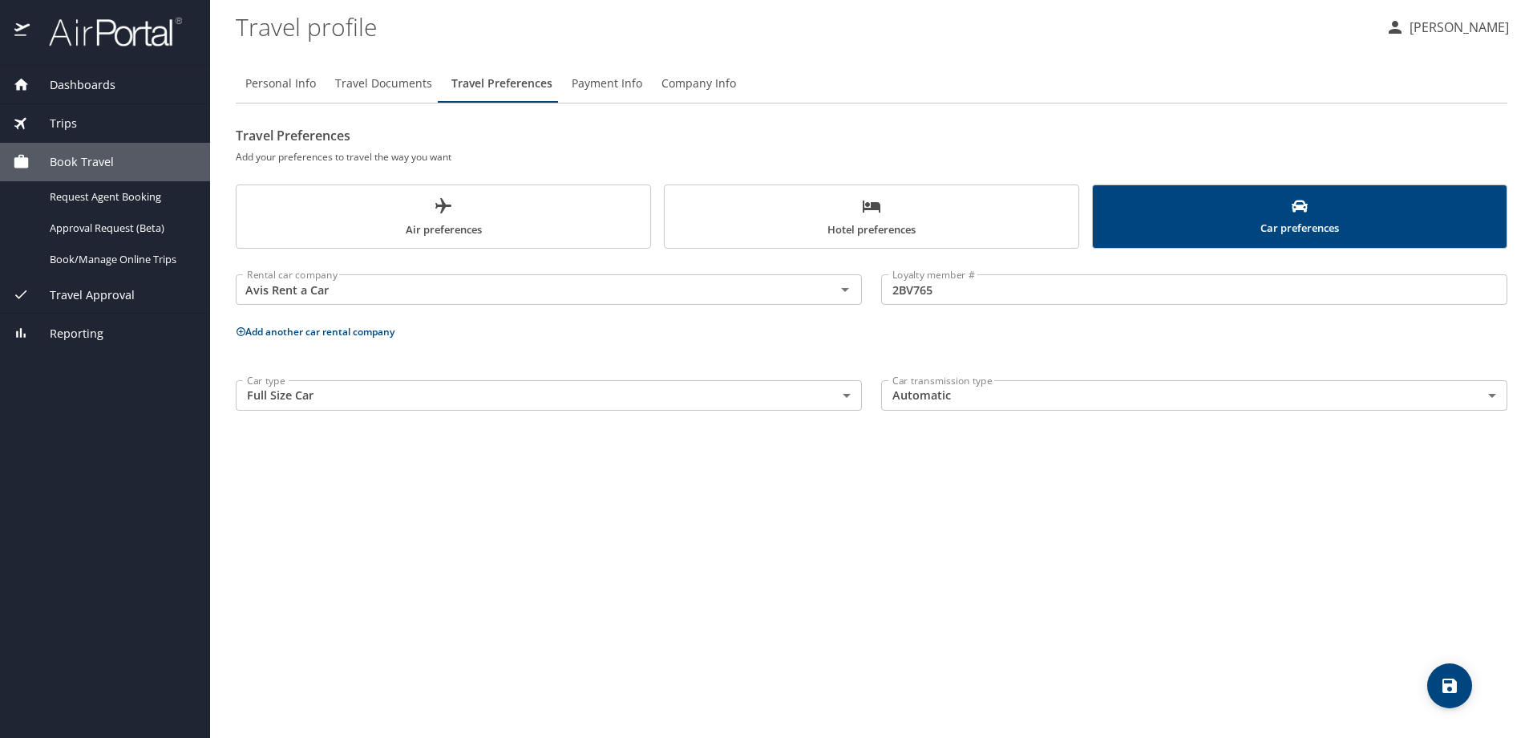
click at [1073, 527] on div "Personal Info Travel Documents Travel Preferences Payment Info Company Info Tra…" at bounding box center [871, 394] width 1271 height 686
click at [1067, 525] on div "Personal Info Travel Documents Travel Preferences Payment Info Company Info Tra…" at bounding box center [871, 394] width 1271 height 686
click at [604, 74] on span "Payment Info" at bounding box center [607, 84] width 71 height 20
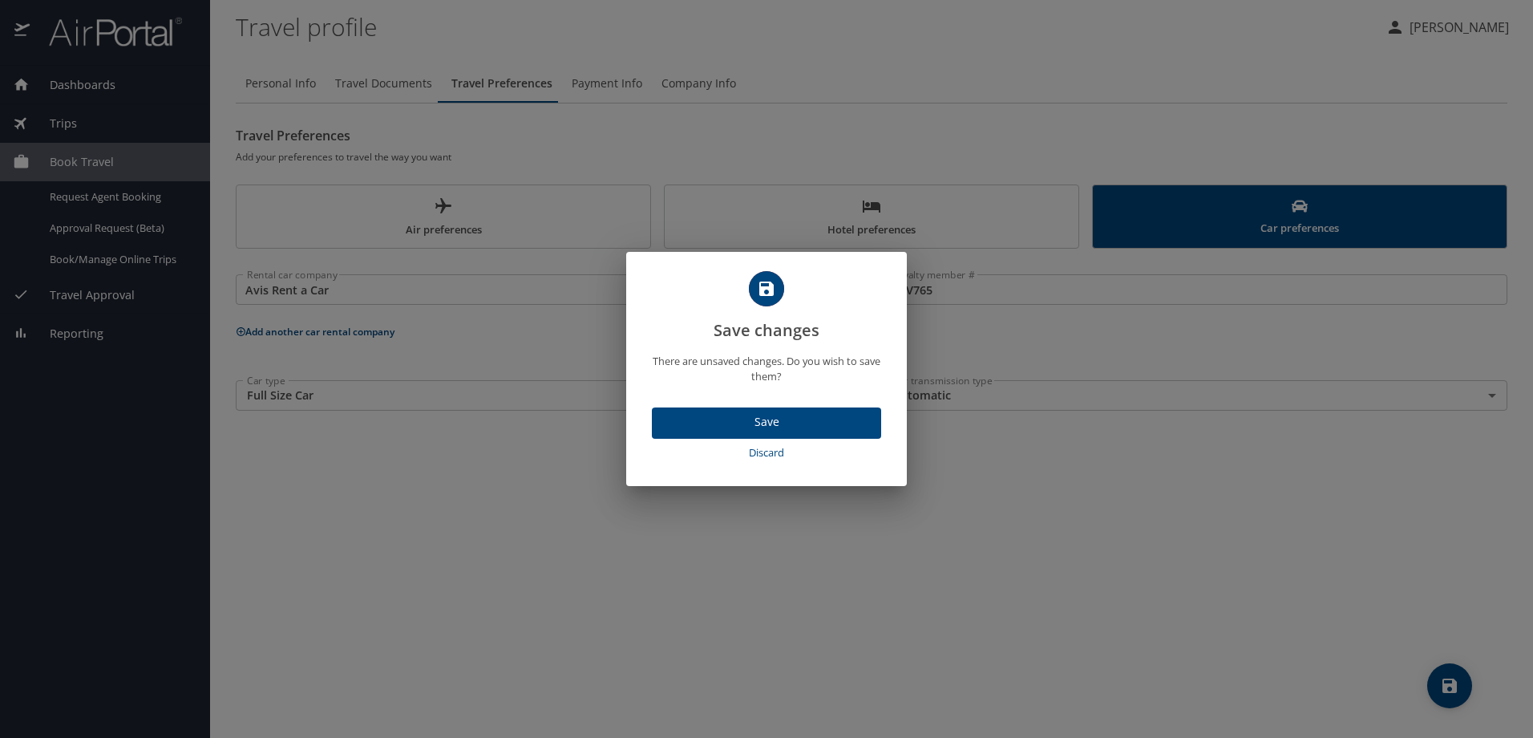
click at [721, 427] on span "Save" at bounding box center [767, 422] width 204 height 20
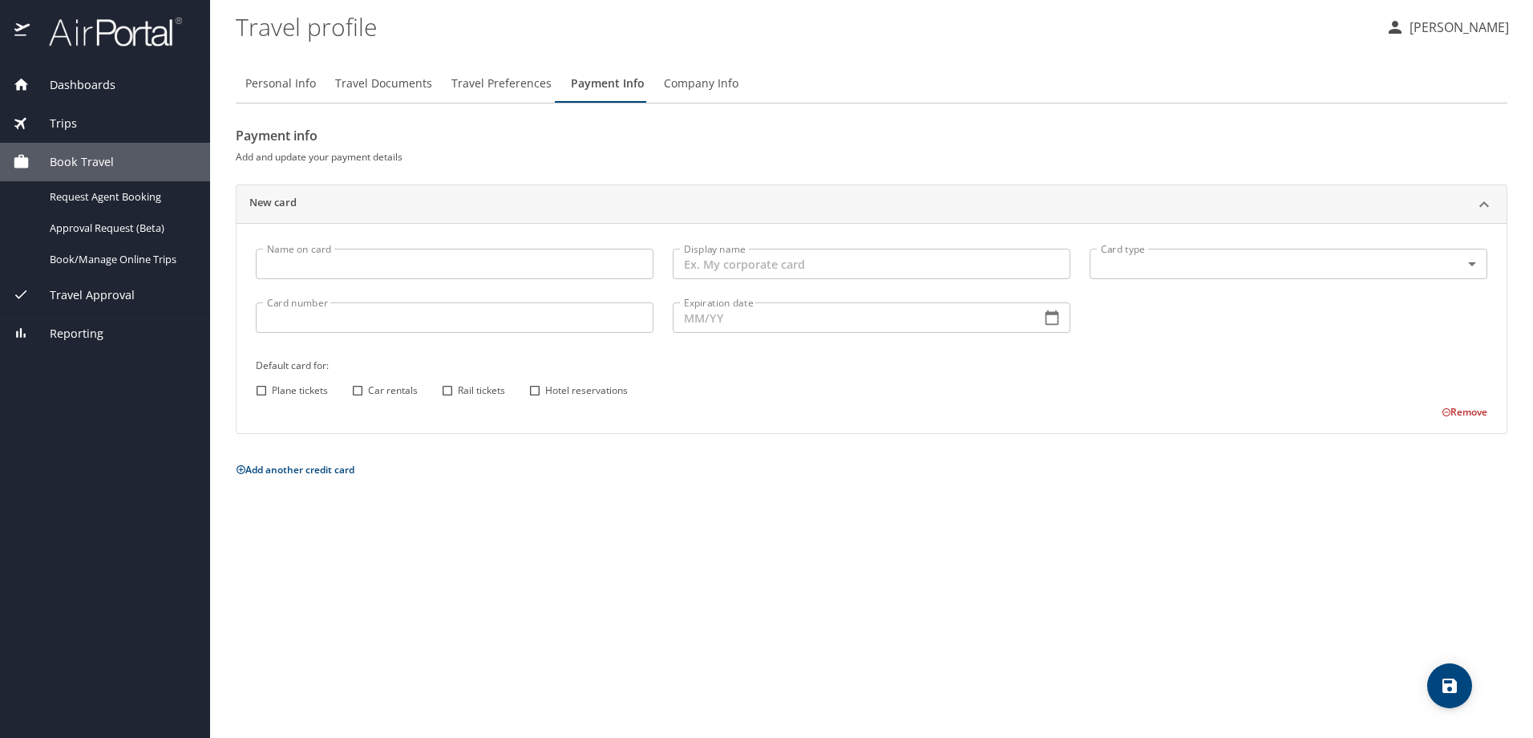
click at [355, 394] on input "Car rentals" at bounding box center [357, 390] width 21 height 21
checkbox input "true"
click at [290, 260] on input "Name on card" at bounding box center [455, 264] width 398 height 30
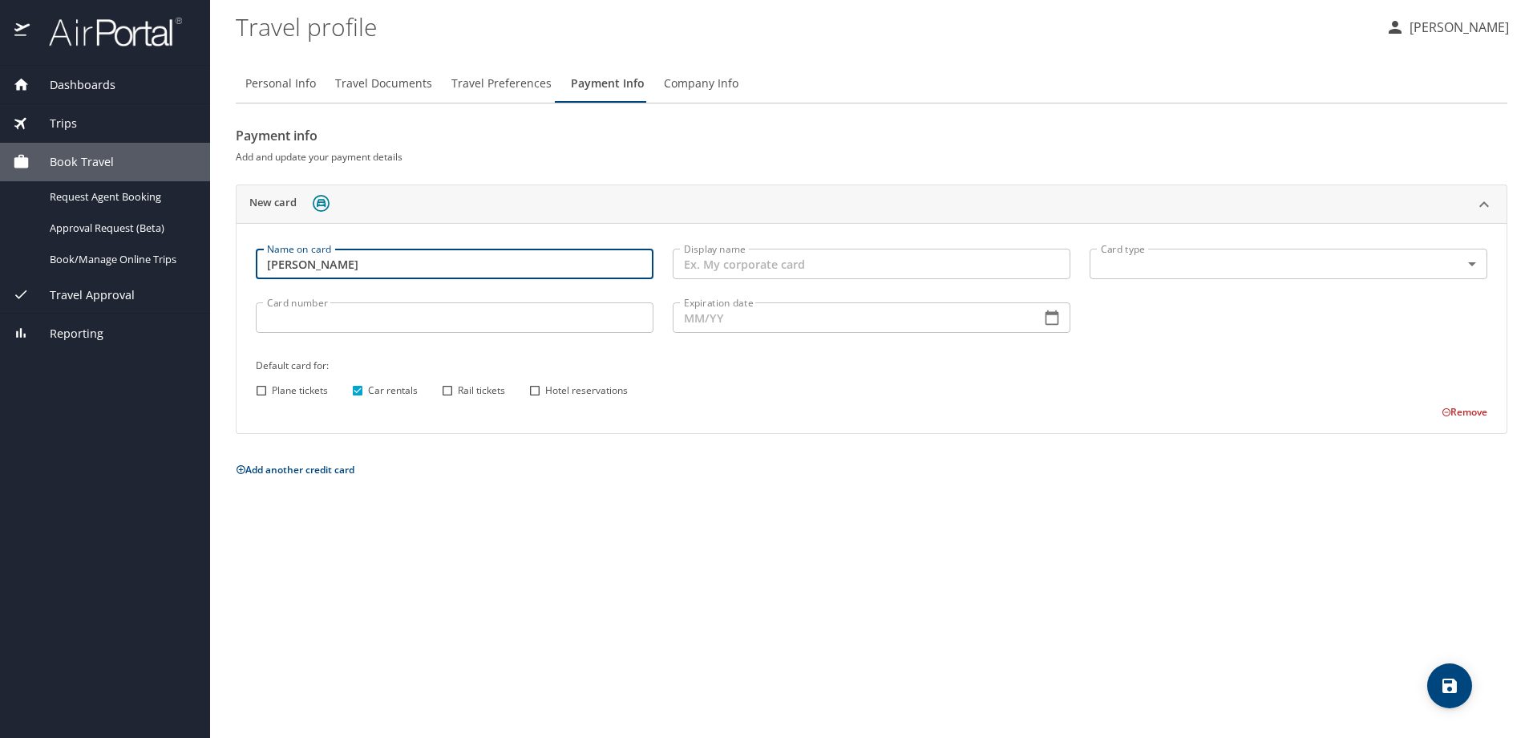
type input "[PERSON_NAME]"
click at [734, 264] on input "Display name" at bounding box center [872, 264] width 398 height 30
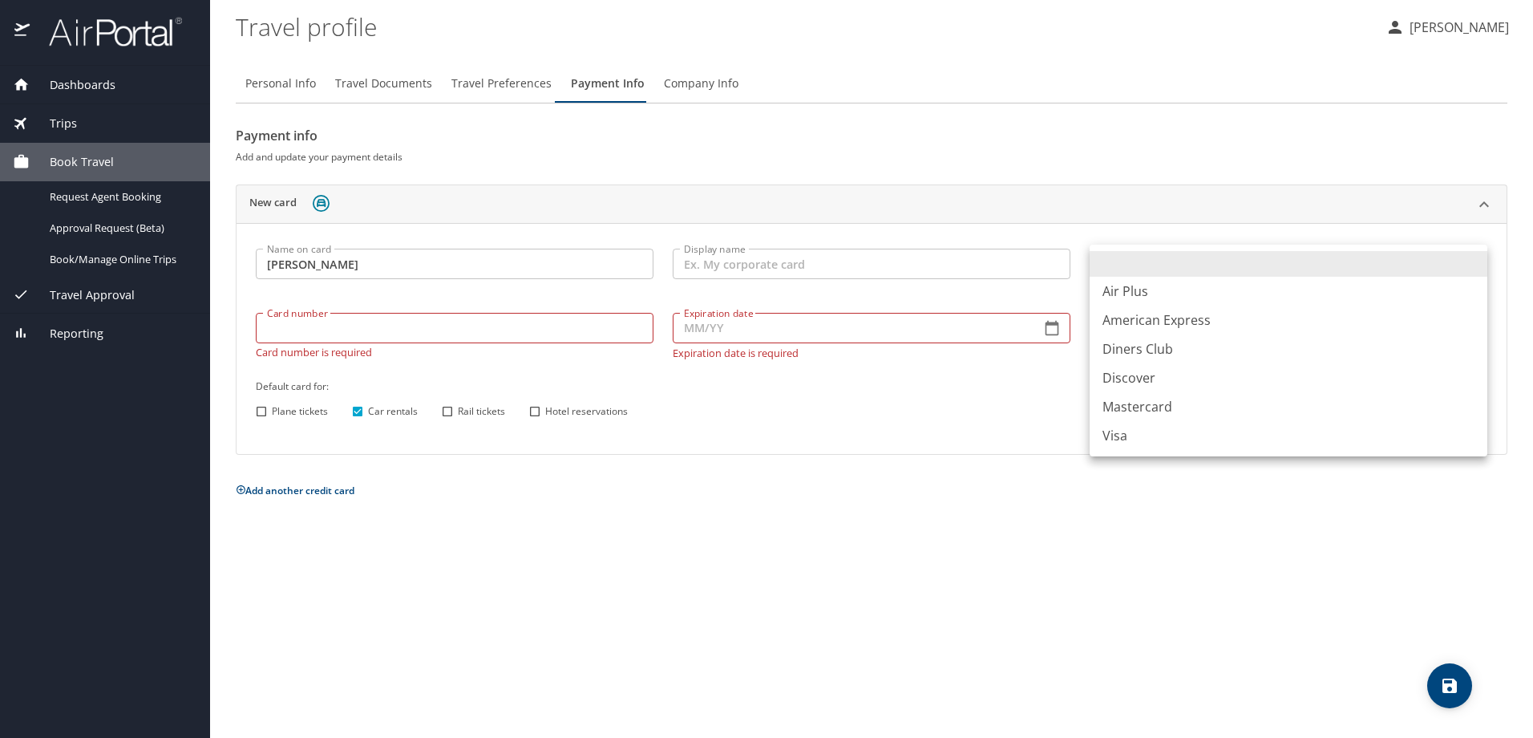
click at [1235, 272] on body "Dashboards My Travel Dashboard Trips Current / Future Trips Past Trips Trips Mi…" at bounding box center [766, 369] width 1533 height 738
click at [1152, 426] on li "Visa" at bounding box center [1288, 435] width 398 height 29
type input "VI"
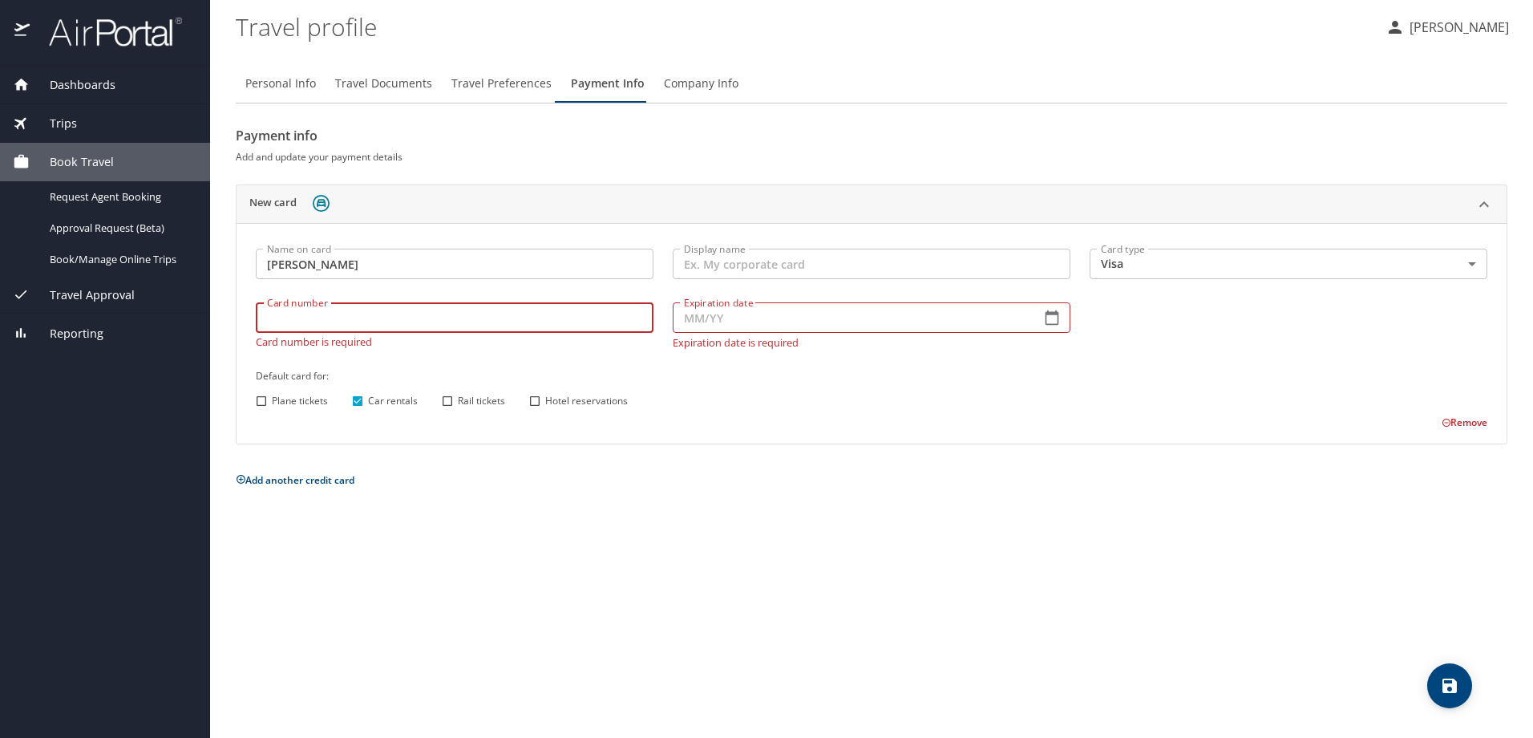
click at [523, 334] on div "Card number Card number Card number is required" at bounding box center [454, 325] width 417 height 65
type input "4715636474317053"
click at [804, 318] on input "Expiration date" at bounding box center [850, 317] width 355 height 30
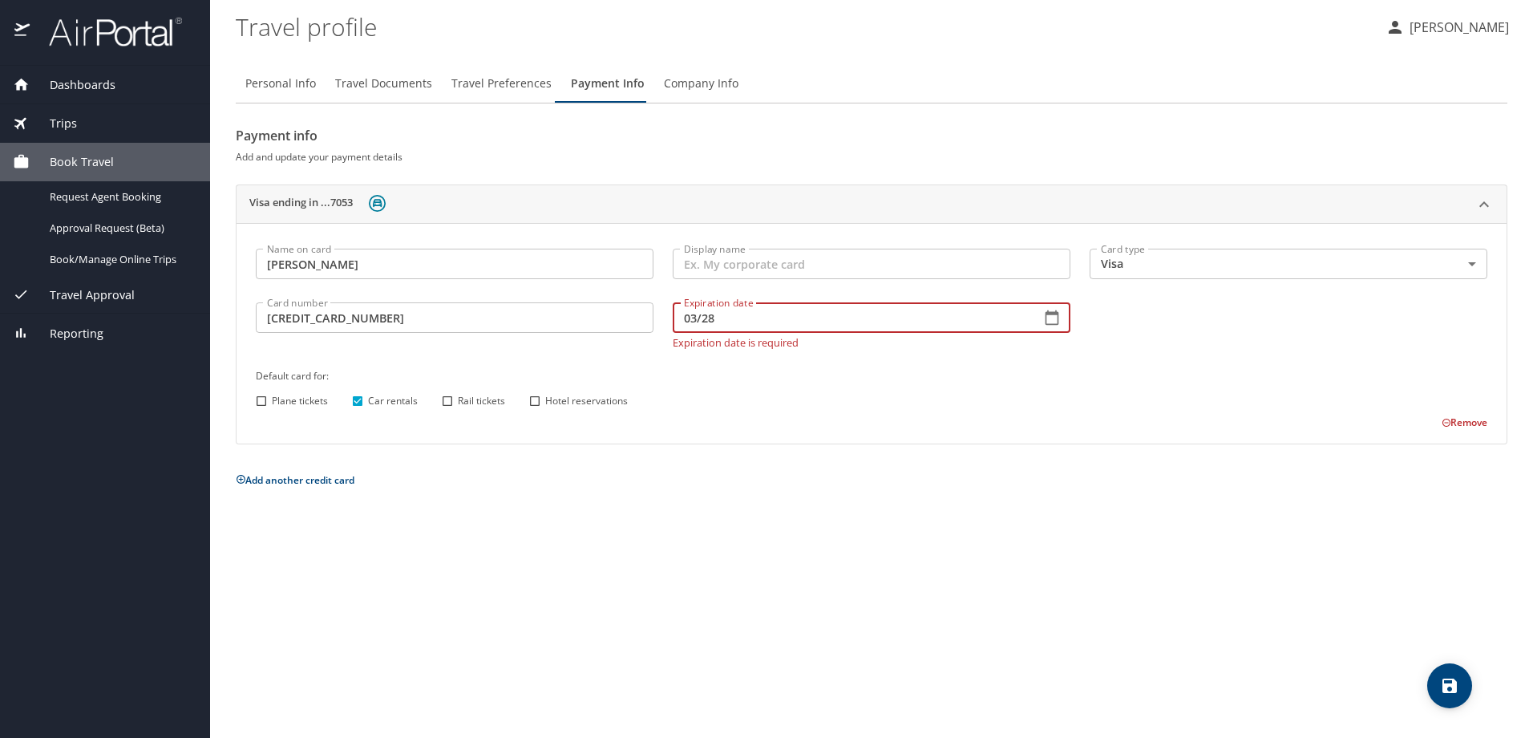
type input "03/28"
click at [677, 529] on div "Personal Info Travel Documents Travel Preferences Payment Info Company Info Pay…" at bounding box center [871, 394] width 1271 height 686
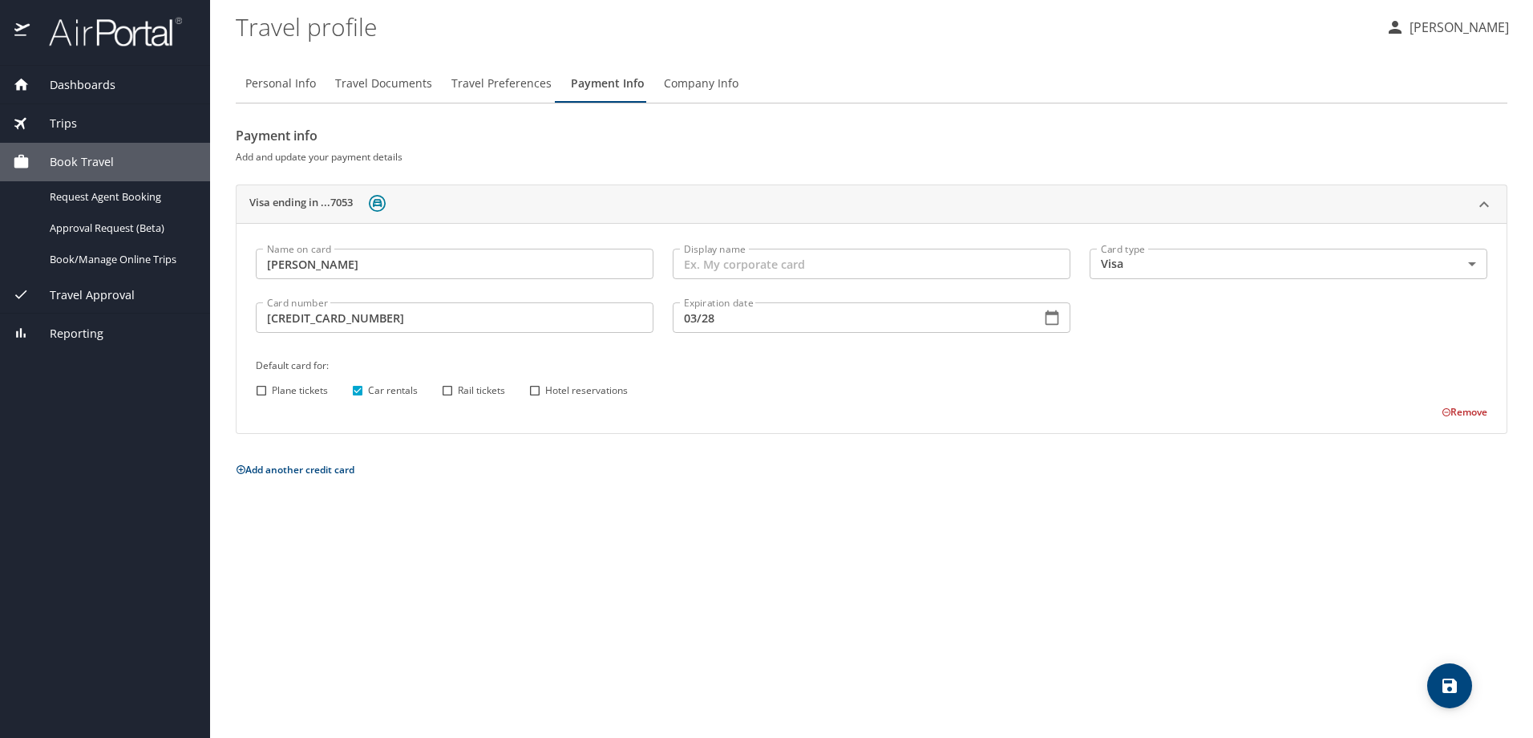
click at [699, 86] on span "Company Info" at bounding box center [701, 84] width 75 height 20
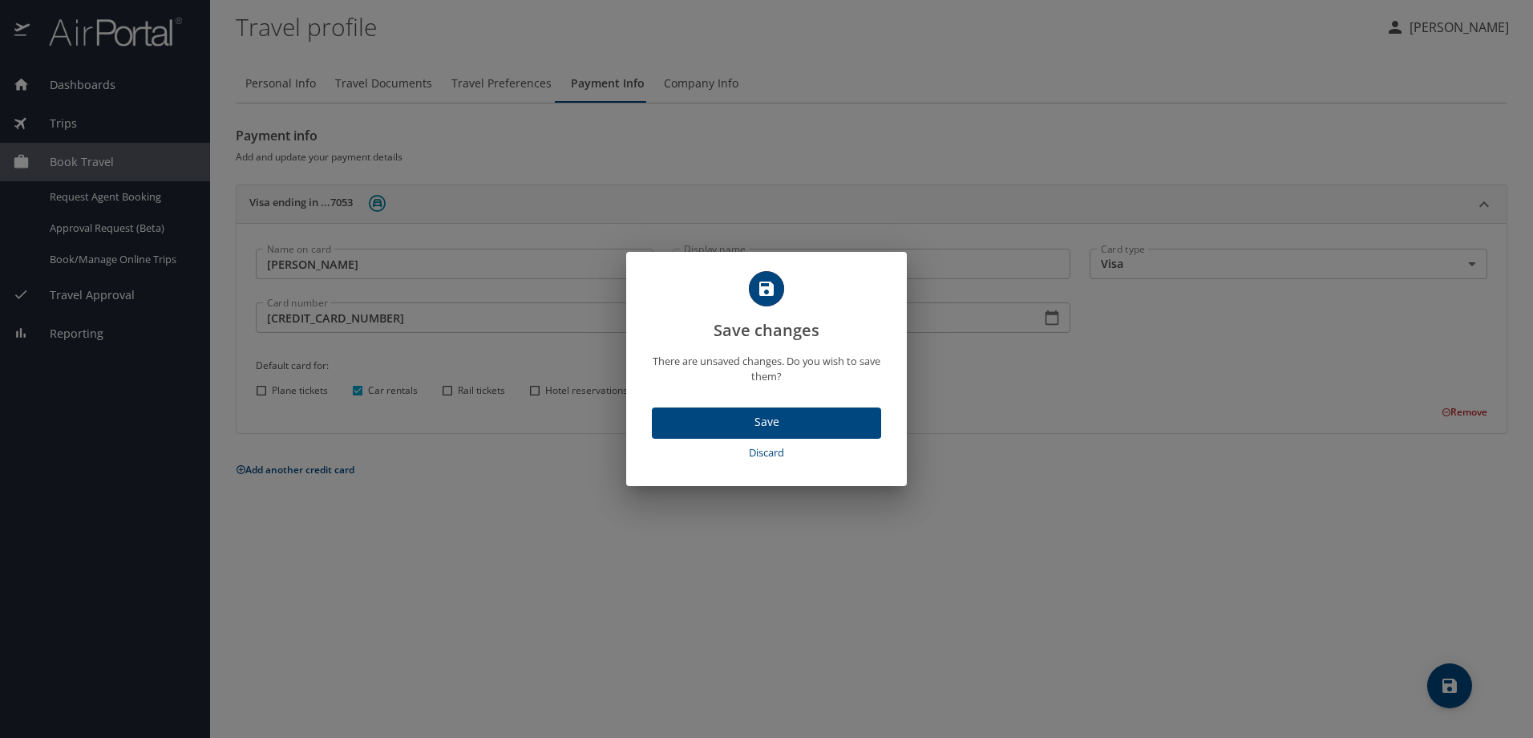
click at [791, 426] on span "Save" at bounding box center [767, 422] width 204 height 20
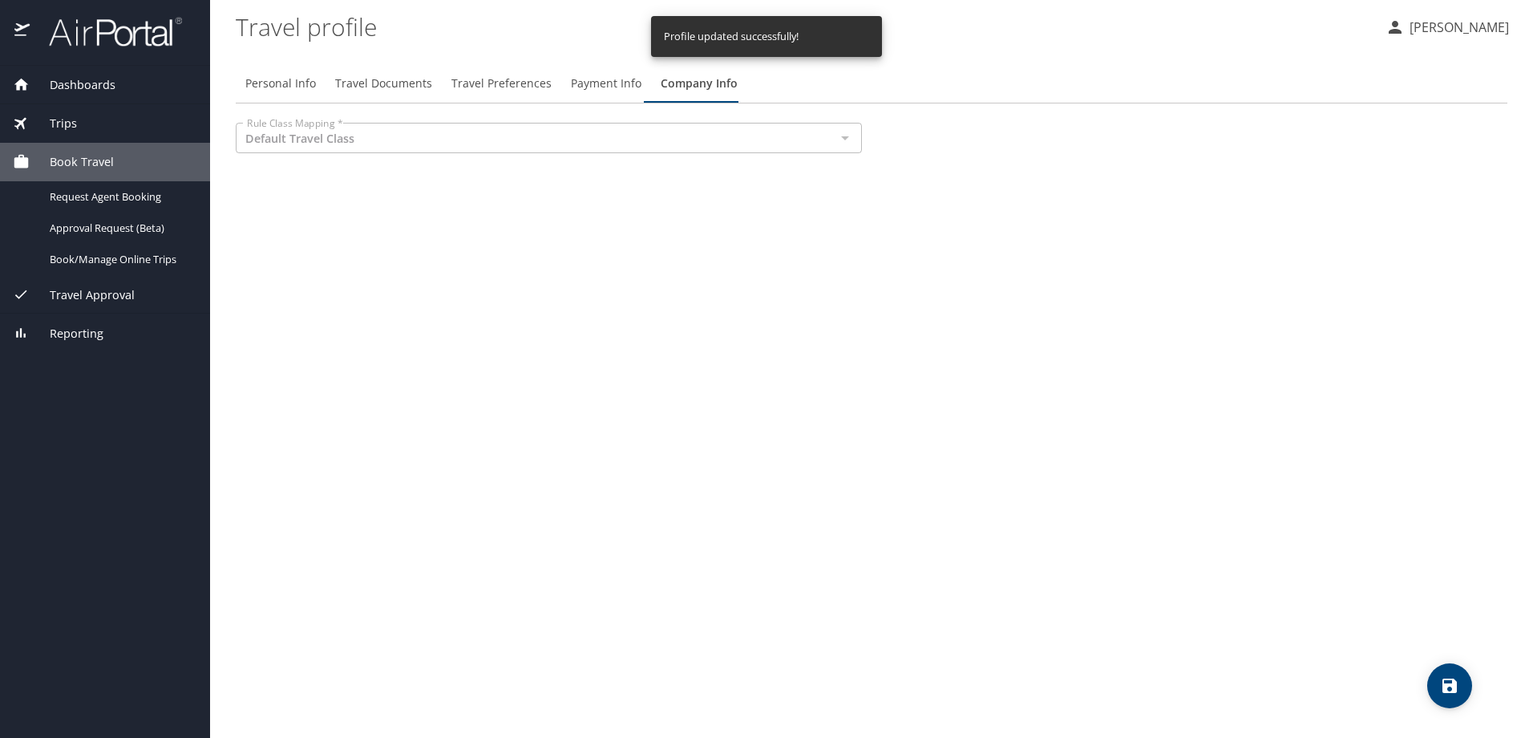
click at [688, 284] on div "Personal Info Travel Documents Travel Preferences Payment Info Company Info Rul…" at bounding box center [871, 394] width 1271 height 686
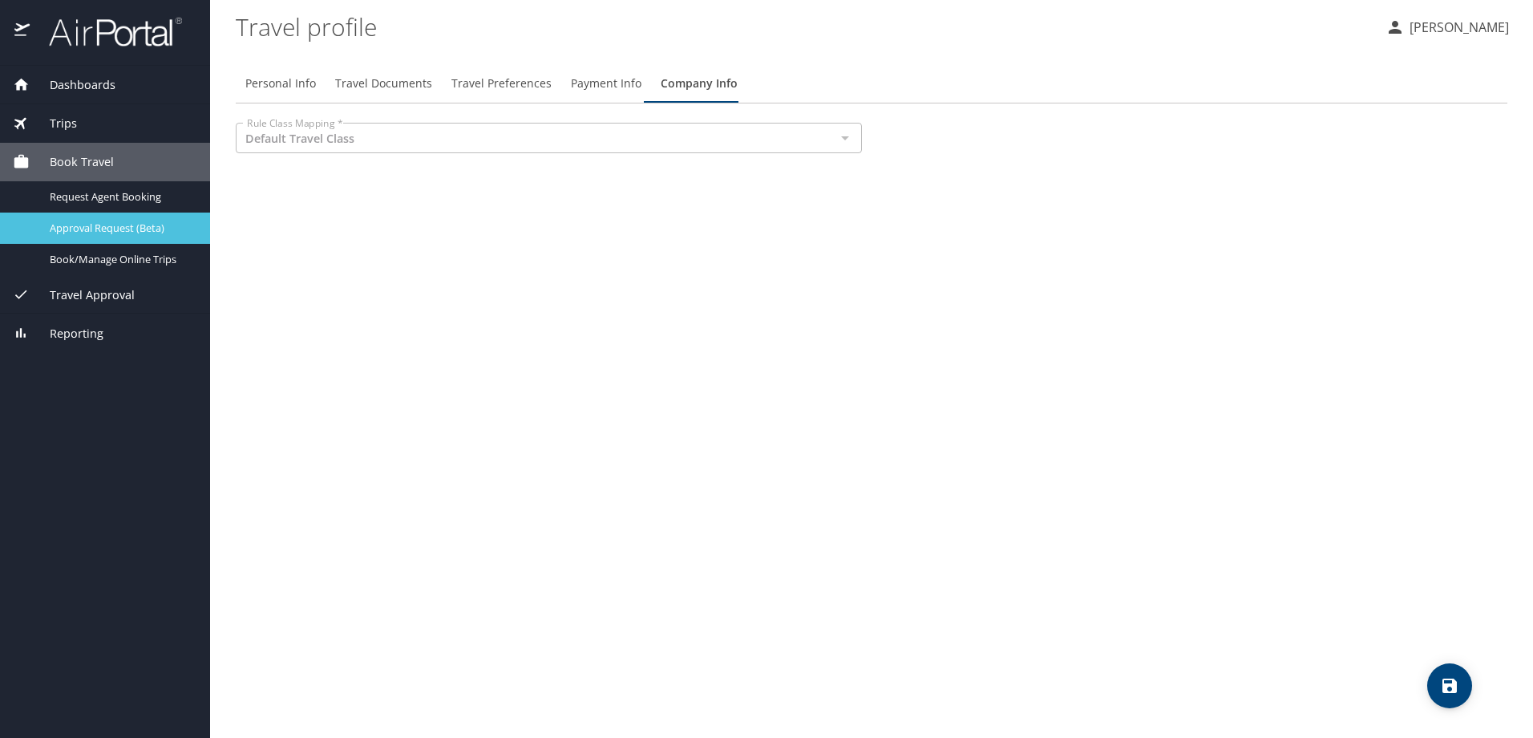
click at [115, 232] on span "Approval Request (Beta)" at bounding box center [120, 227] width 141 height 15
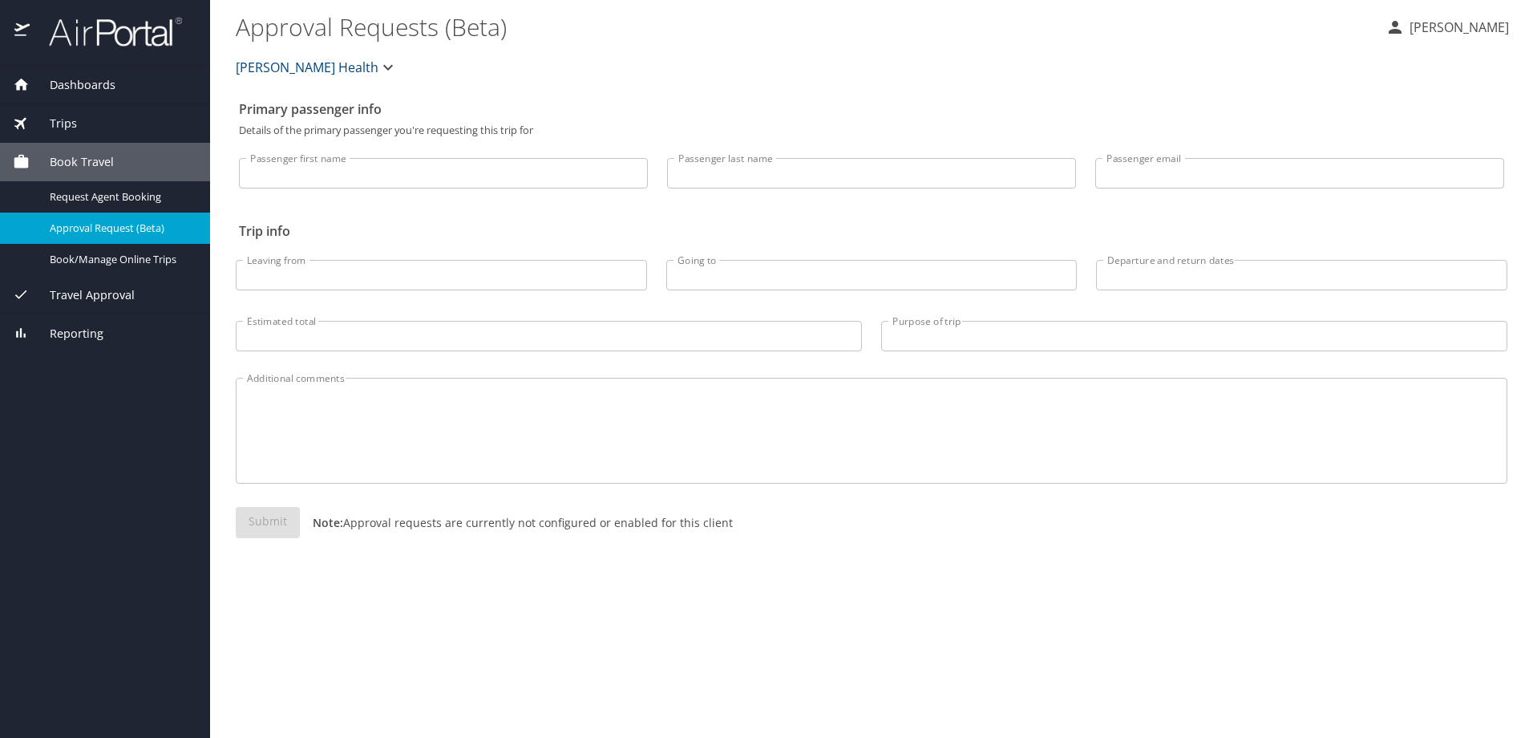
click at [327, 180] on input "Passenger first name" at bounding box center [443, 173] width 409 height 30
type input "Cristina"
type input "Strong"
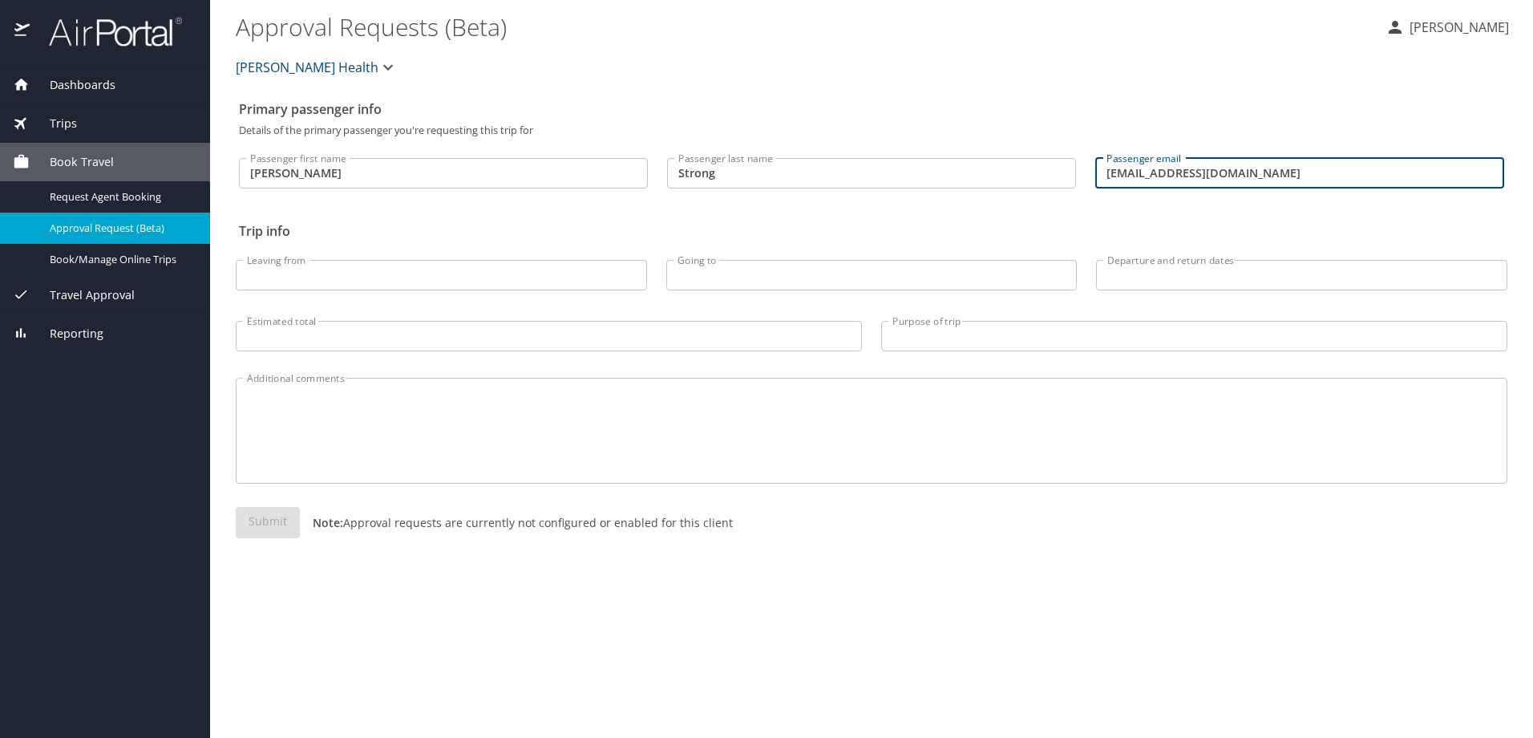
type input "cstrong4@hfhs.org"
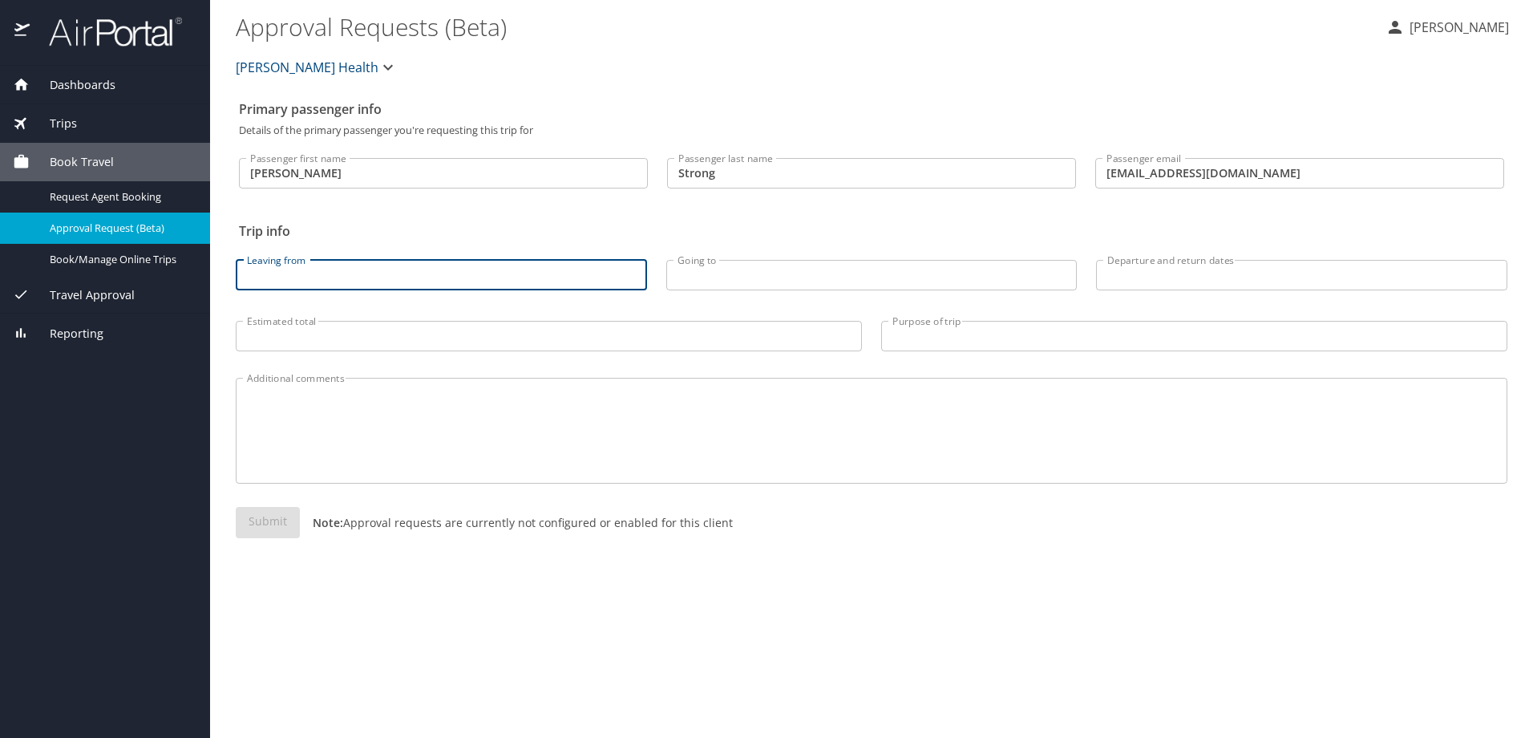
type input "D"
type input "Portland airport"
click at [809, 266] on input "Going to" at bounding box center [871, 275] width 411 height 30
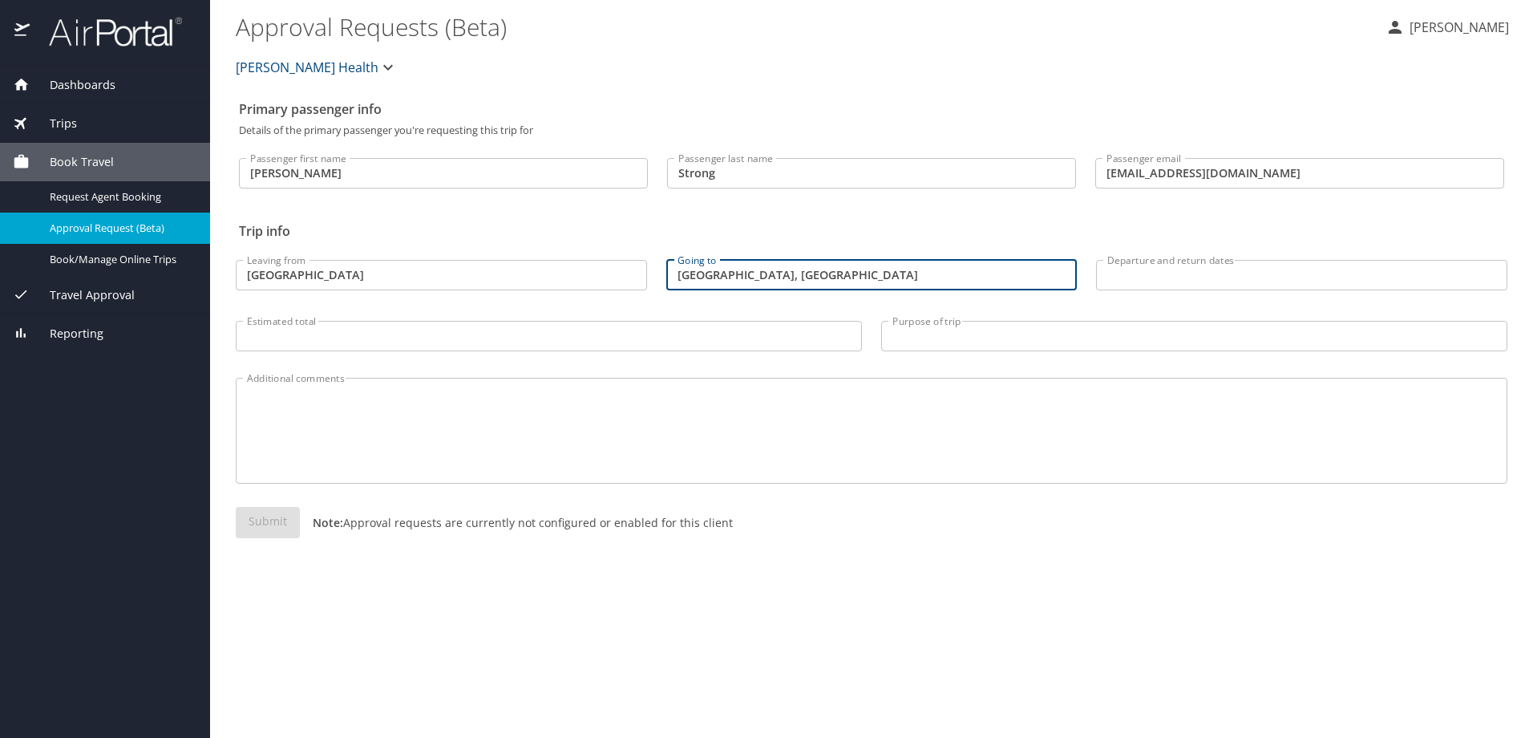
type input "Gleneden Beach, OR"
click at [1154, 273] on input "Departure and return dates" at bounding box center [1301, 275] width 411 height 30
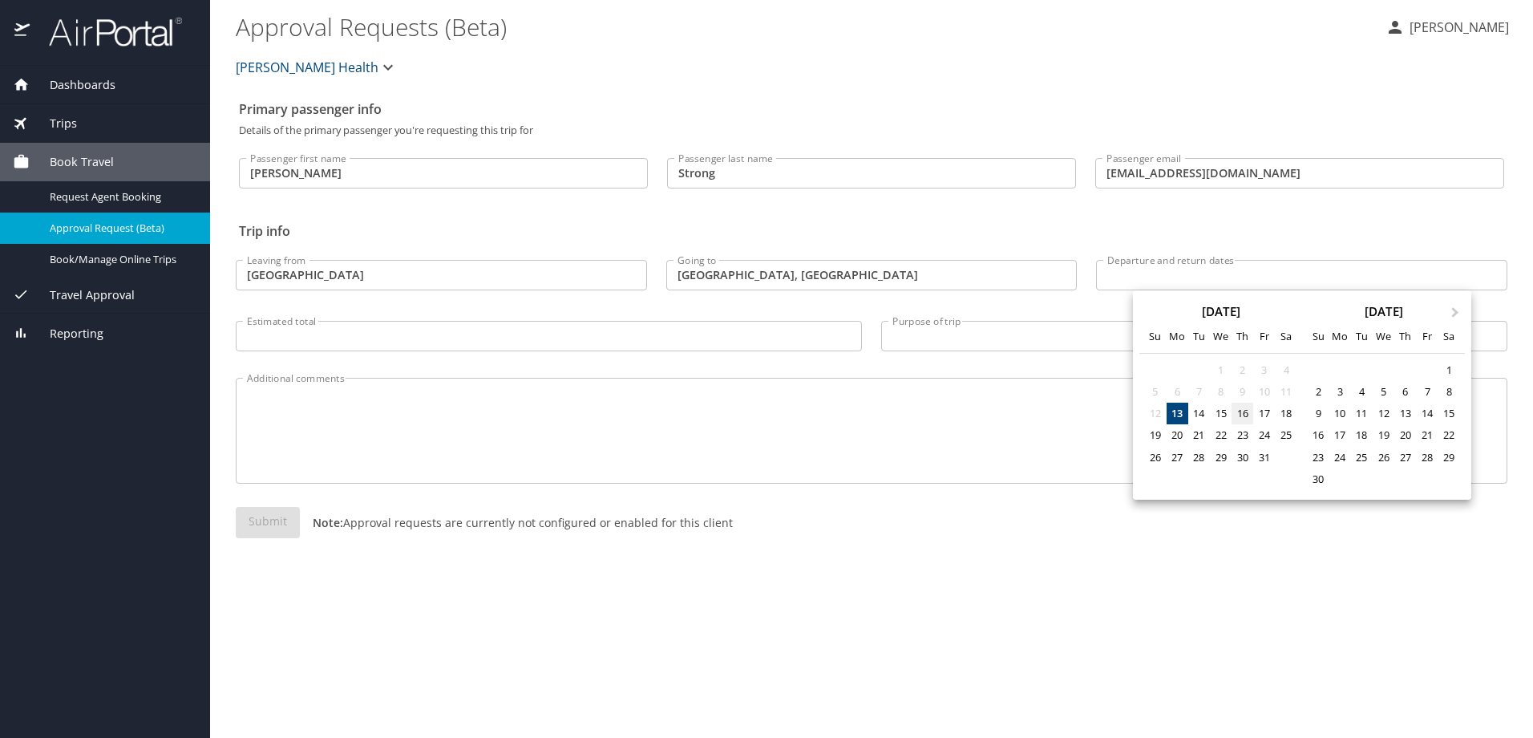
click at [1244, 412] on div "16" at bounding box center [1242, 413] width 22 height 22
click at [1148, 435] on div "19" at bounding box center [1155, 435] width 22 height 22
type input "10/16/2025 🠦 10/19/2025"
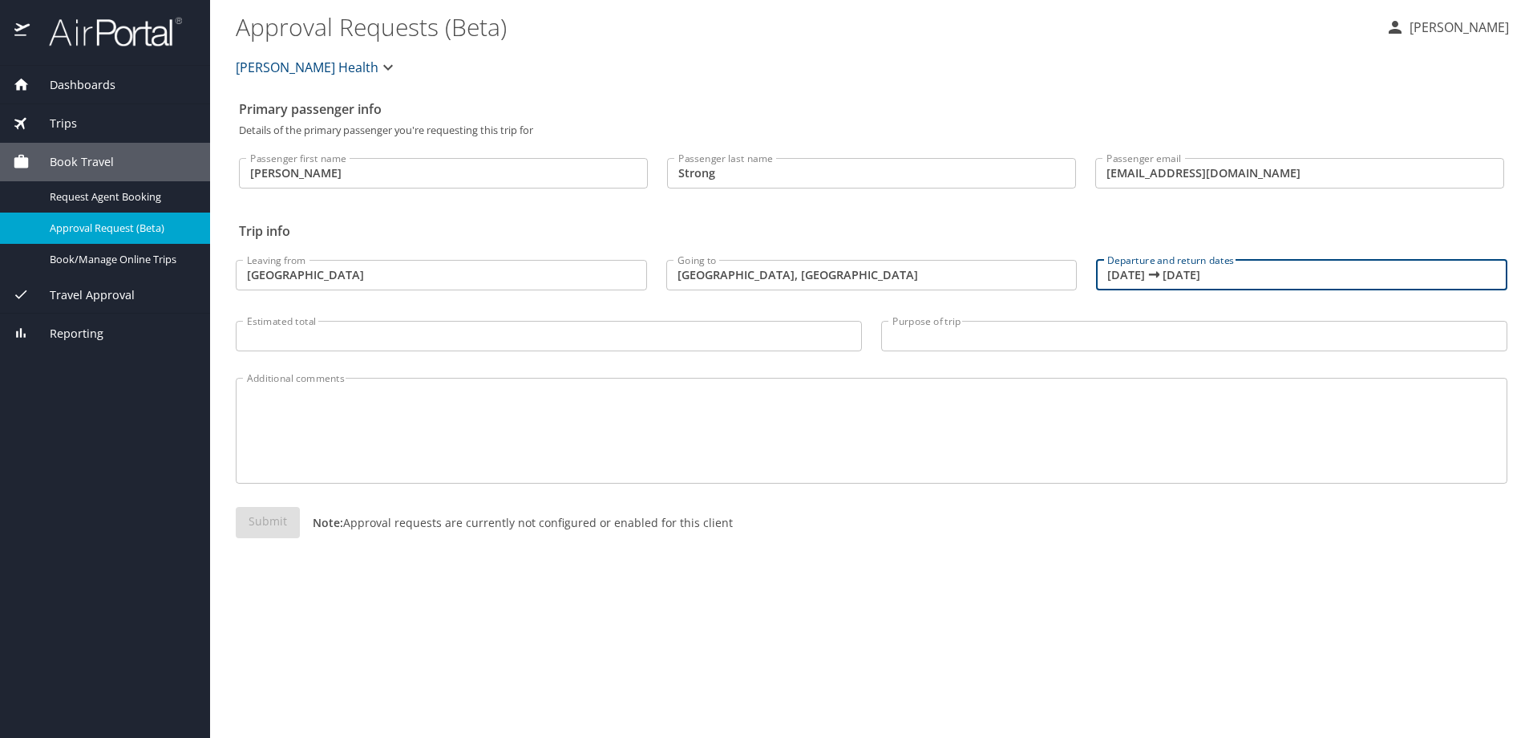
click at [391, 341] on input "Estimated total" at bounding box center [549, 336] width 626 height 30
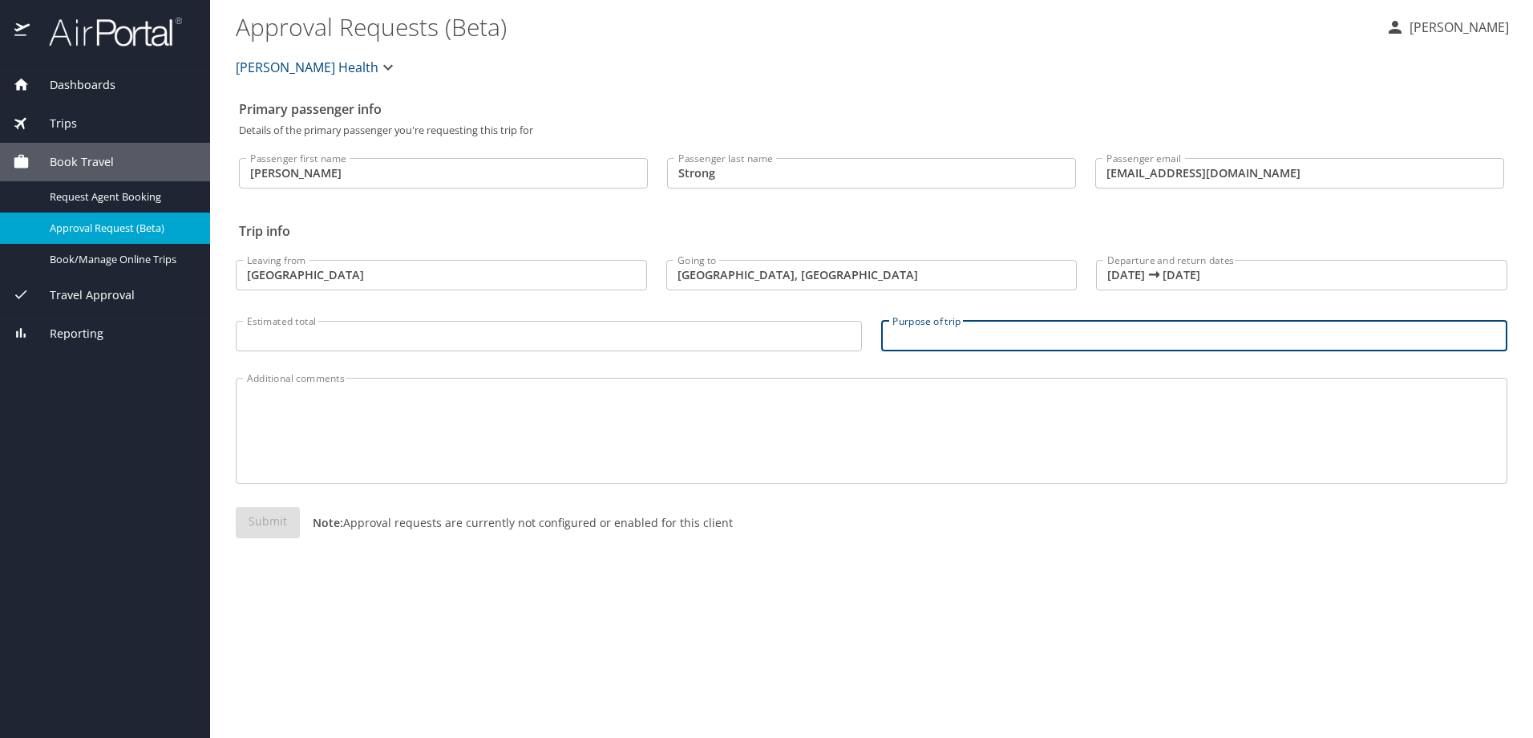
click at [1107, 327] on input "Purpose of trip" at bounding box center [1194, 336] width 626 height 30
type input "Giving a talk at a scientific meeting"
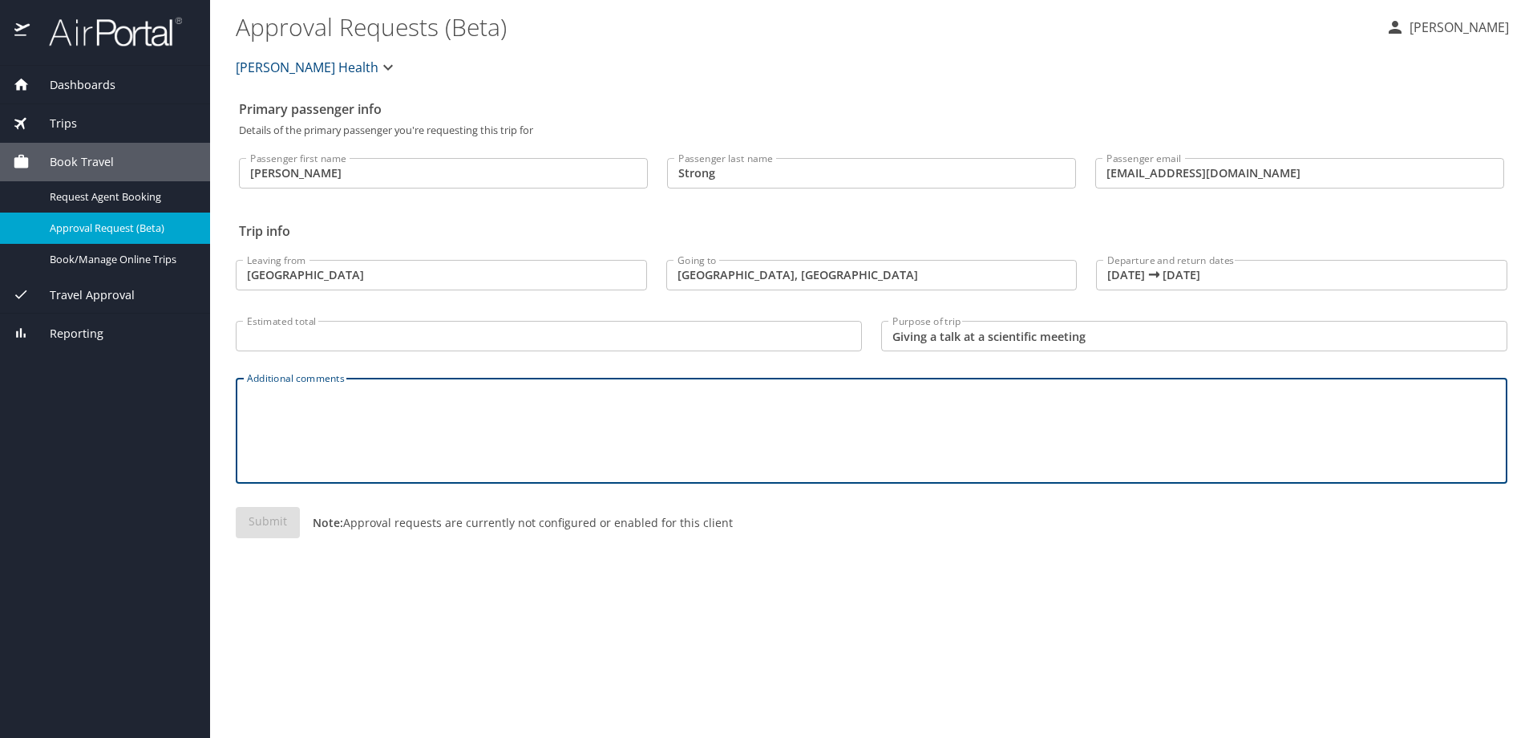
click at [1049, 397] on textarea "Additional comments" at bounding box center [871, 431] width 1249 height 76
type textarea "M"
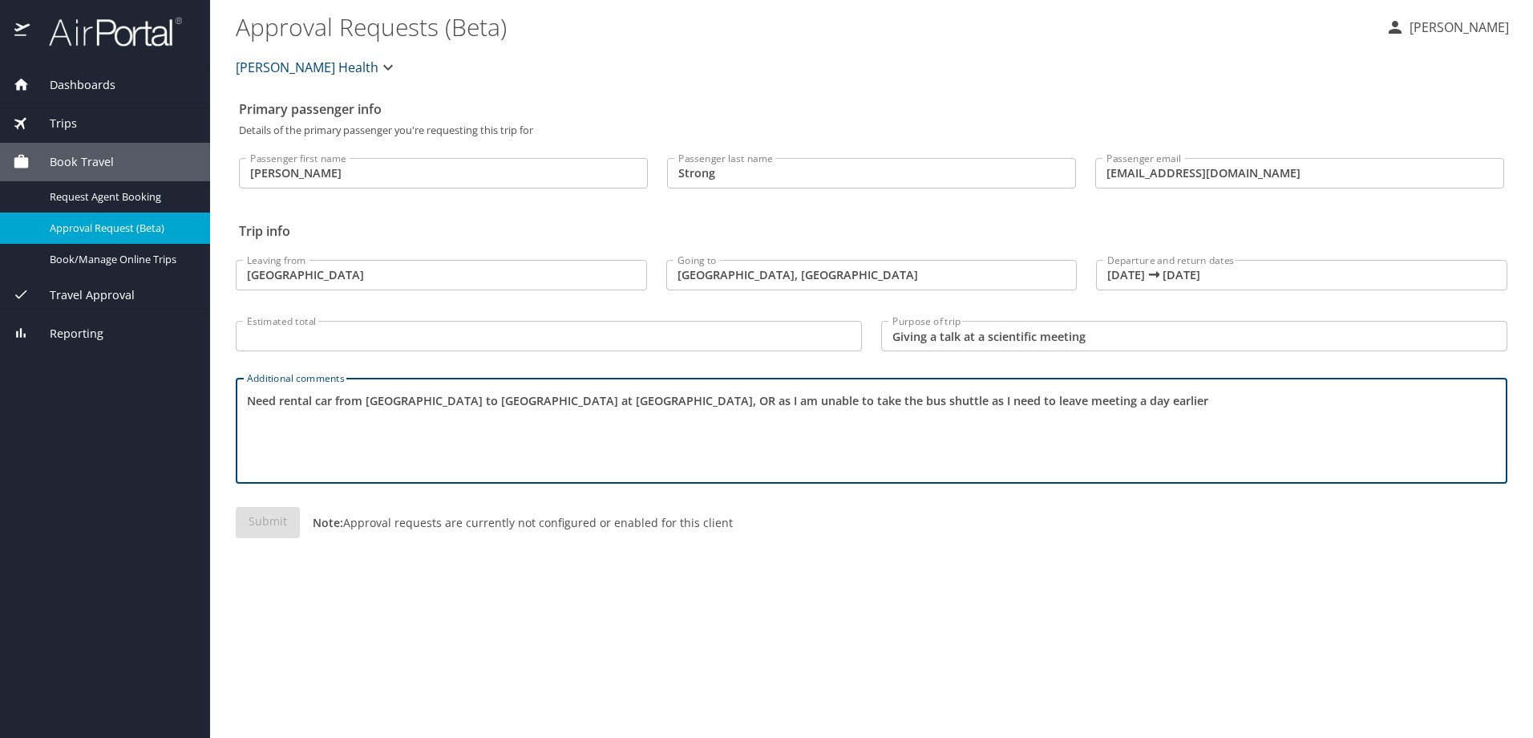
type textarea "Need rental car from Portland airport to Salishan Resort at Gleneden Beach, OR …"
click at [1015, 544] on div "Submit Note: Approval requests are currently not configured or enabled for this…" at bounding box center [871, 535] width 1271 height 57
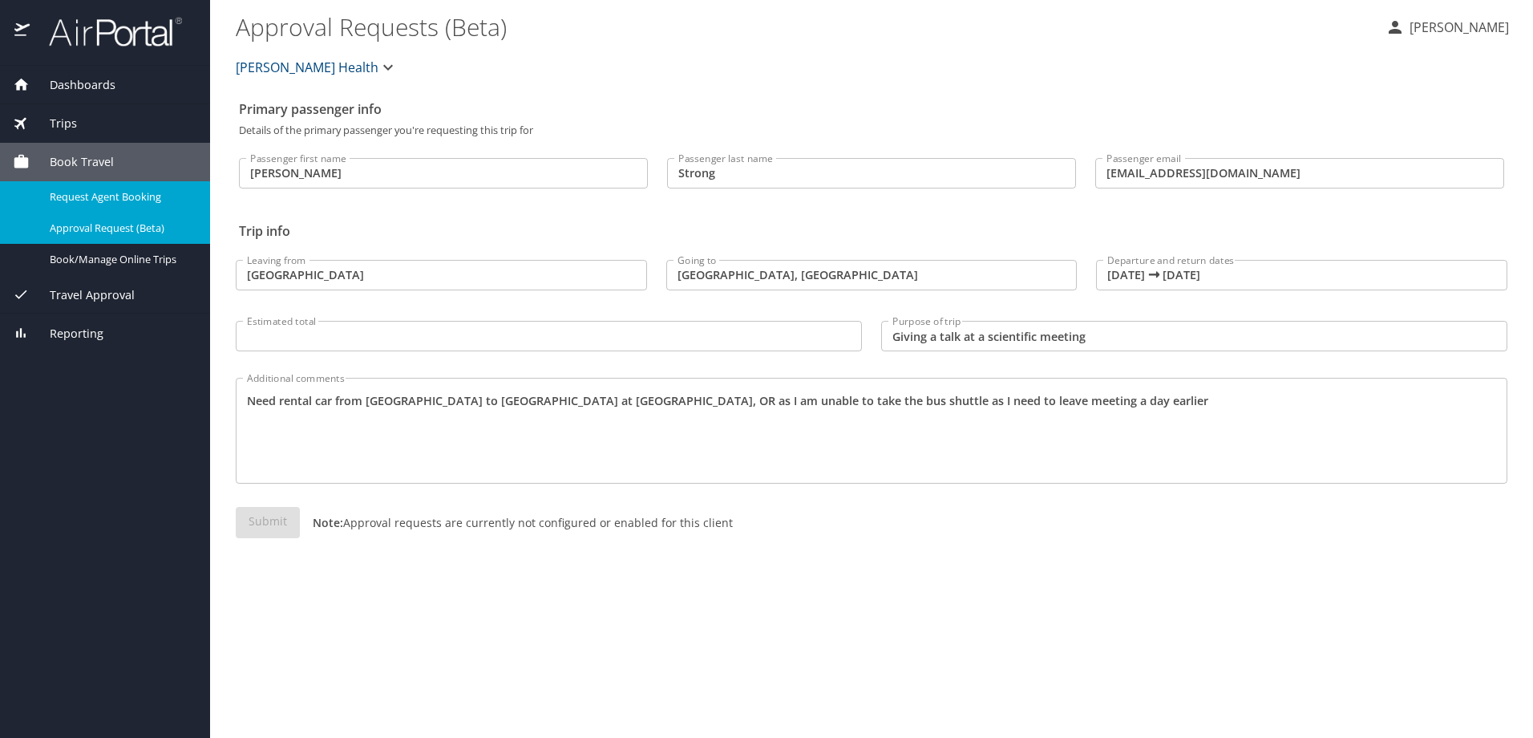
click at [87, 191] on span "Request Agent Booking" at bounding box center [120, 196] width 141 height 15
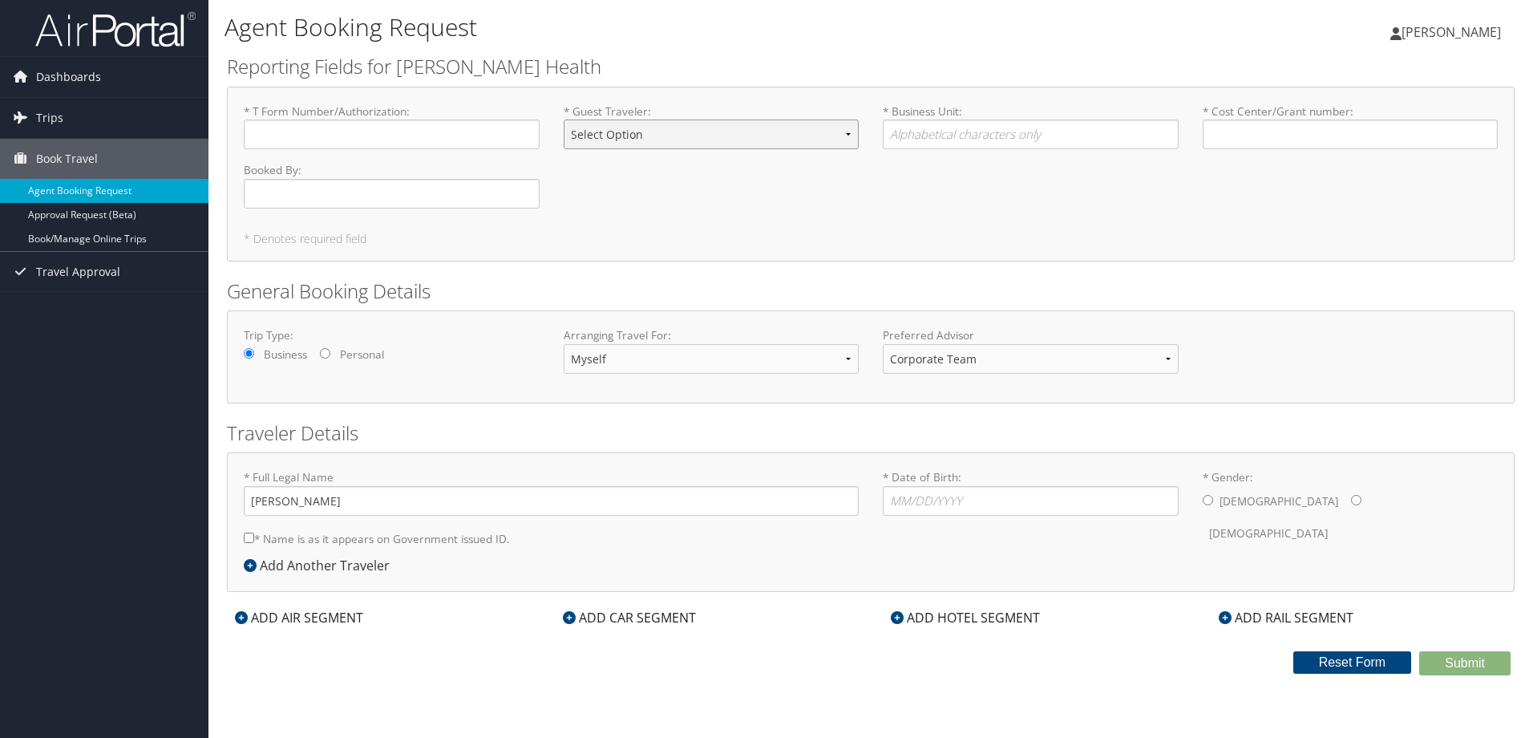
click at [625, 142] on select "Select Option BOARD MEMBER GUEST INTERVIEW PROFILED RELOCATION" at bounding box center [712, 134] width 296 height 30
click at [390, 127] on input "* T Form Number/Authorization : Required" at bounding box center [392, 134] width 296 height 30
click at [986, 363] on select "Corporate Team Christopherson Advisor Team" at bounding box center [1031, 359] width 296 height 30
click at [810, 299] on h2 "General Booking Details" at bounding box center [871, 290] width 1288 height 27
click at [890, 502] on input "* Date of Birth: Invalid Date" at bounding box center [1031, 501] width 296 height 30
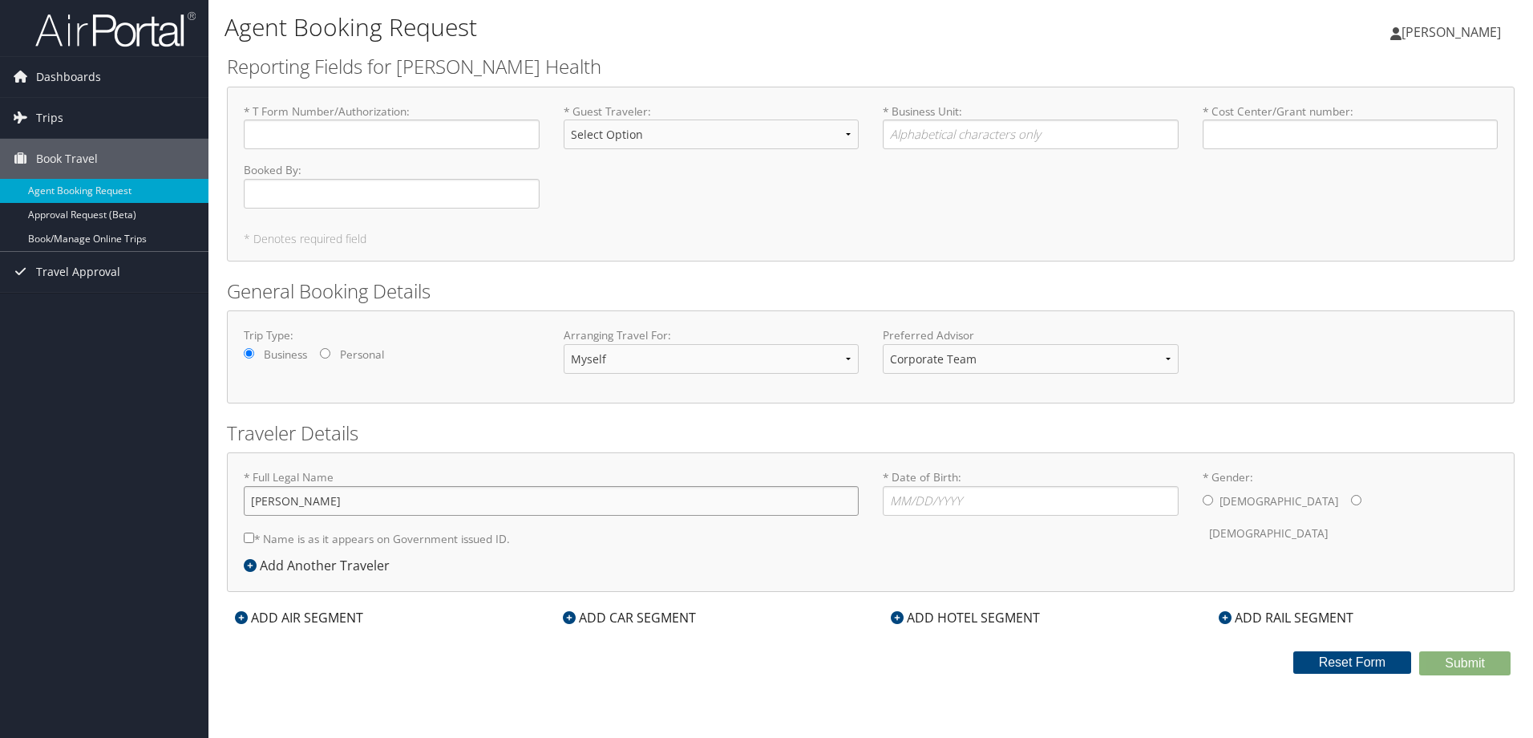
drag, startPoint x: 294, startPoint y: 501, endPoint x: 355, endPoint y: 499, distance: 60.9
click at [355, 499] on input "Cristina de Guzman Strong" at bounding box center [551, 501] width 615 height 30
click at [851, 499] on input "Cristina de Guzman Strong" at bounding box center [551, 501] width 615 height 30
click at [897, 557] on div "* Full Legal Name Cristina de Guzman Strong * Name is as it appears on Governme…" at bounding box center [871, 521] width 1288 height 139
click at [933, 494] on input "* Date of Birth: Invalid Date" at bounding box center [1031, 501] width 296 height 30
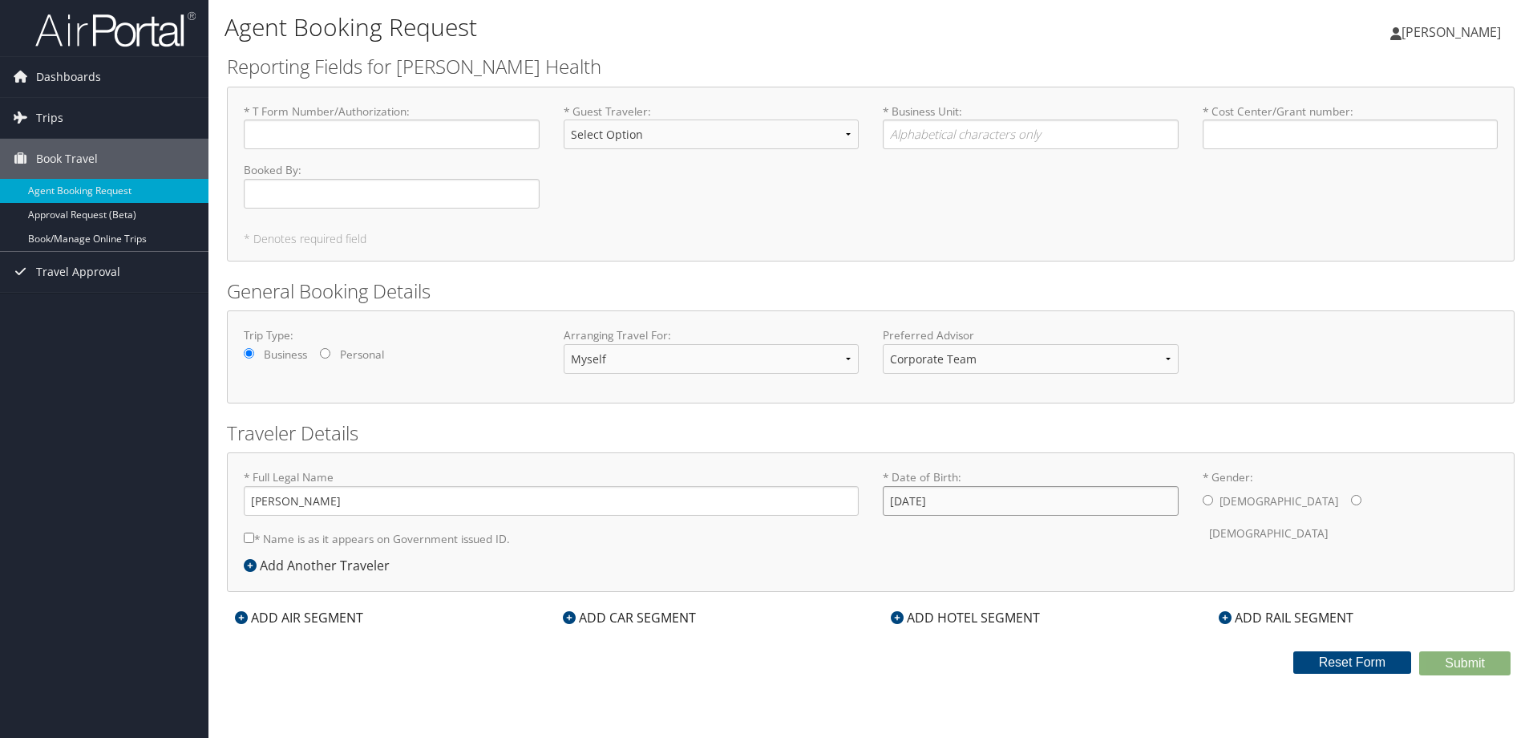
type input "03/21/1973"
click at [1351, 495] on input "* Gender: Male Female" at bounding box center [1356, 500] width 10 height 10
radio input "true"
click at [641, 139] on select "Select Option BOARD MEMBER GUEST INTERVIEW PROFILED RELOCATION" at bounding box center [712, 134] width 296 height 30
click at [690, 26] on h1 "Agent Booking Request" at bounding box center [655, 27] width 862 height 34
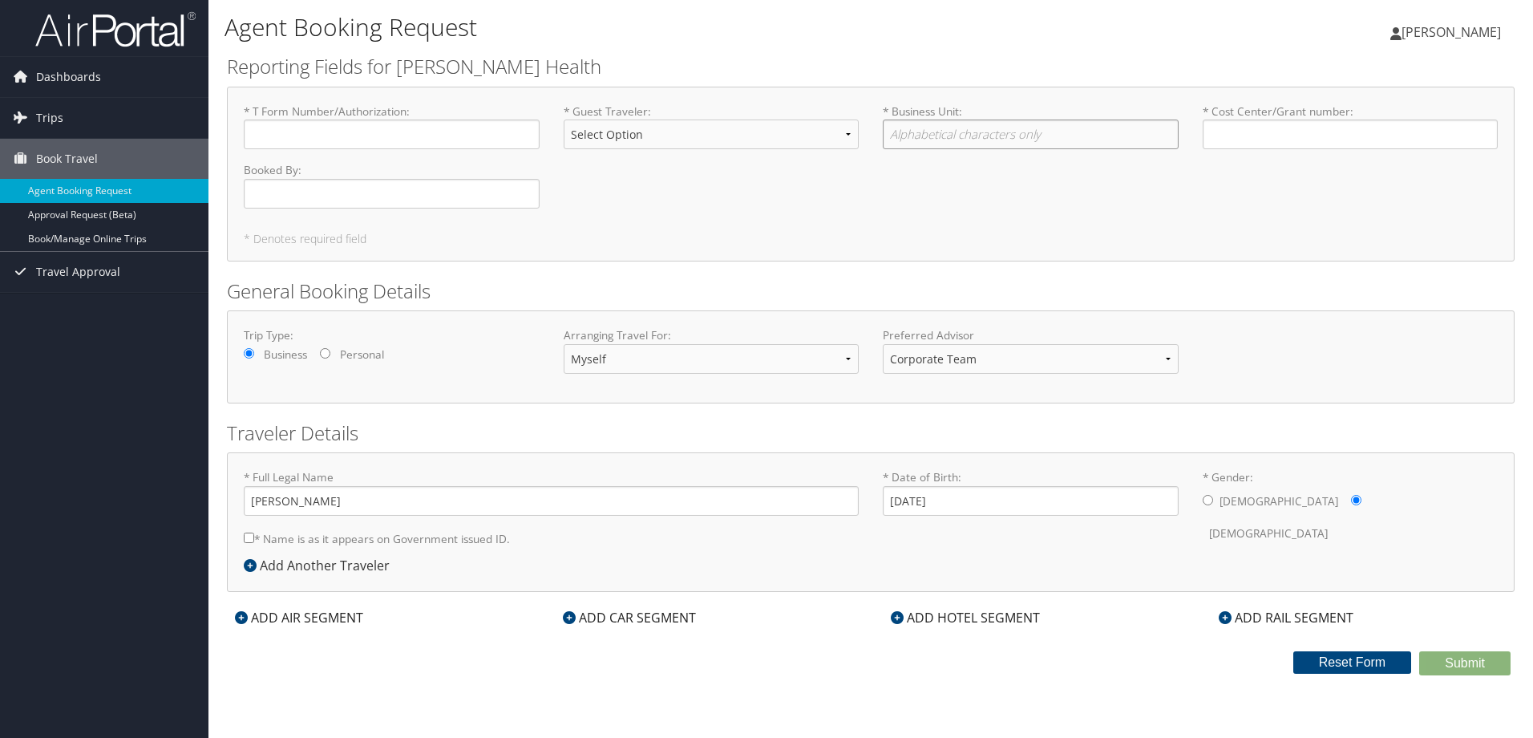
click at [940, 129] on input "* Business Unit : Required" at bounding box center [1031, 134] width 296 height 30
type input "Henry Ford Health"
click at [1275, 131] on input "* Cost Center/Grant number : Required" at bounding box center [1351, 134] width 296 height 30
type input "B11252"
click at [609, 621] on div "ADD CAR SEGMENT" at bounding box center [629, 617] width 149 height 19
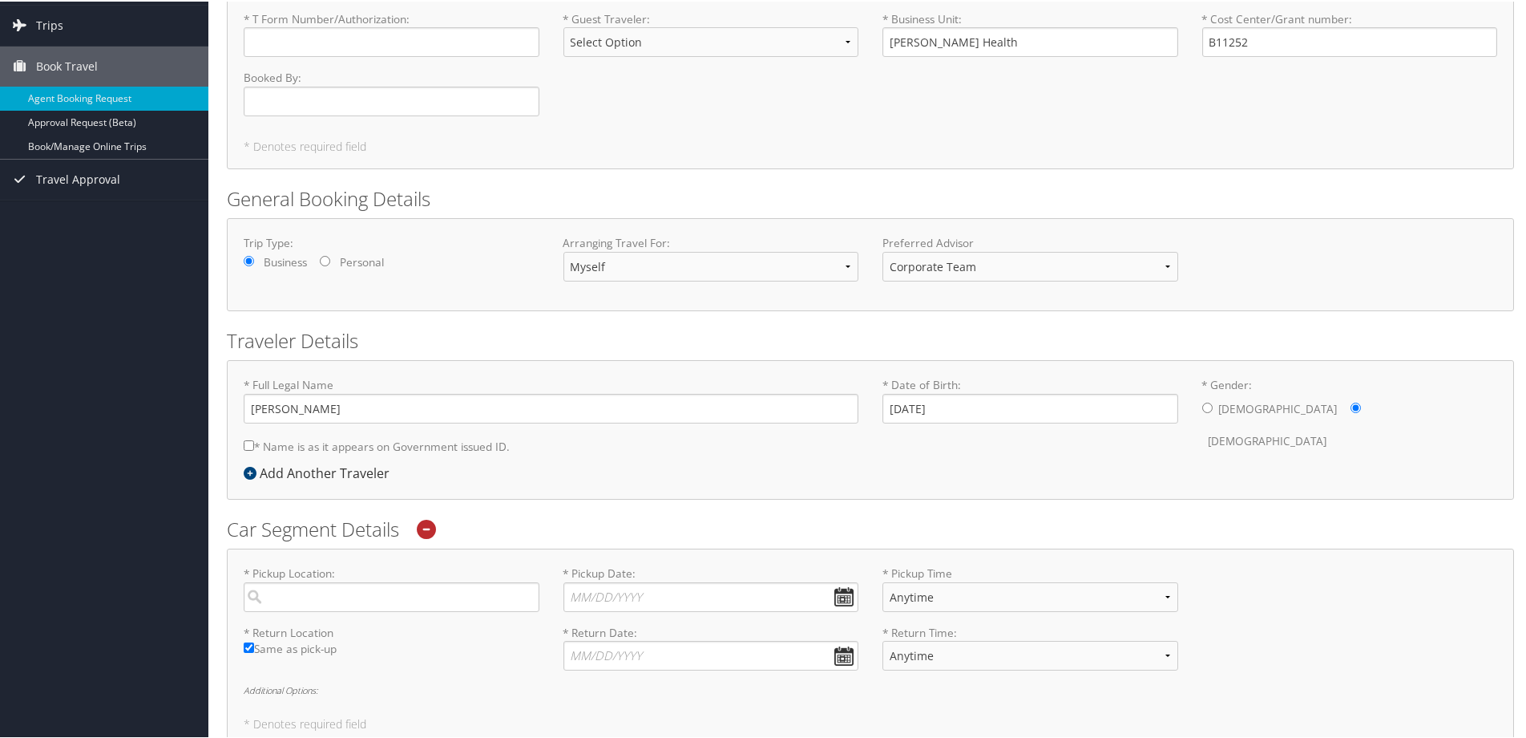
scroll to position [241, 0]
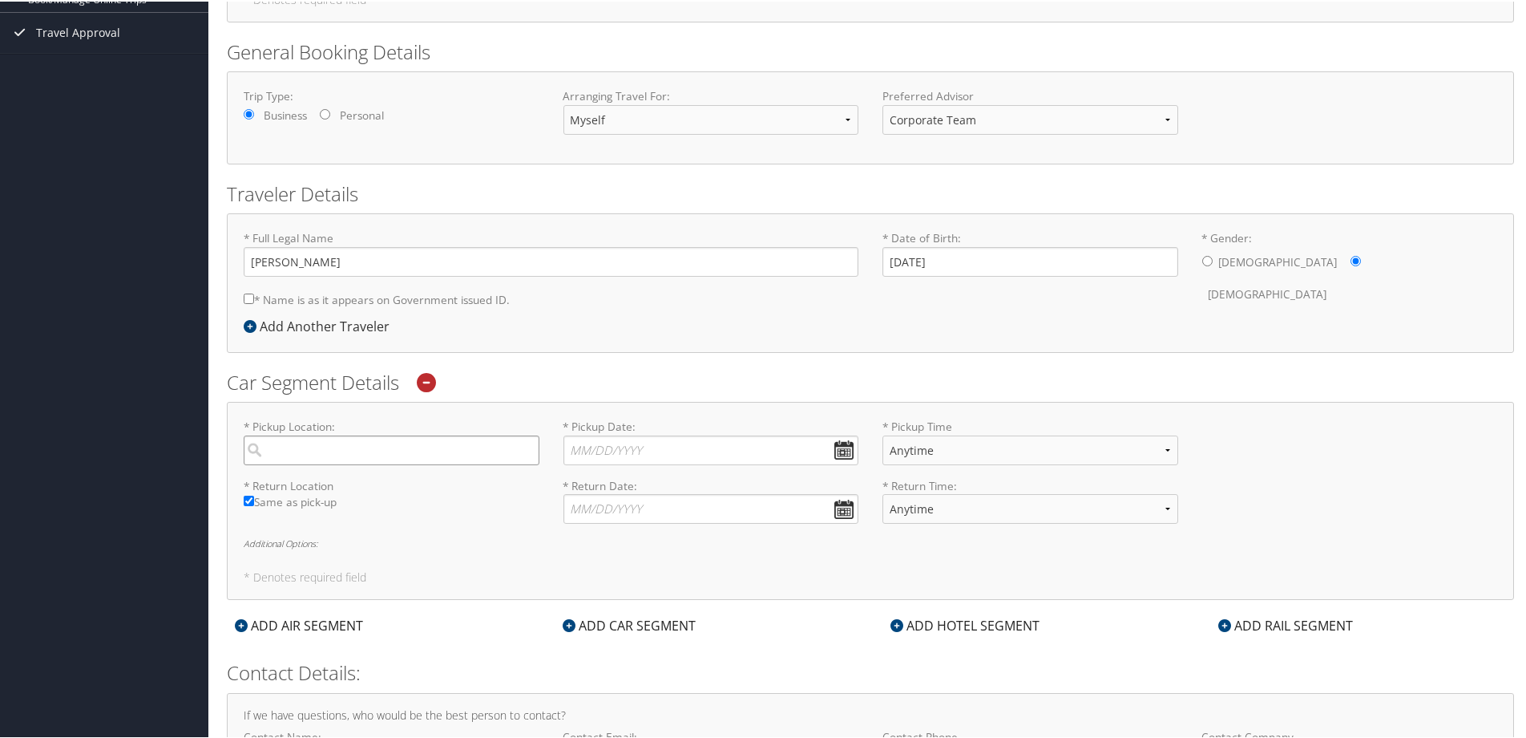
click at [383, 454] on input "search" at bounding box center [392, 449] width 296 height 30
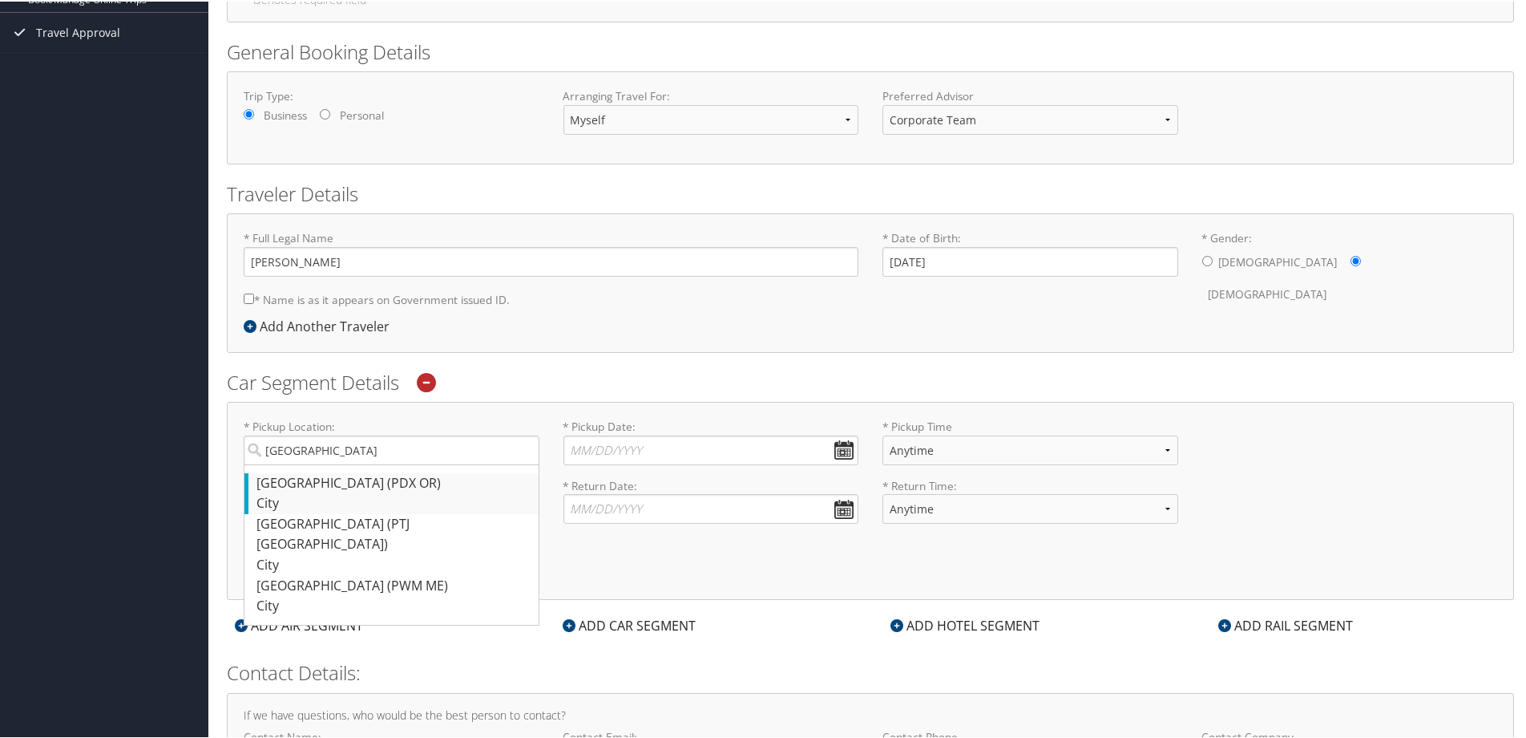
click at [342, 487] on div "Portland (PDX OR)" at bounding box center [394, 481] width 274 height 21
click at [342, 463] on input "Portland" at bounding box center [392, 449] width 296 height 30
type input "Portland"
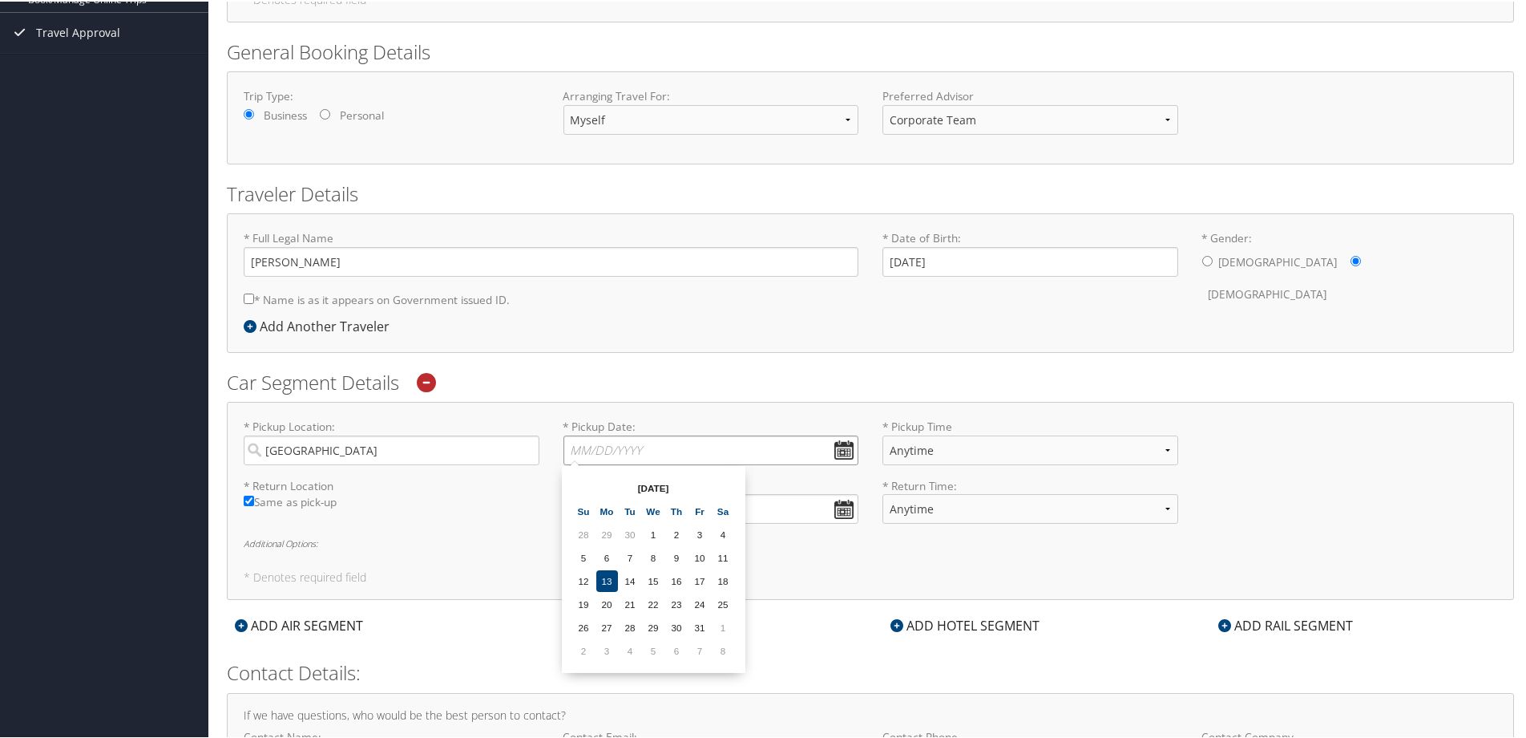
click at [682, 452] on input "* Pickup Date: Dates must be valid" at bounding box center [712, 449] width 296 height 30
click at [669, 583] on td "16" at bounding box center [677, 579] width 22 height 22
type input "10/16/2025"
click at [933, 448] on select "Anytime 12:00 AM 1:00 AM 2:00 AM 3:00 AM 4:00 AM 5:00 AM 6:00 AM 7:00 AM 8:00 A…" at bounding box center [1031, 449] width 296 height 30
select select "11:00 AM"
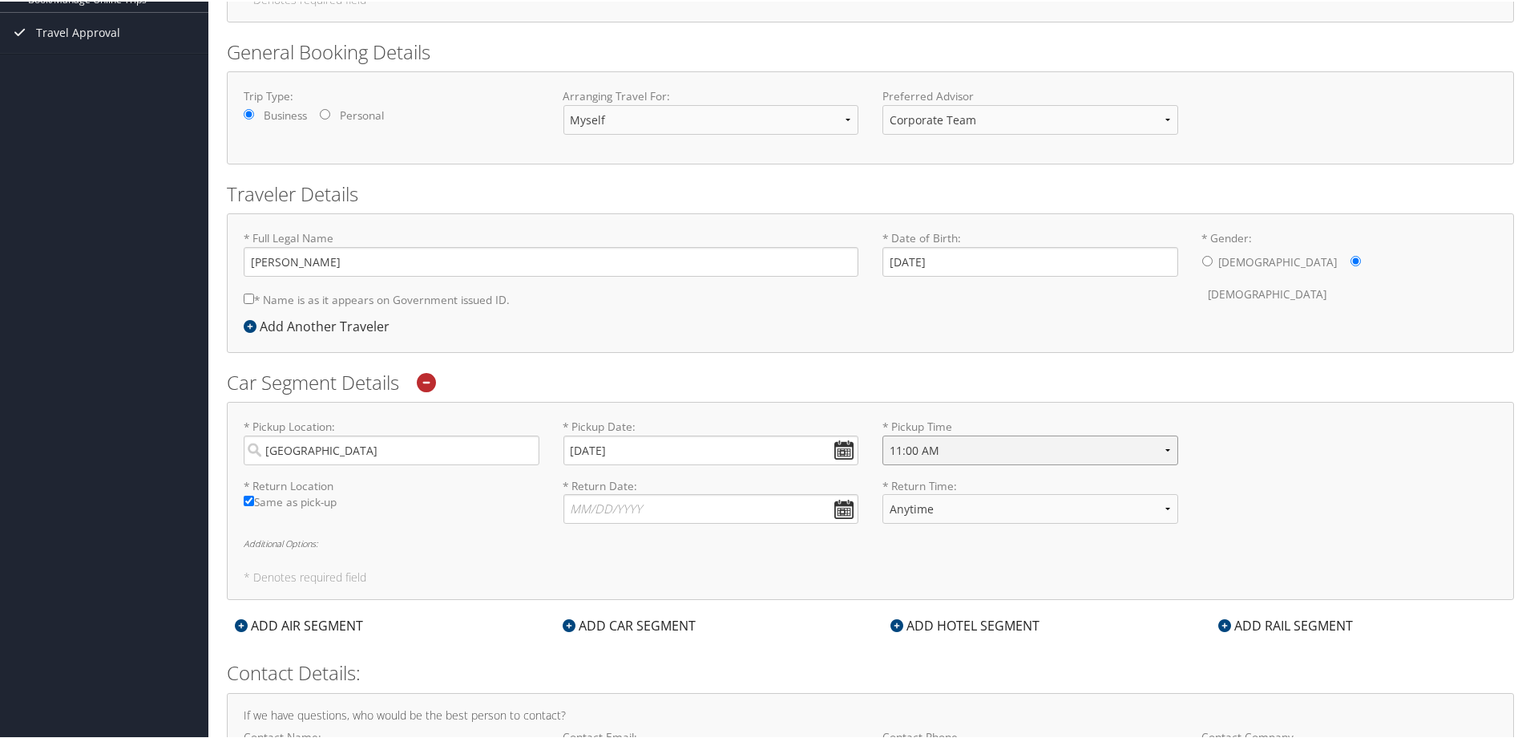
click at [883, 434] on select "Anytime 12:00 AM 1:00 AM 2:00 AM 3:00 AM 4:00 AM 5:00 AM 6:00 AM 7:00 AM 8:00 A…" at bounding box center [1031, 449] width 296 height 30
click at [580, 503] on input "* Return Date: Dates must be valid" at bounding box center [712, 507] width 296 height 30
click at [589, 659] on td "19" at bounding box center [584, 661] width 22 height 22
type input "10/19/2025"
click at [940, 498] on select "Anytime 12:00 AM 1:00 AM 2:00 AM 3:00 AM 4:00 AM 5:00 AM 6:00 AM 7:00 AM 8:00 A…" at bounding box center [1031, 507] width 296 height 30
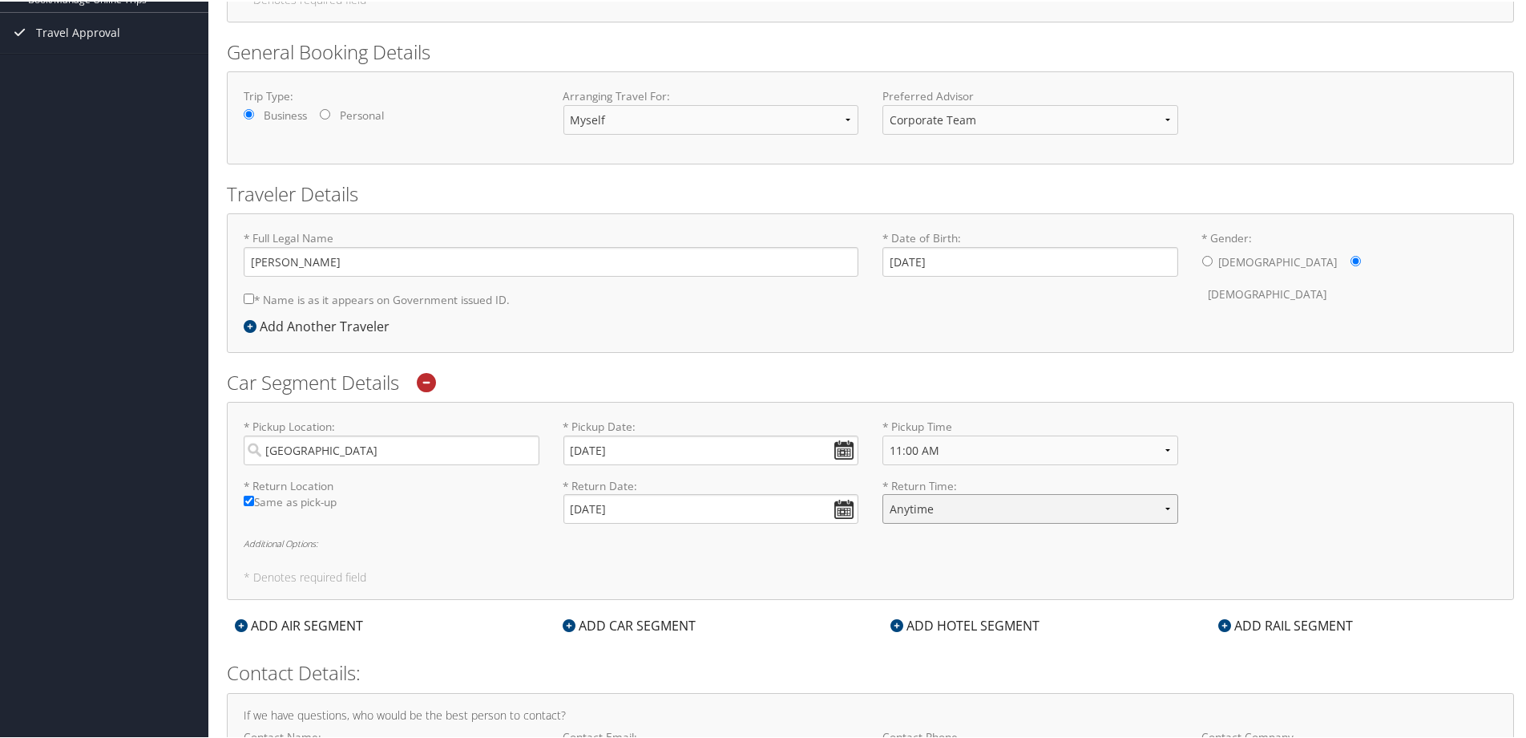
select select "10:00 AM"
click at [883, 492] on select "Anytime 12:00 AM 1:00 AM 2:00 AM 3:00 AM 4:00 AM 5:00 AM 6:00 AM 7:00 AM 8:00 A…" at bounding box center [1031, 507] width 296 height 30
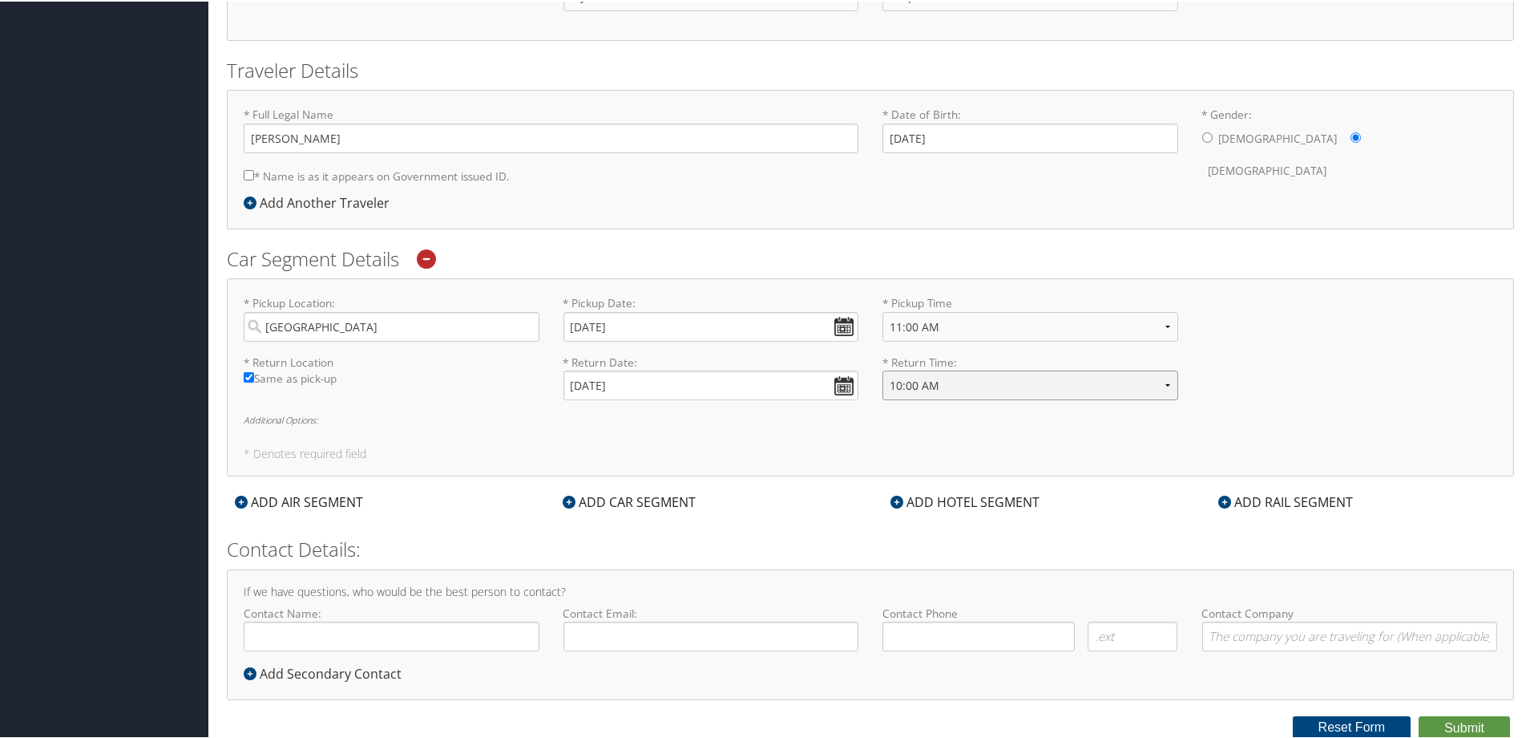
scroll to position [365, 0]
click at [391, 637] on input "Contact Name:" at bounding box center [392, 634] width 296 height 30
type input "[PERSON_NAME]"
type input "cstrong4@hfhs.org"
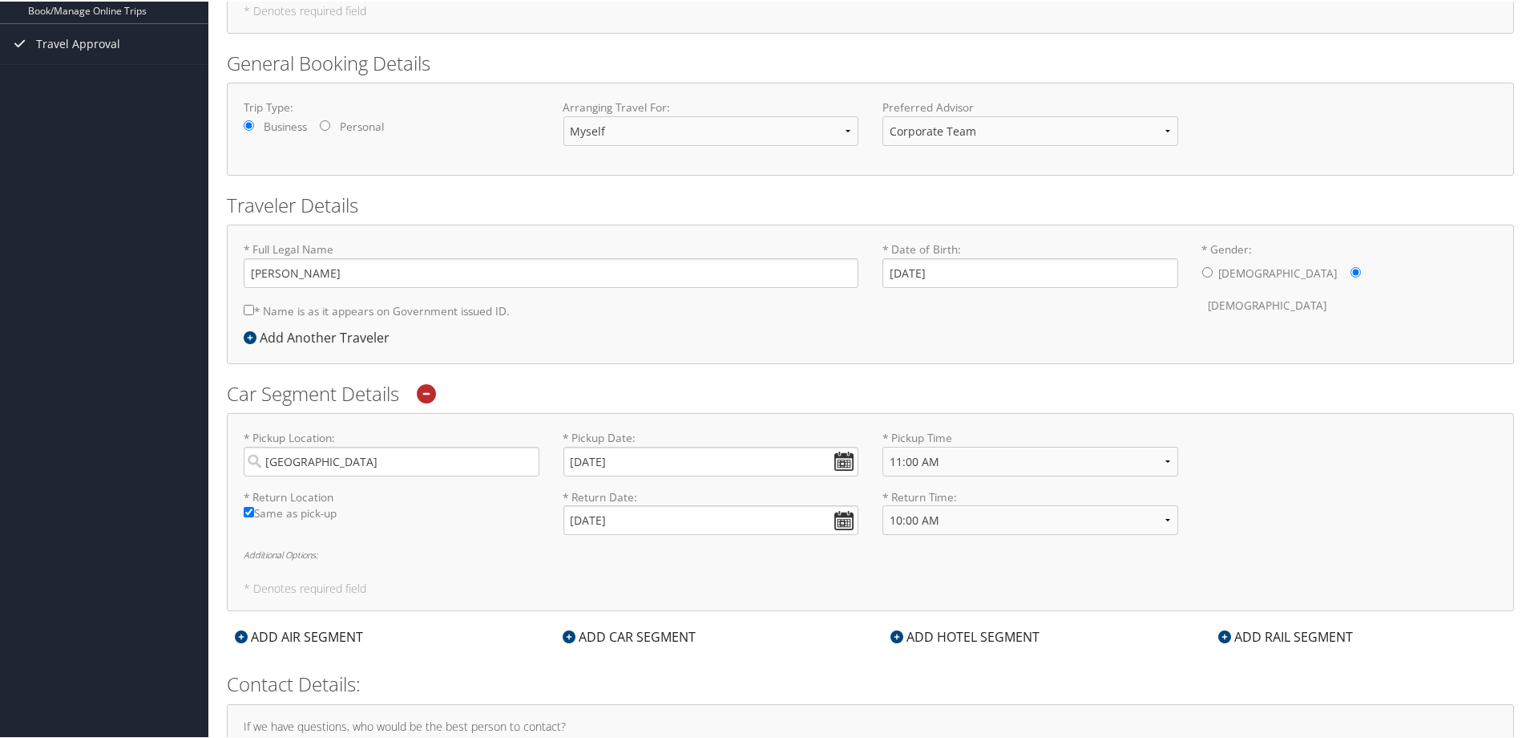
scroll to position [44, 0]
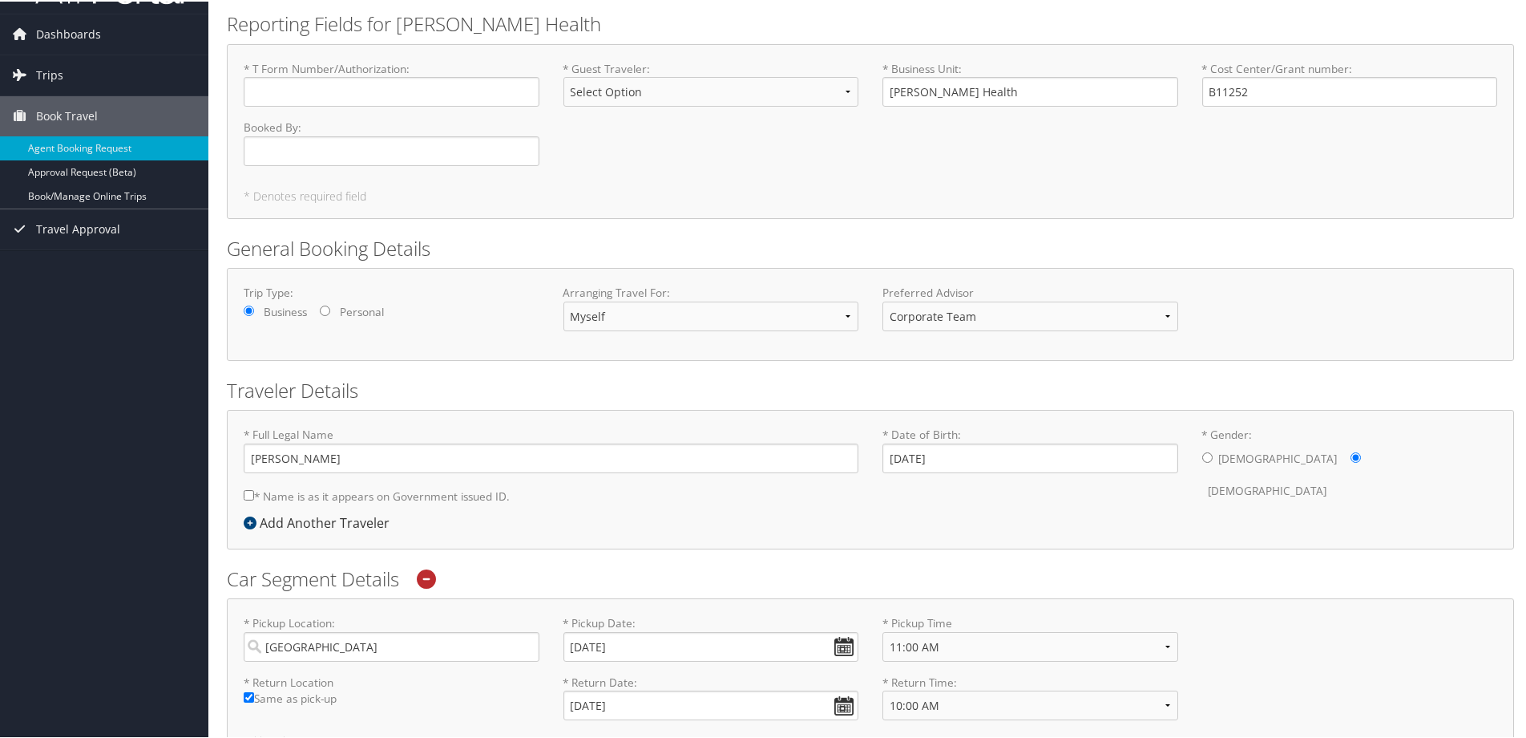
type input "(314) 603-2710"
click at [664, 99] on select "Select Option BOARD MEMBER GUEST INTERVIEW PROFILED RELOCATION" at bounding box center [712, 90] width 296 height 30
click at [1002, 147] on div "* T Form Number/Authorization : Required * Guest Traveler : Select Option BOARD…" at bounding box center [871, 118] width 1278 height 118
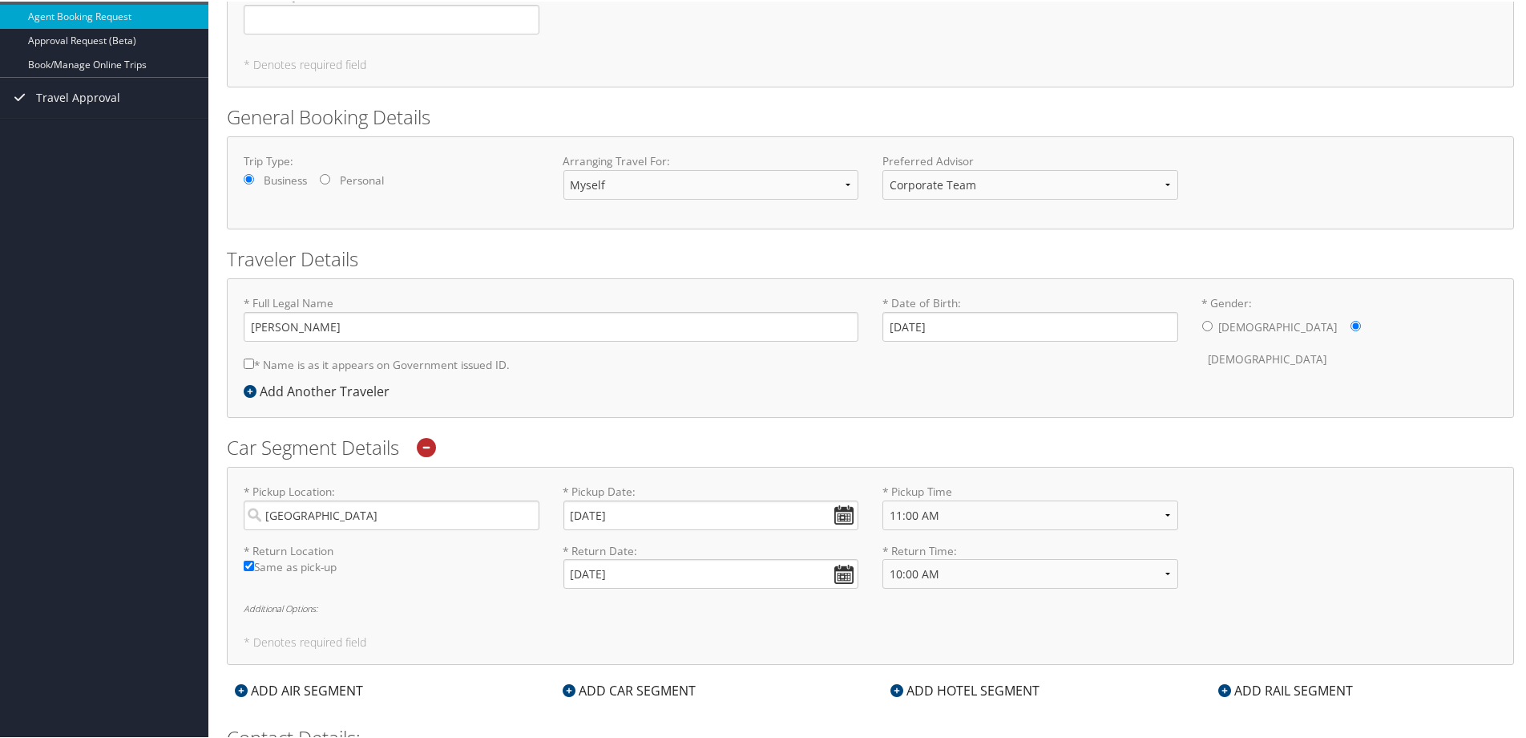
scroll to position [365, 0]
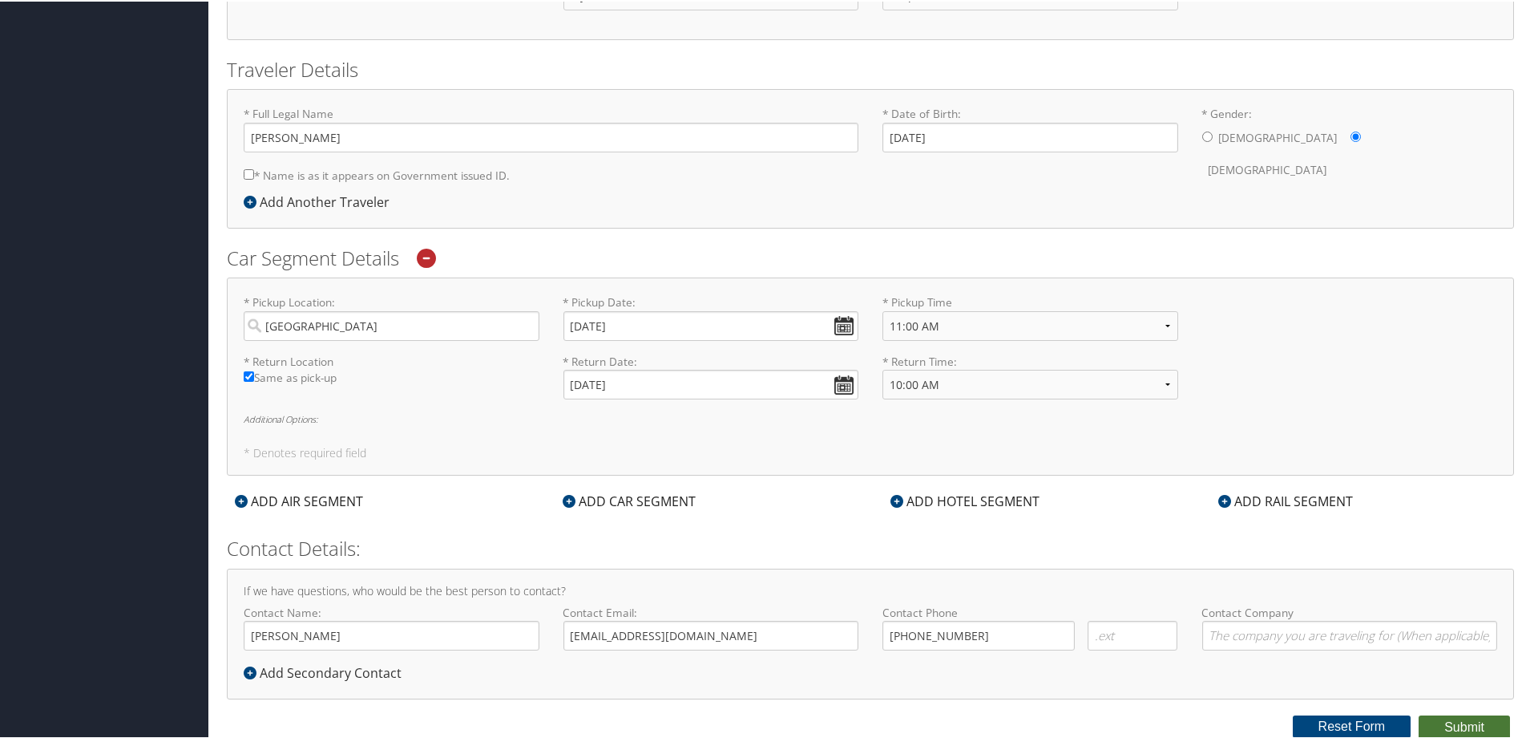
click at [1446, 722] on button "Submit" at bounding box center [1464, 725] width 91 height 24
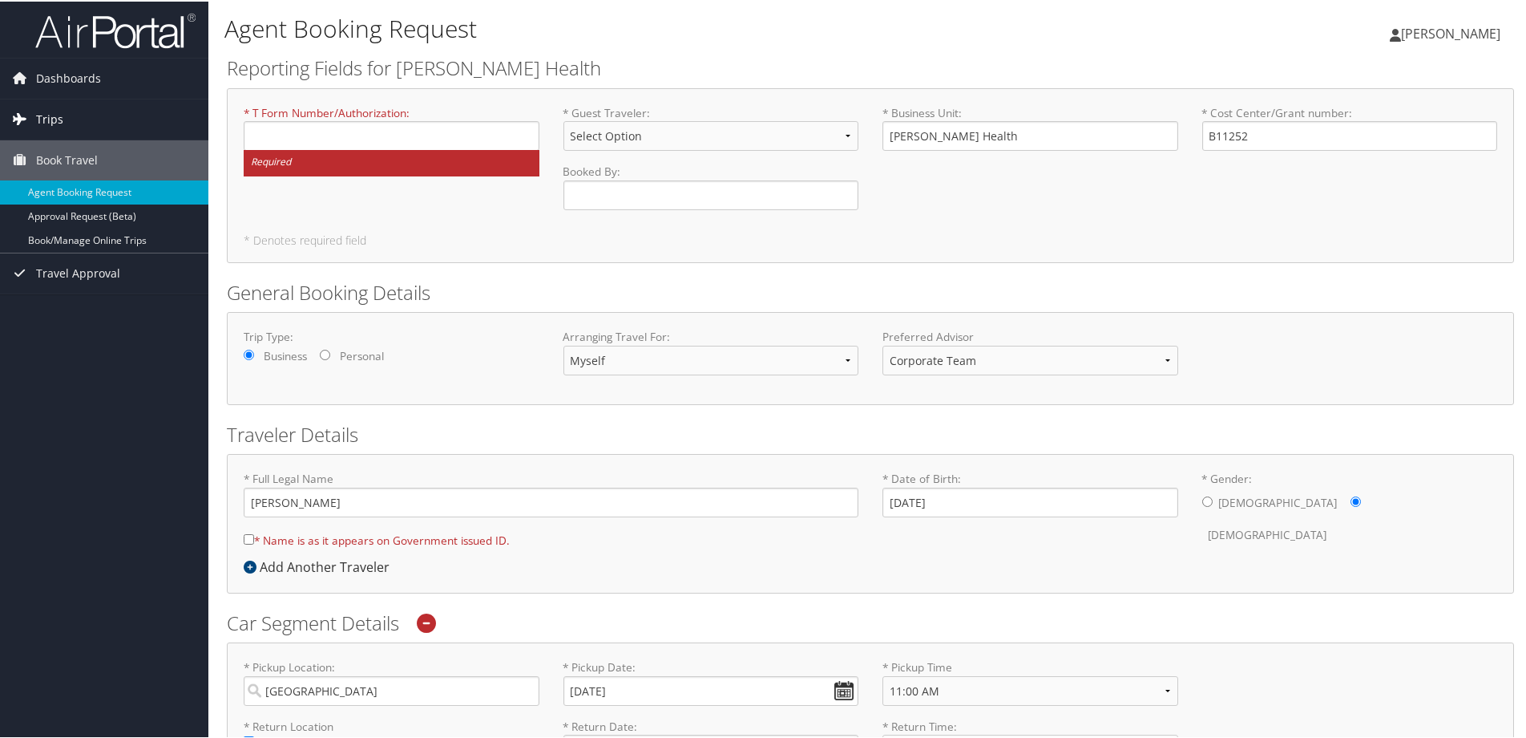
click at [57, 112] on span "Trips" at bounding box center [49, 118] width 27 height 40
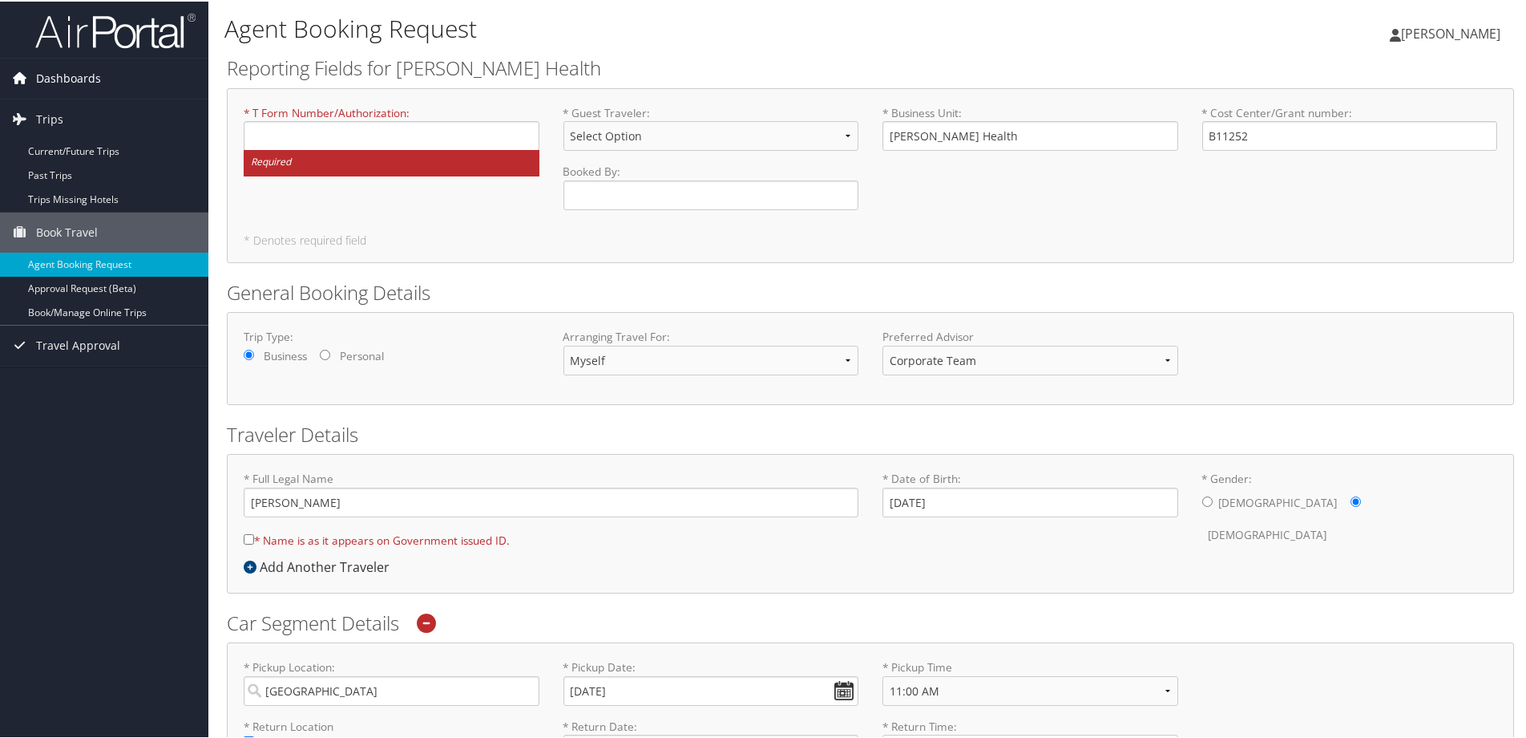
click at [67, 70] on span "Dashboards" at bounding box center [68, 77] width 65 height 40
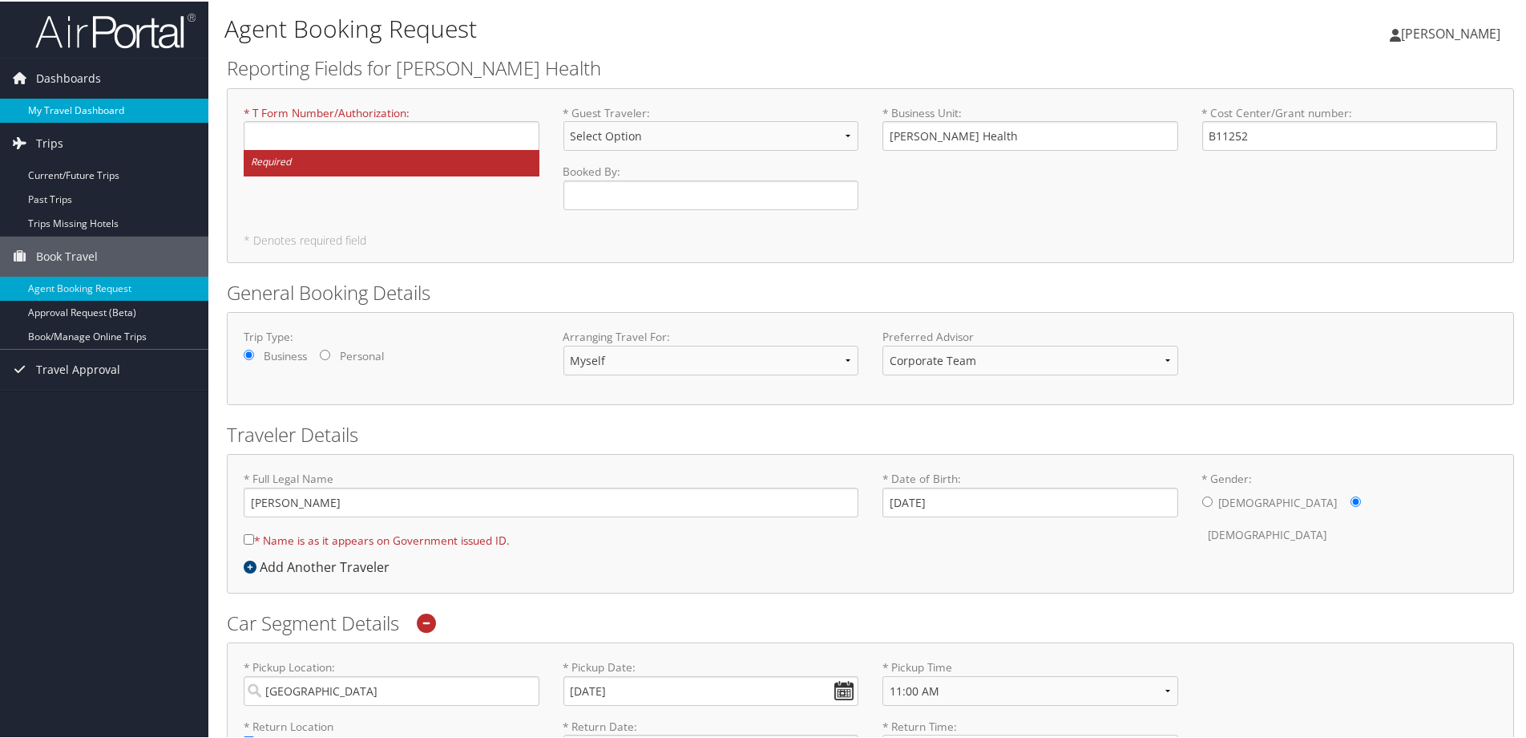
click at [79, 105] on link "My Travel Dashboard" at bounding box center [104, 109] width 208 height 24
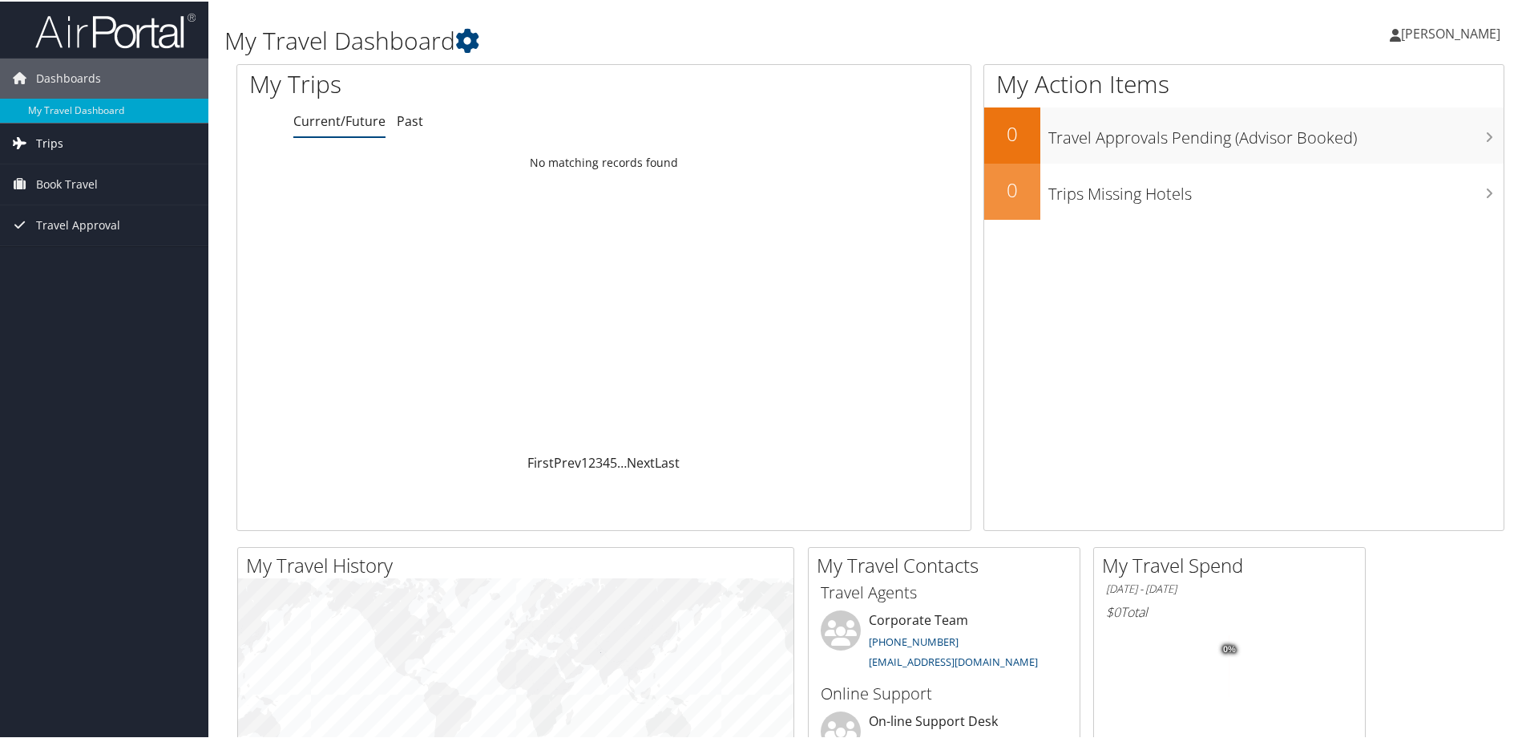
click at [55, 139] on span "Trips" at bounding box center [49, 142] width 27 height 40
click at [63, 249] on span "Book Travel" at bounding box center [67, 255] width 62 height 40
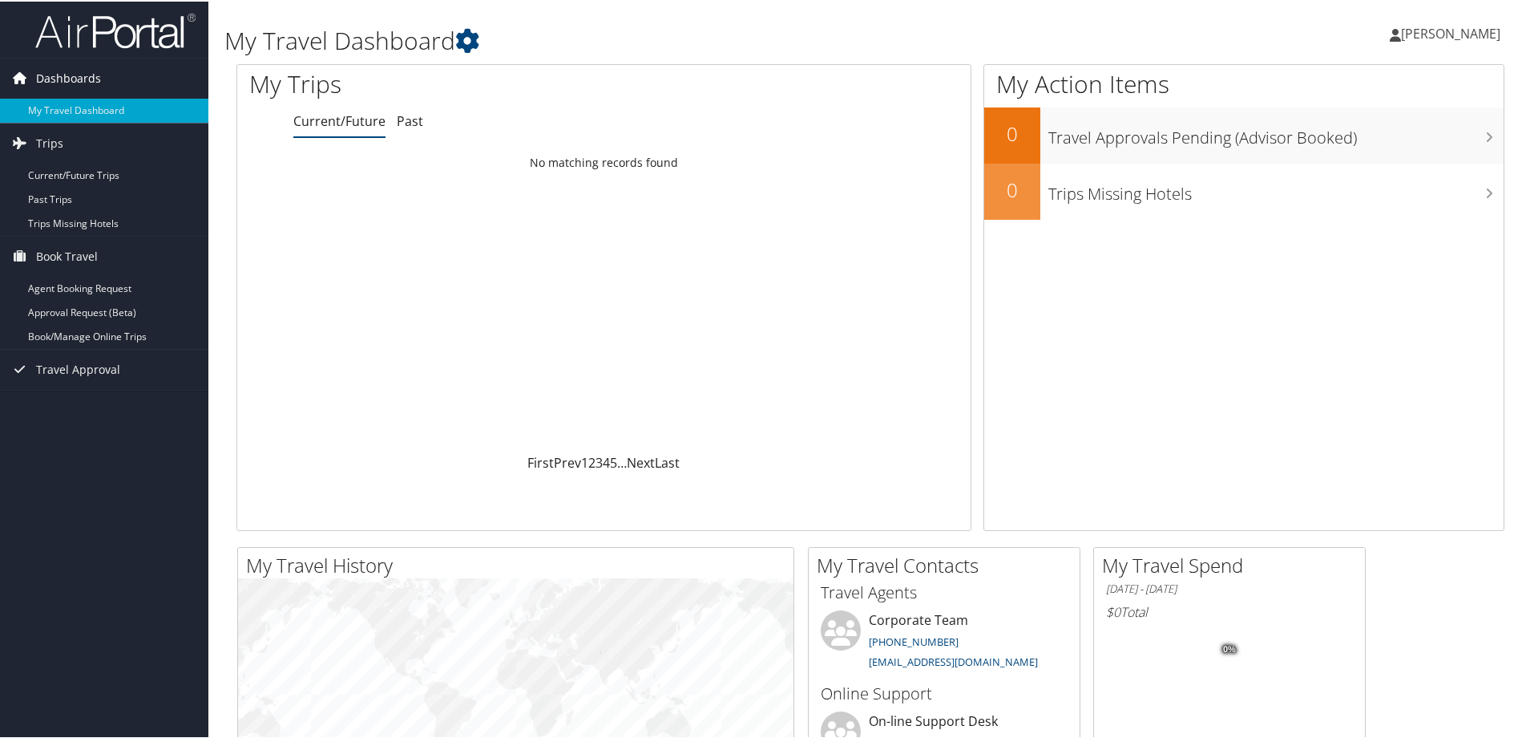
click at [95, 75] on span "Dashboards" at bounding box center [68, 77] width 65 height 40
